Goal: Information Seeking & Learning: Learn about a topic

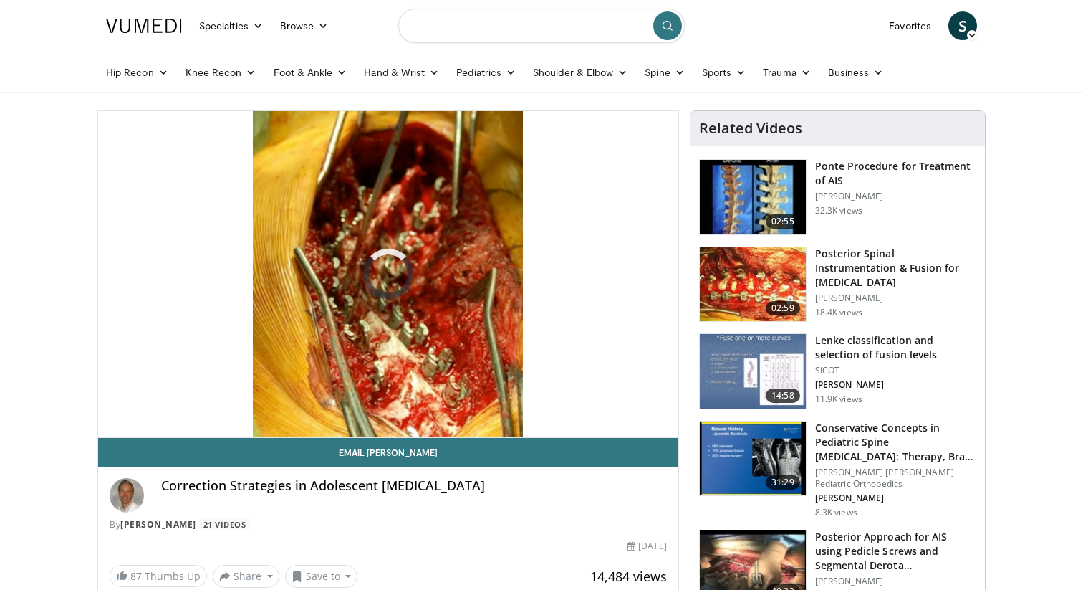
click at [502, 32] on input "Search topics, interventions" at bounding box center [541, 26] width 287 height 34
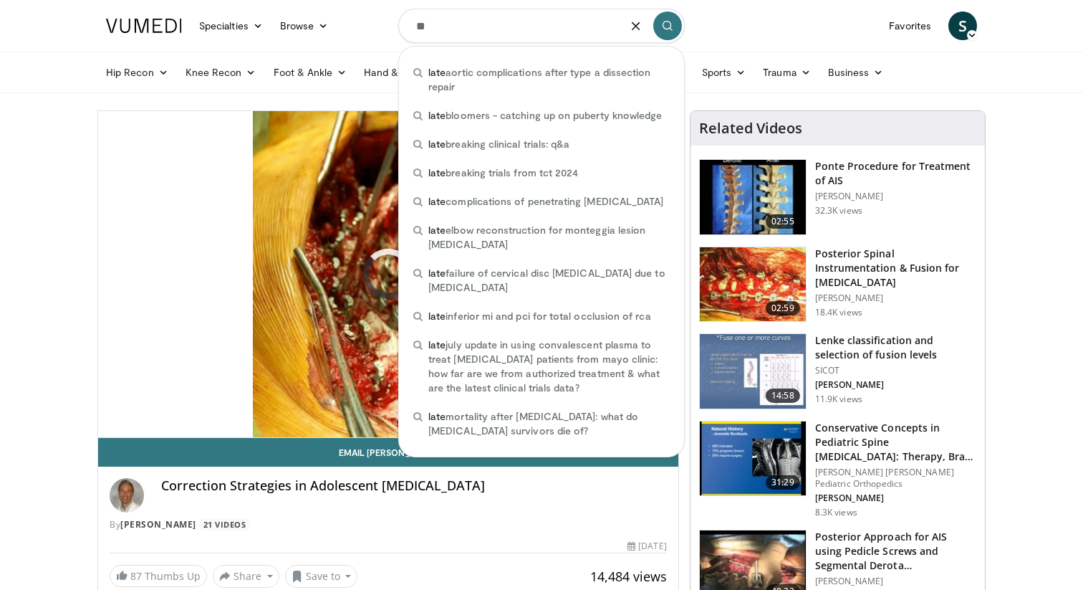
type input "*"
type input "****"
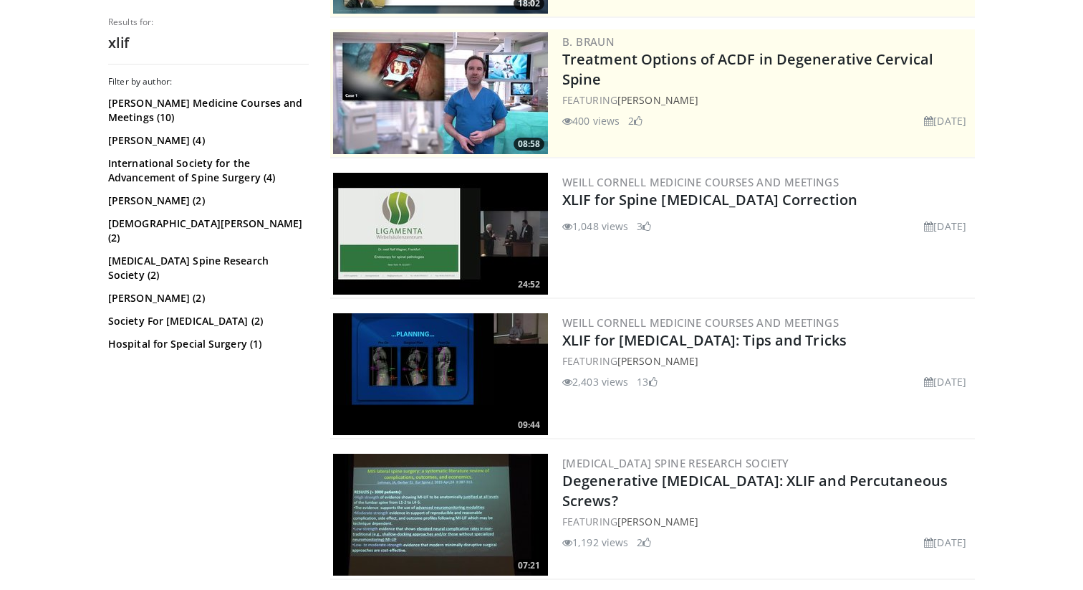
scroll to position [303, 0]
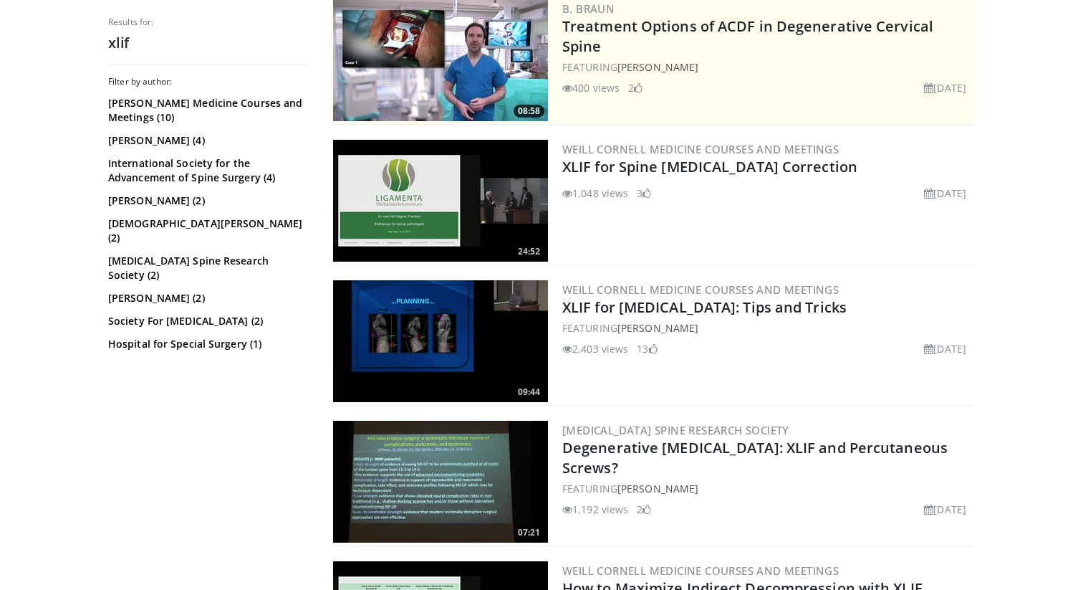
click at [453, 330] on img at bounding box center [440, 341] width 215 height 122
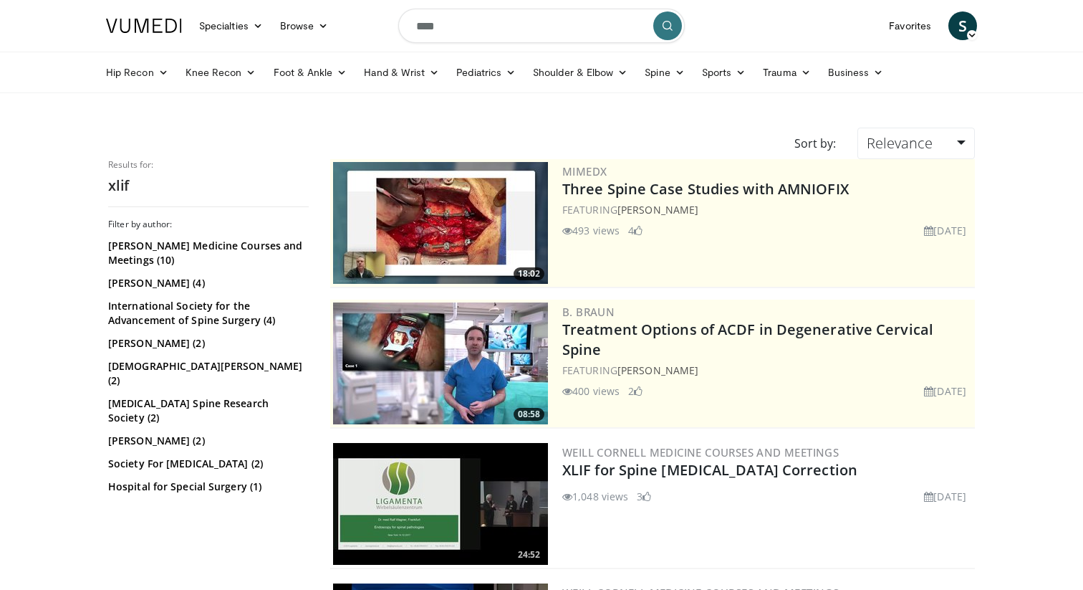
scroll to position [0, 0]
click at [438, 26] on input "****" at bounding box center [541, 26] width 287 height 34
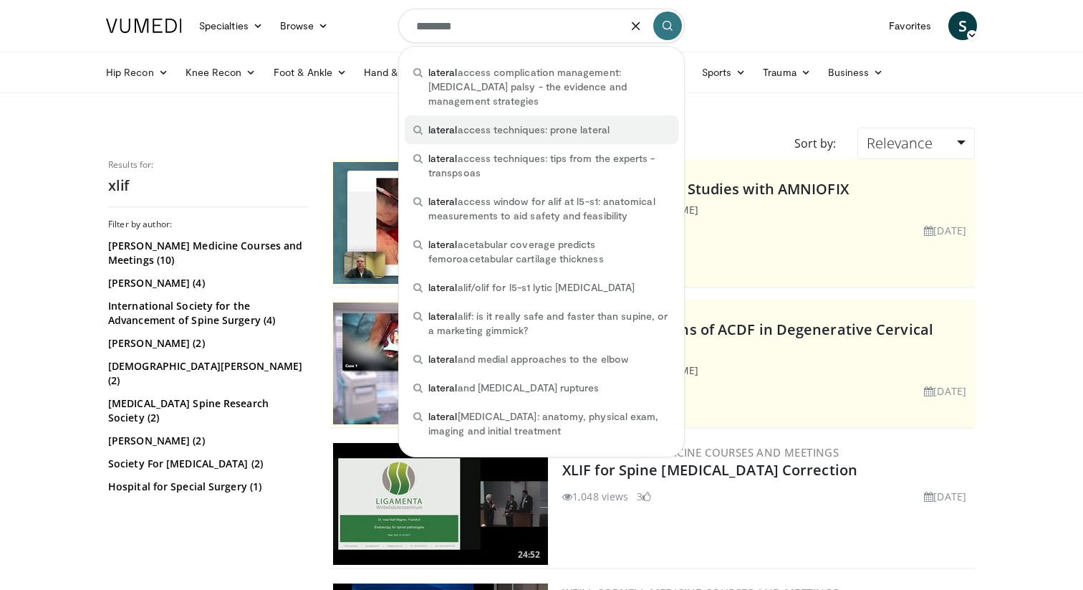
click at [456, 138] on div "lateral access techniques: prone lateral" at bounding box center [542, 129] width 274 height 29
type input "**********"
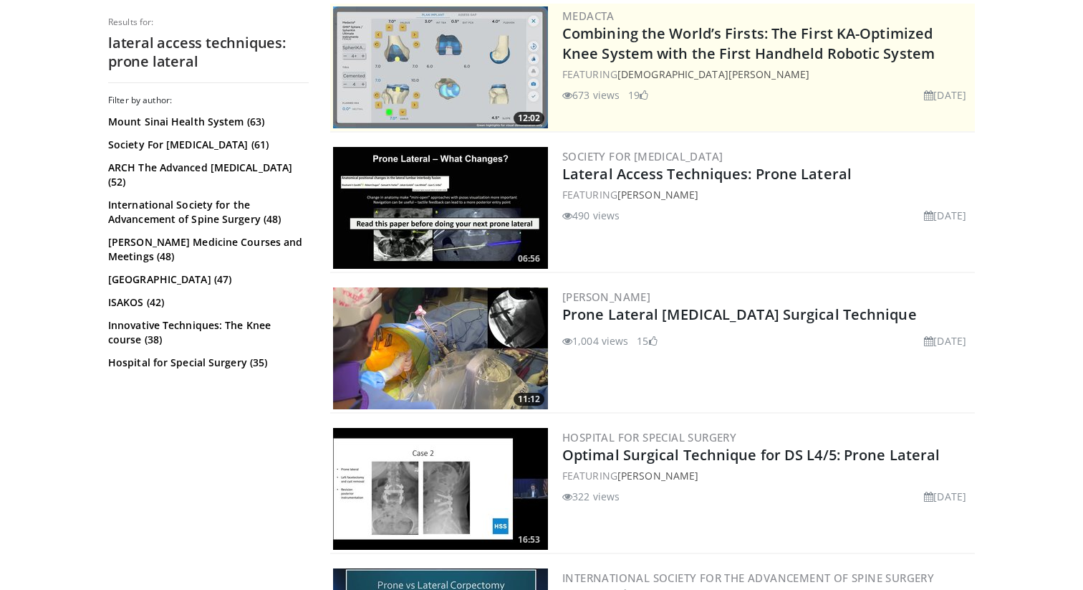
scroll to position [298, 0]
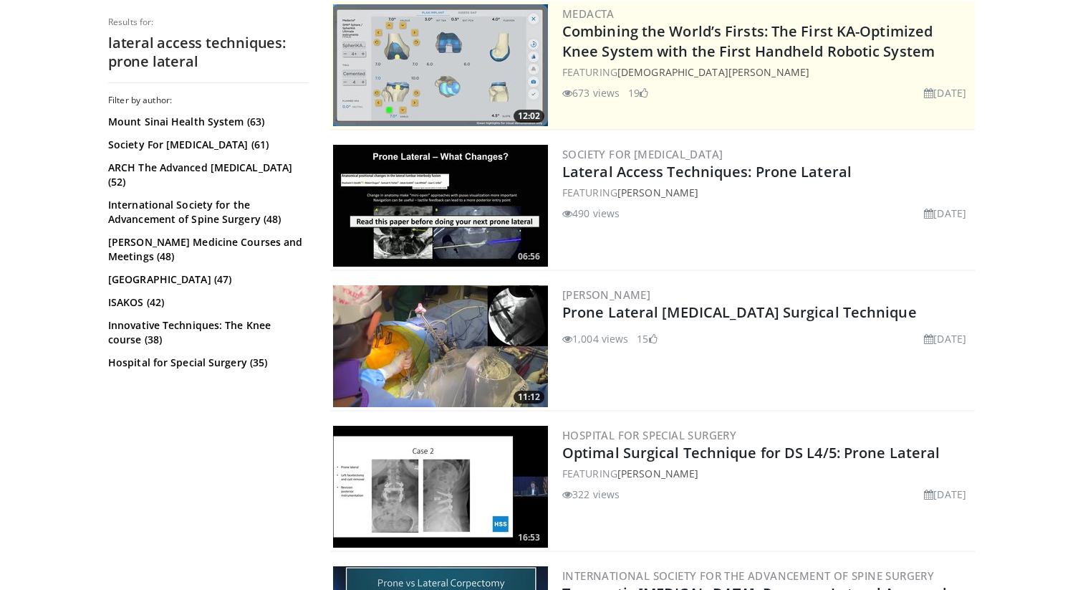
click at [469, 234] on img at bounding box center [440, 206] width 215 height 122
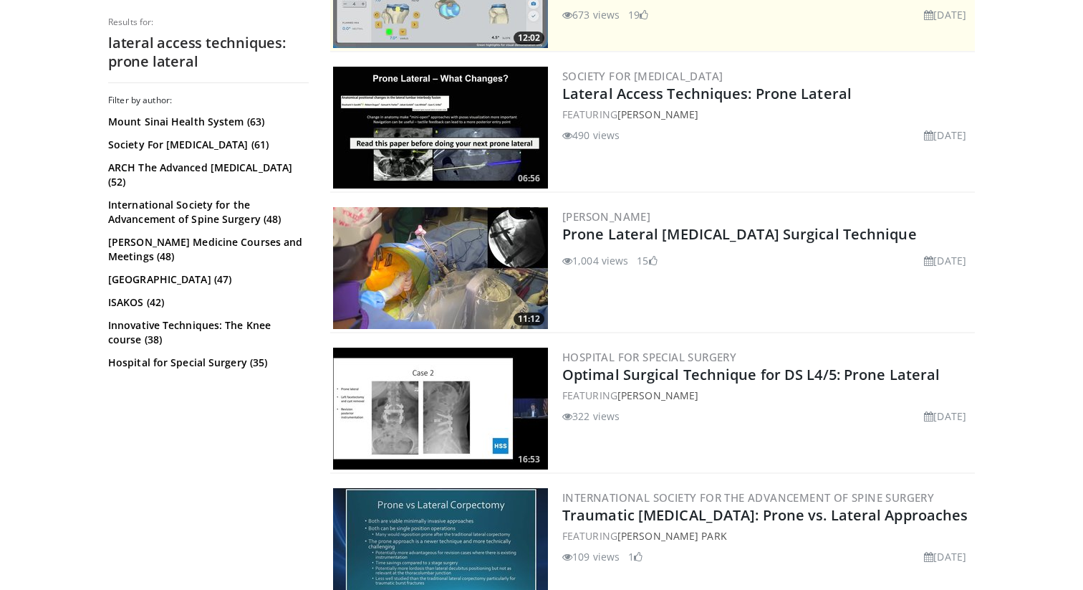
scroll to position [412, 0]
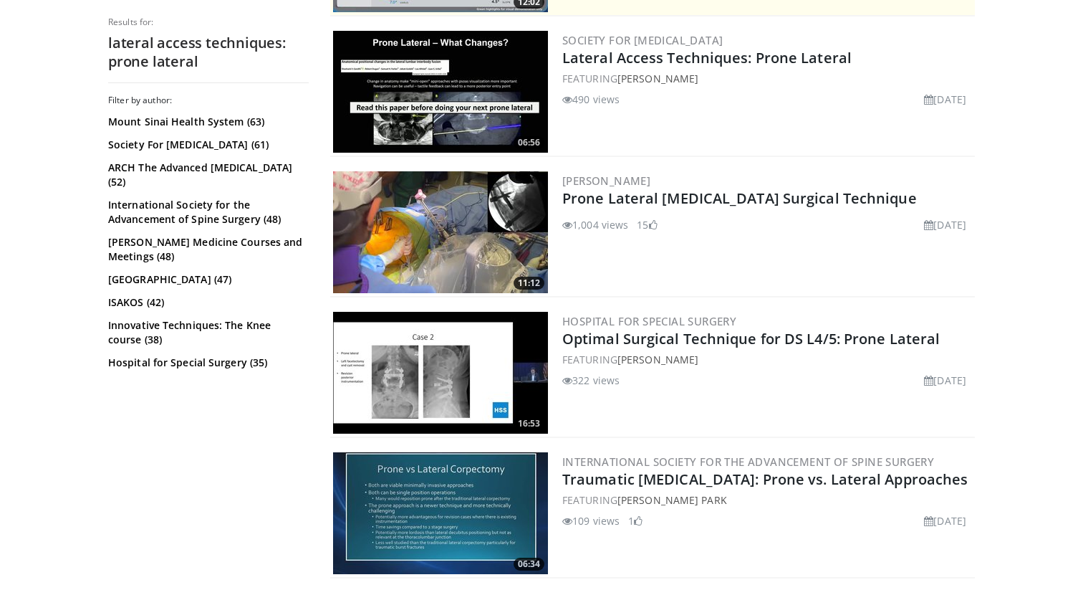
click at [492, 254] on img at bounding box center [440, 232] width 215 height 122
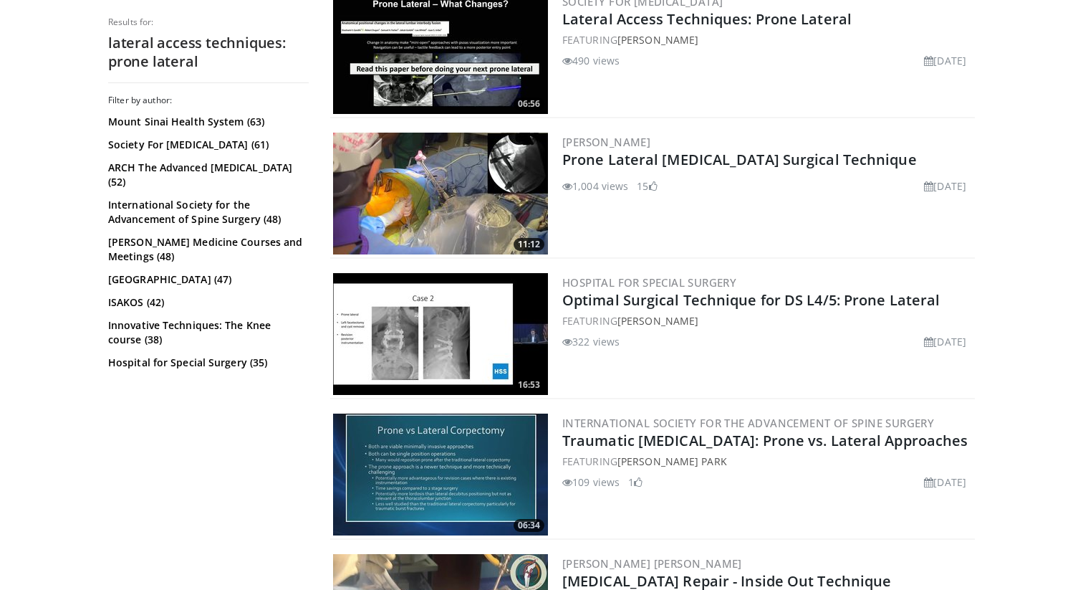
scroll to position [461, 0]
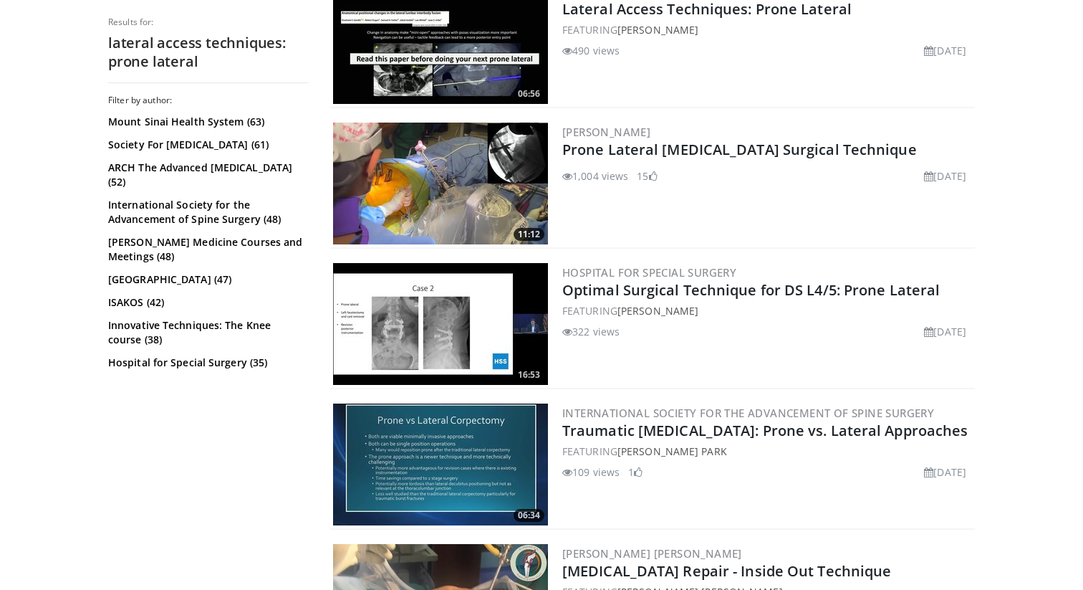
click at [383, 322] on img at bounding box center [440, 324] width 215 height 122
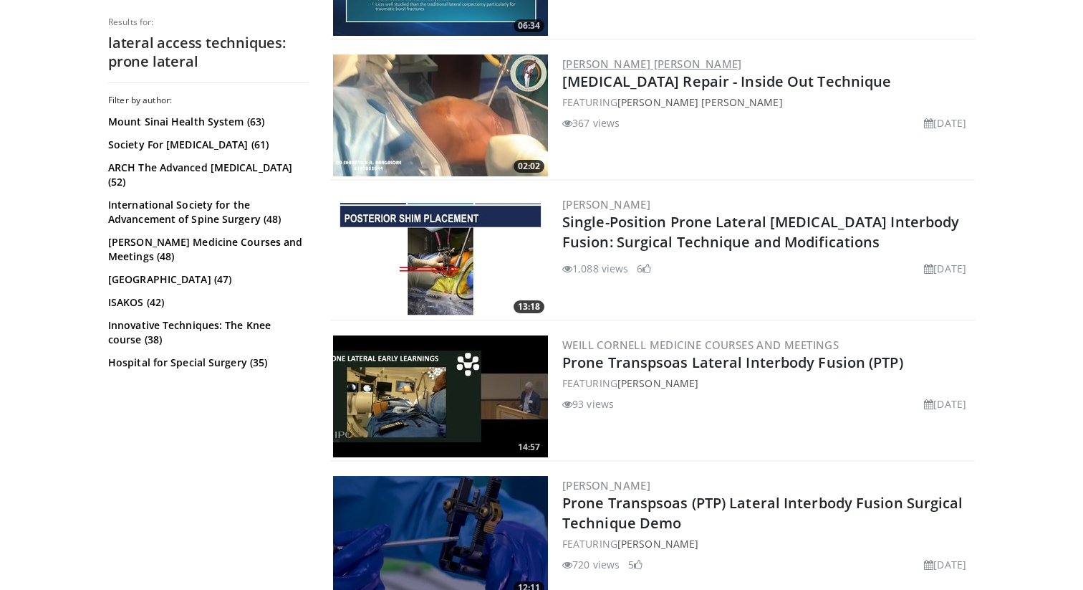
scroll to position [961, 0]
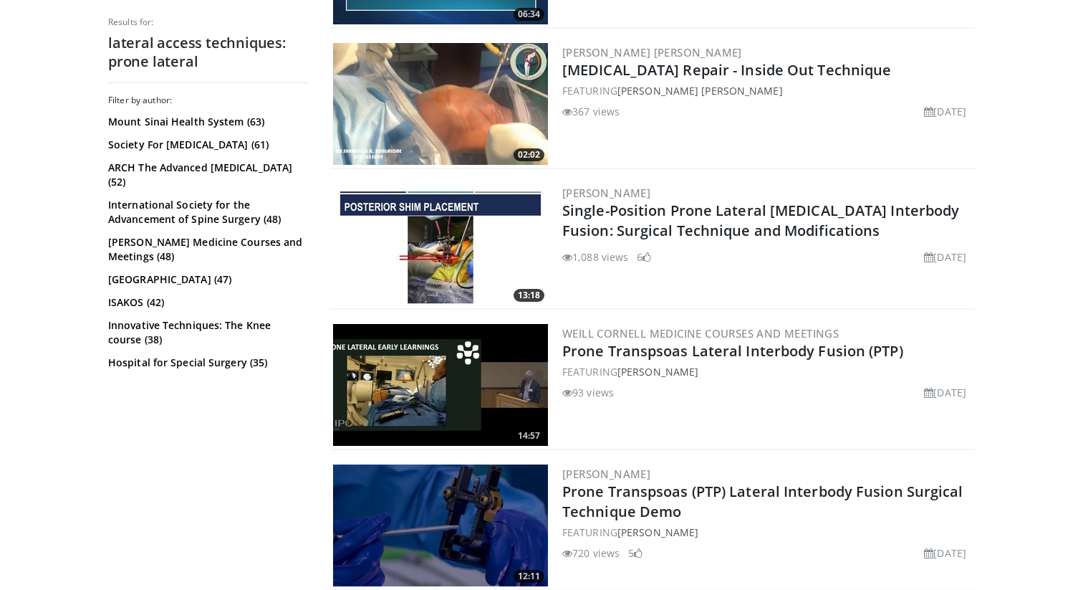
click at [470, 252] on img at bounding box center [440, 244] width 215 height 122
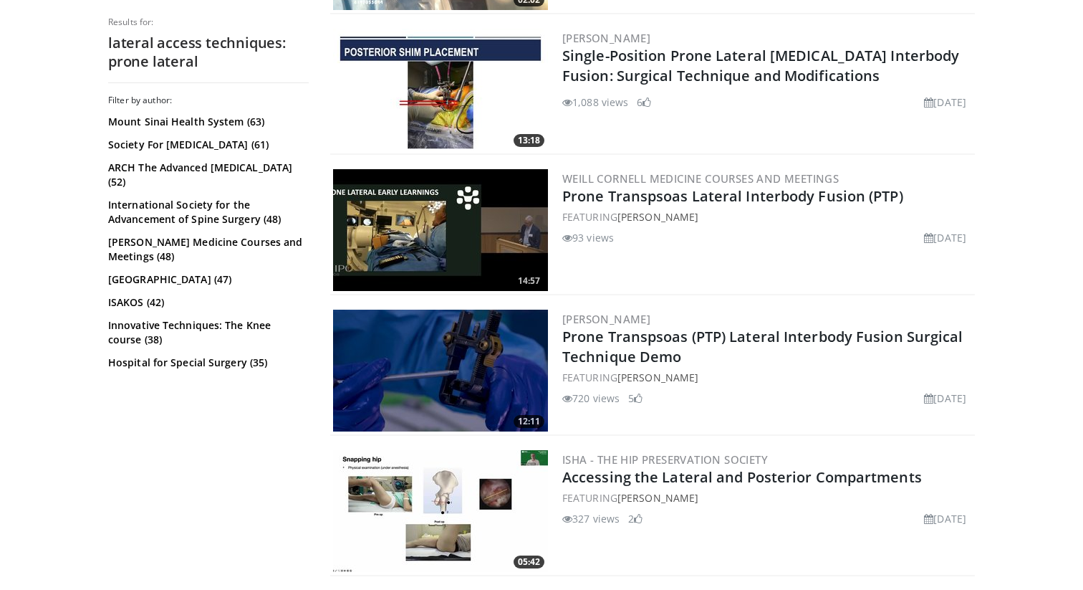
scroll to position [1176, 0]
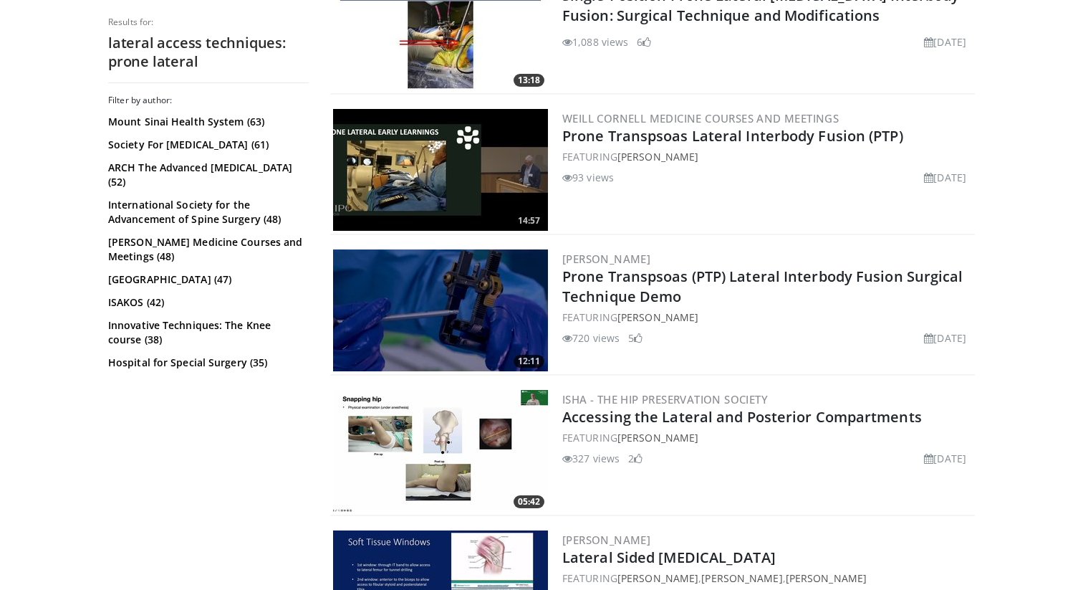
click at [434, 313] on img at bounding box center [440, 310] width 215 height 122
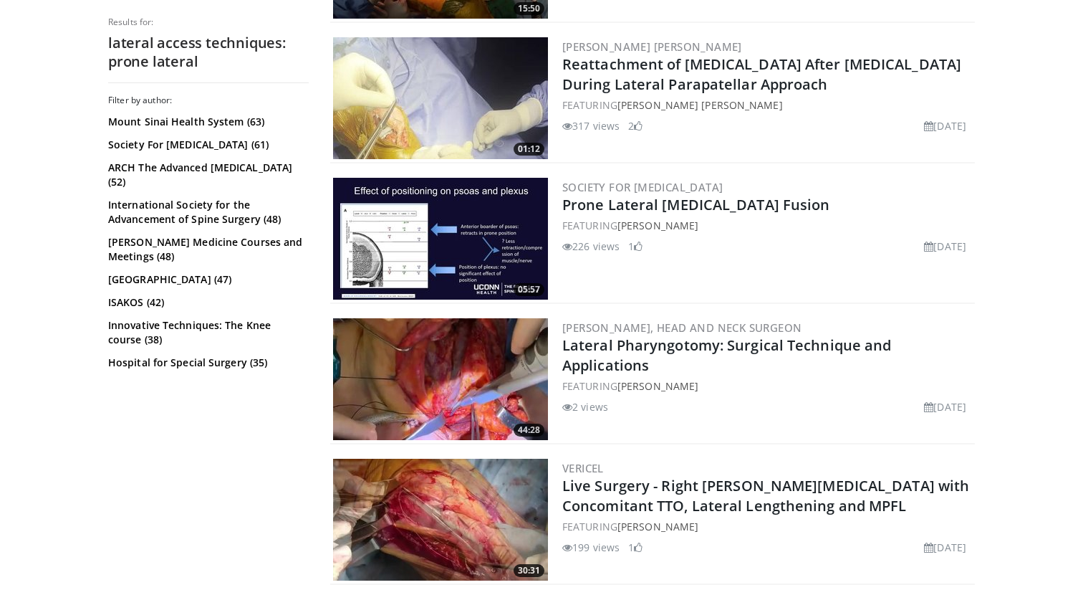
scroll to position [3084, 0]
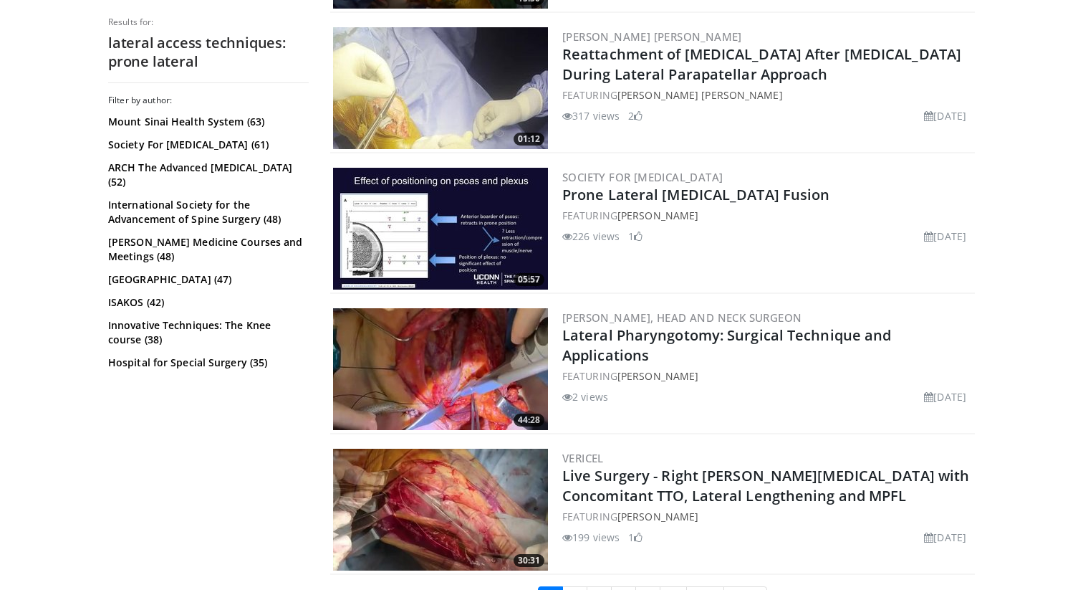
click at [465, 260] on img at bounding box center [440, 229] width 215 height 122
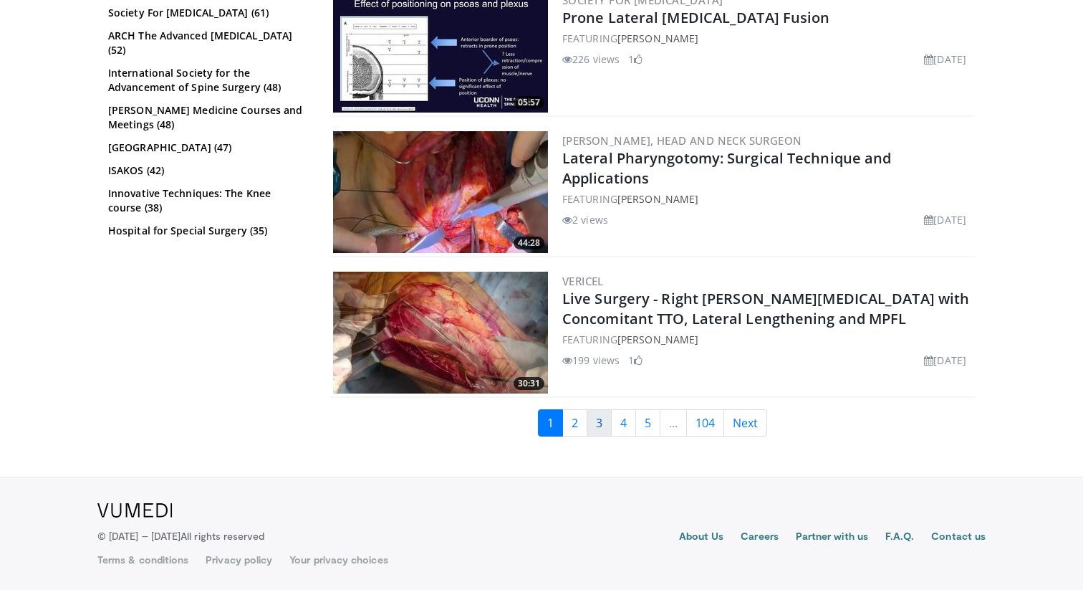
scroll to position [3261, 0]
click at [577, 420] on link "2" at bounding box center [574, 422] width 25 height 27
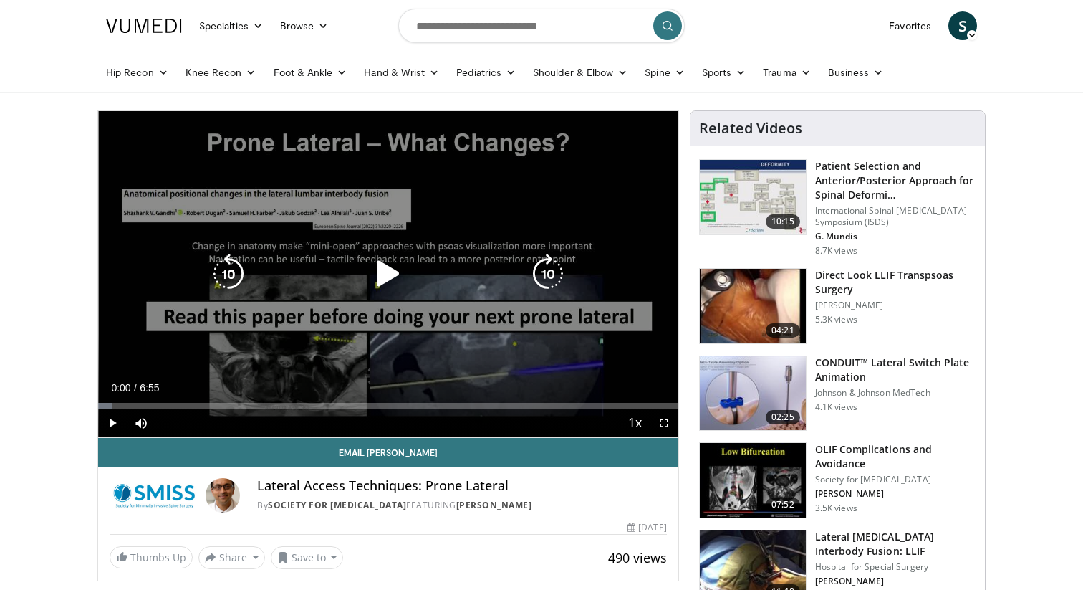
click at [390, 274] on icon "Video Player" at bounding box center [388, 274] width 40 height 40
click at [538, 278] on icon "Video Player" at bounding box center [548, 274] width 40 height 40
click at [223, 271] on icon "Video Player" at bounding box center [228, 274] width 40 height 40
click at [539, 267] on icon "Video Player" at bounding box center [548, 274] width 40 height 40
click at [539, 274] on icon "Video Player" at bounding box center [548, 274] width 40 height 40
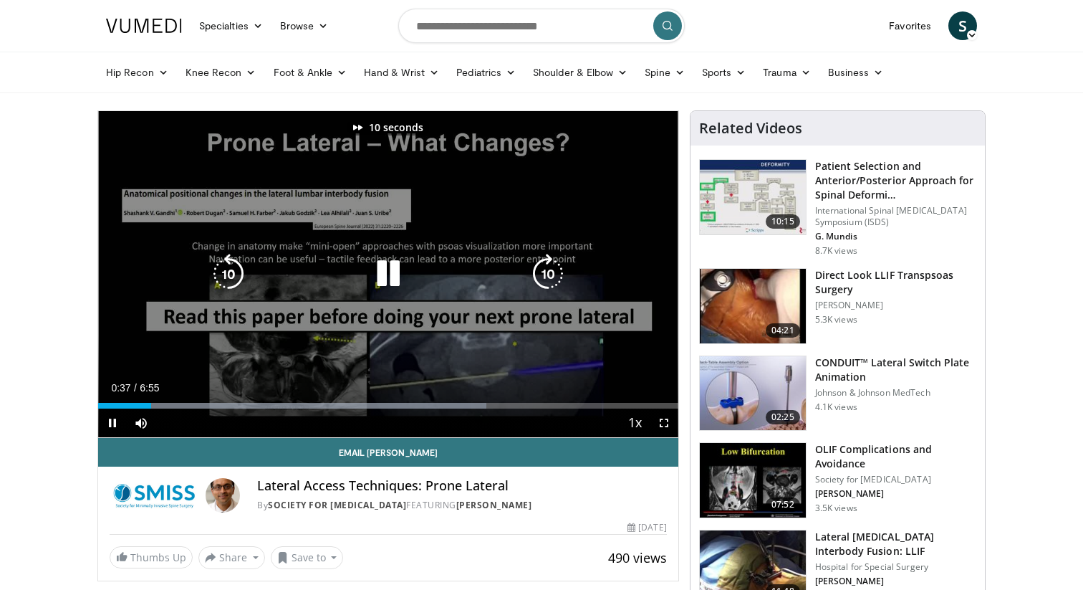
click at [539, 274] on icon "Video Player" at bounding box center [548, 274] width 40 height 40
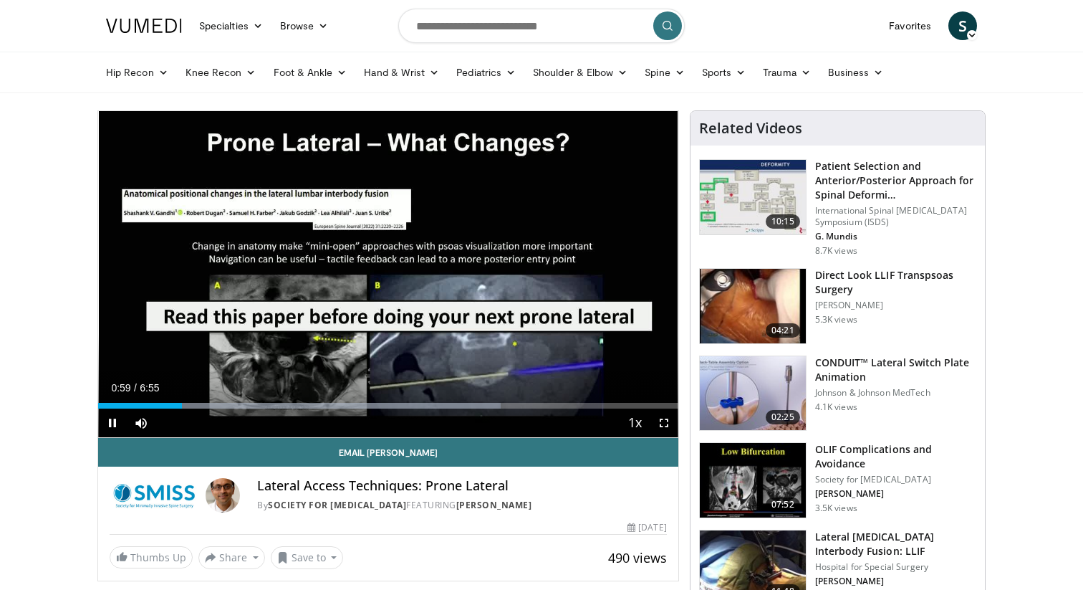
click at [658, 425] on span "Video Player" at bounding box center [664, 422] width 29 height 29
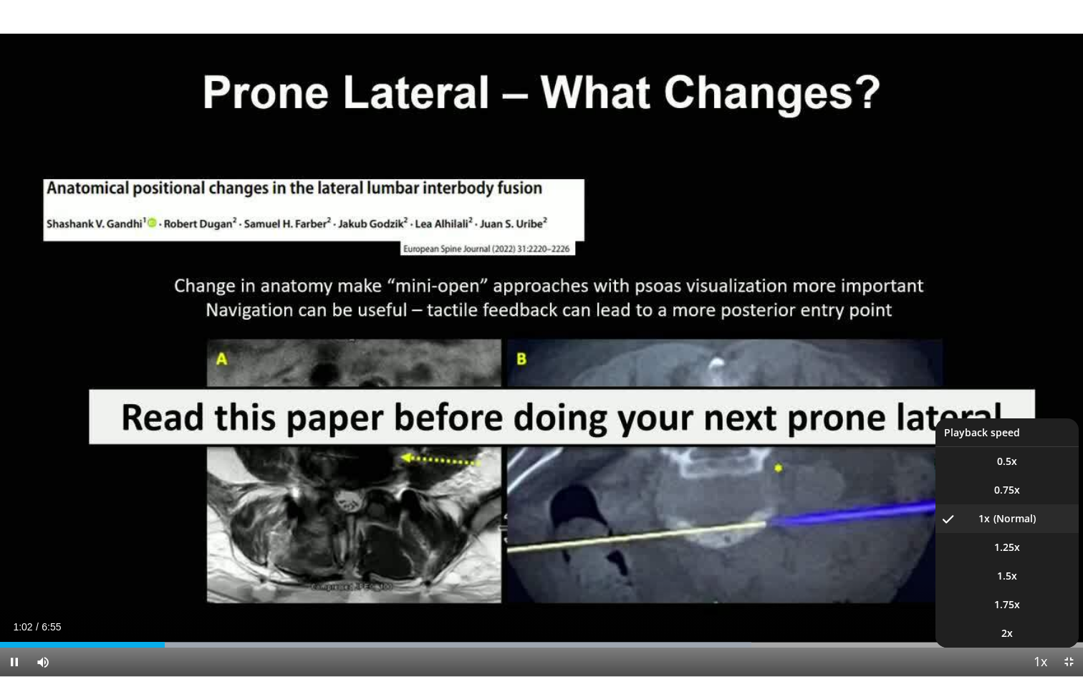
click at [1032, 589] on span "Video Player" at bounding box center [1040, 662] width 20 height 29
click at [1012, 577] on span "1.5x" at bounding box center [1007, 576] width 20 height 14
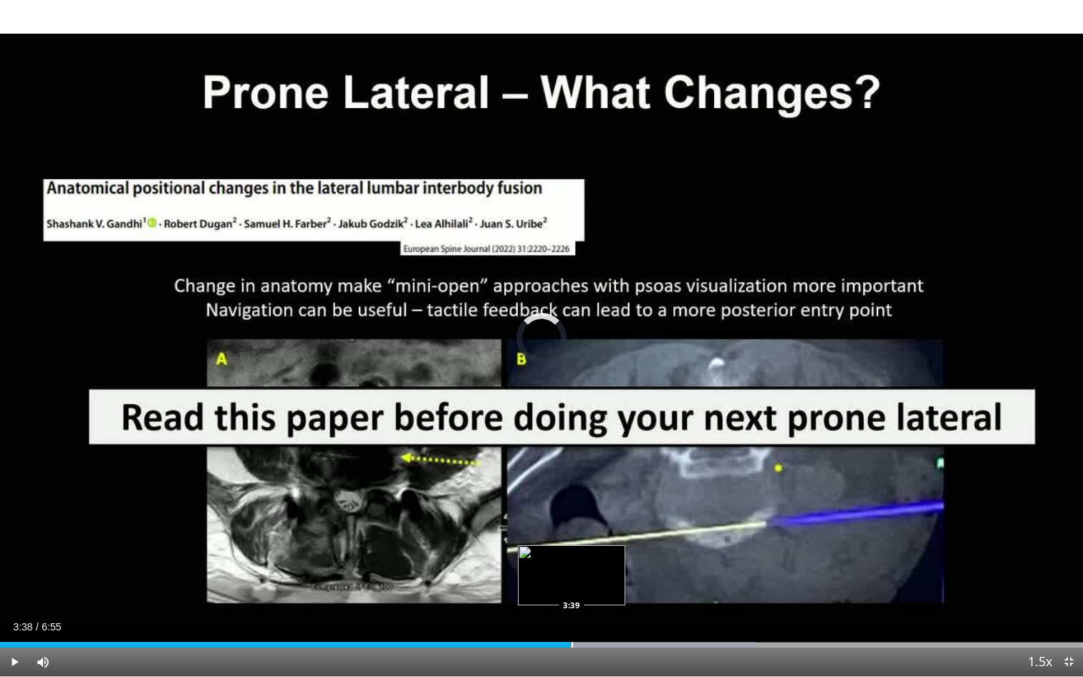
click at [571, 589] on div "Loaded : 69.86% 3:38 3:39" at bounding box center [541, 645] width 1083 height 6
click at [560, 589] on div "Loaded : 74.01% 3:39 3:34" at bounding box center [541, 645] width 1083 height 6
click at [553, 589] on div "Progress Bar" at bounding box center [553, 645] width 1 height 6
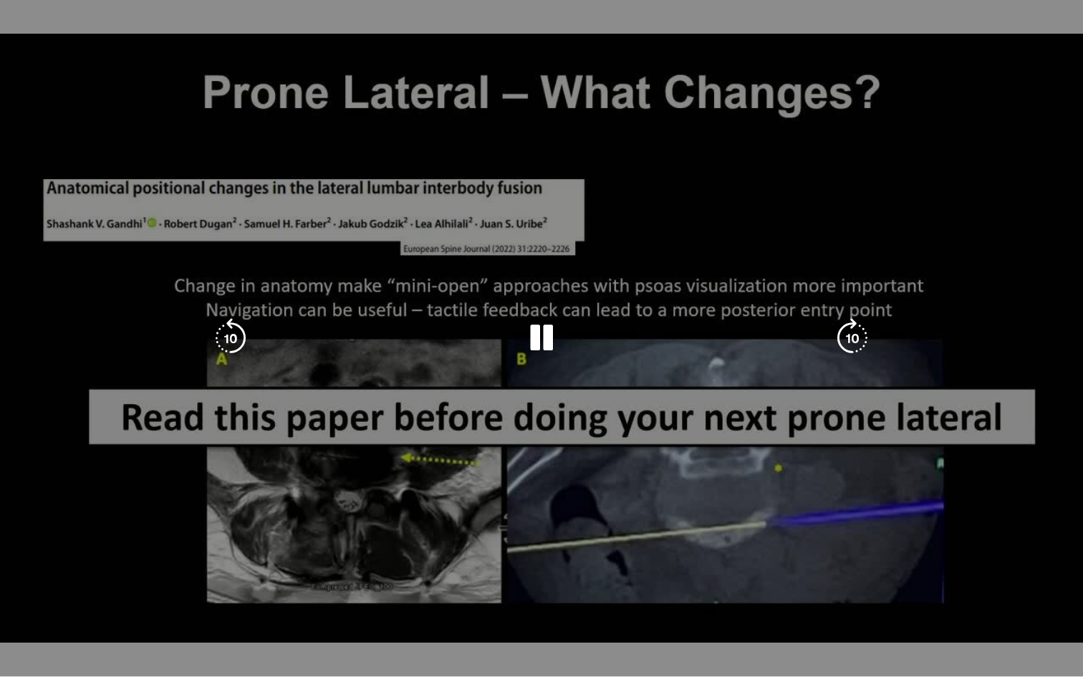
click at [572, 495] on div "20 seconds Tap to unmute" at bounding box center [541, 338] width 1083 height 676
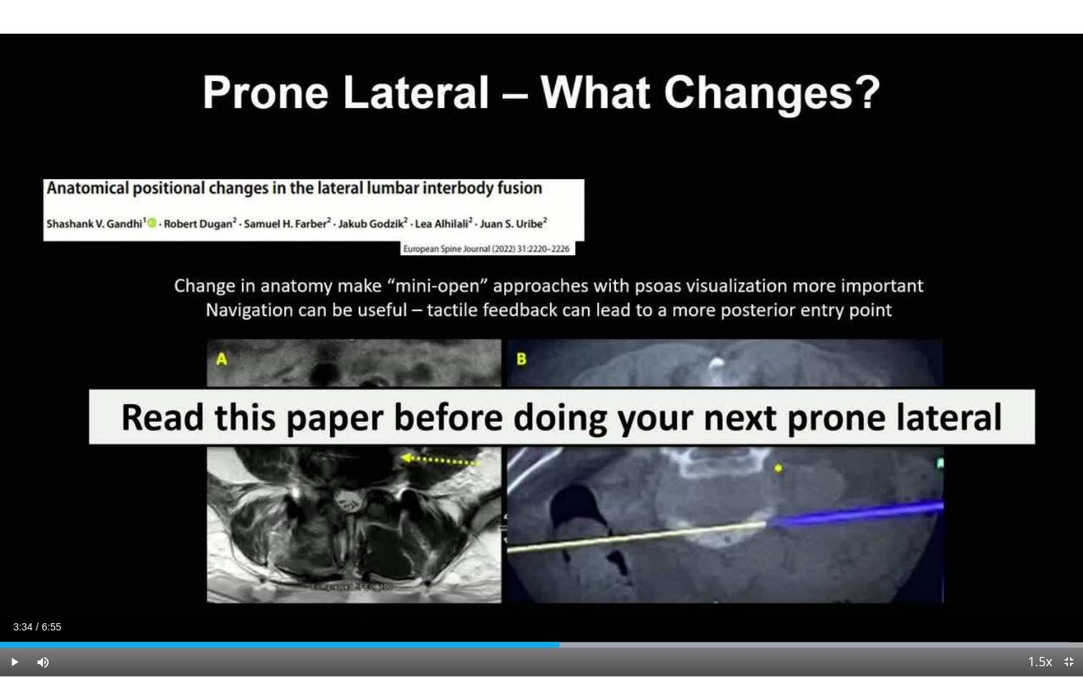
click at [572, 495] on div "20 seconds Tap to unmute" at bounding box center [541, 338] width 1083 height 676
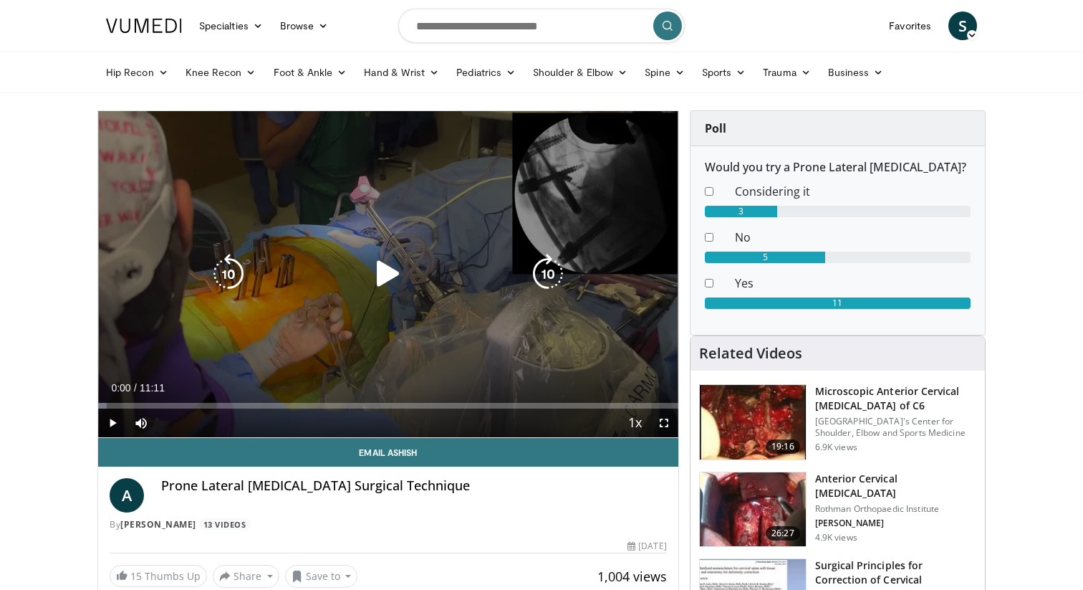
click at [388, 269] on icon "Video Player" at bounding box center [388, 274] width 40 height 40
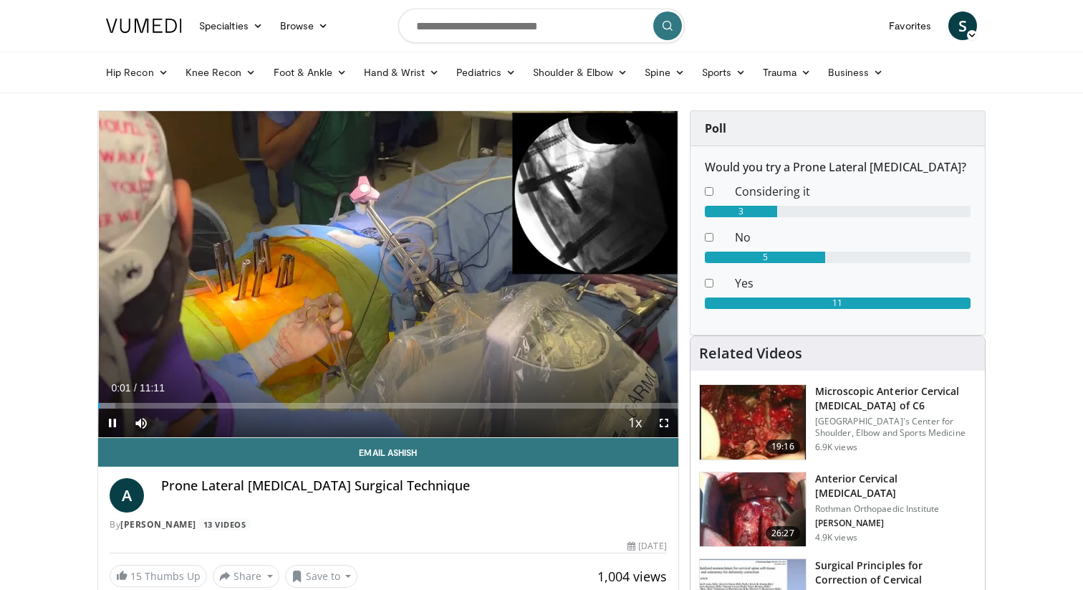
click at [669, 427] on span "Video Player" at bounding box center [664, 422] width 29 height 29
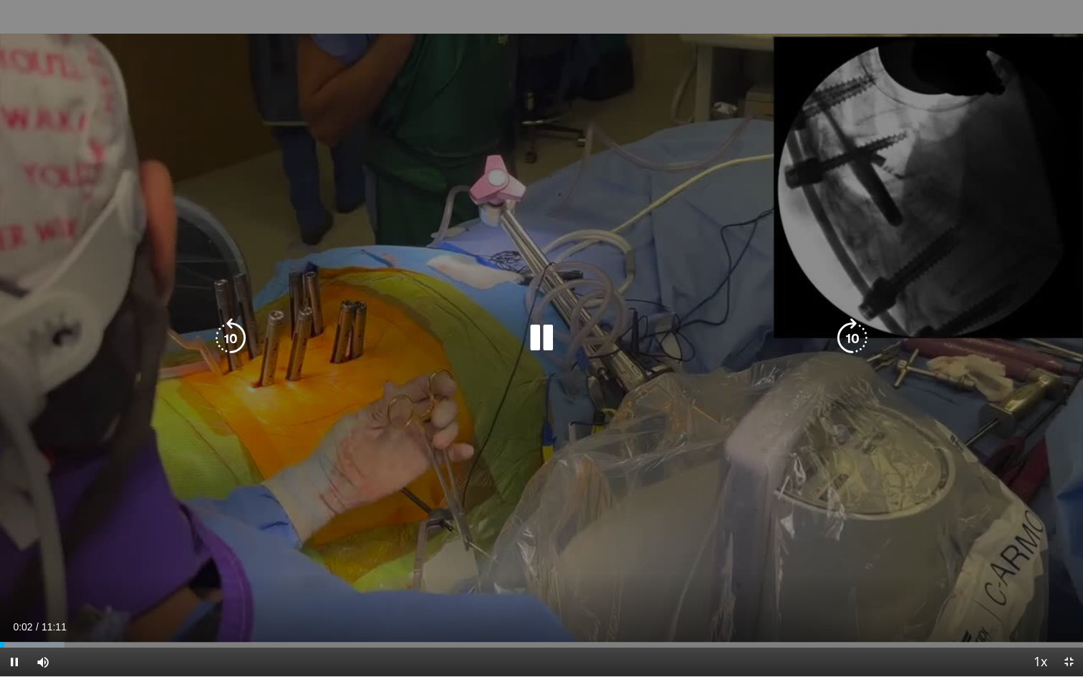
click at [591, 405] on div "10 seconds Tap to unmute" at bounding box center [541, 338] width 1083 height 676
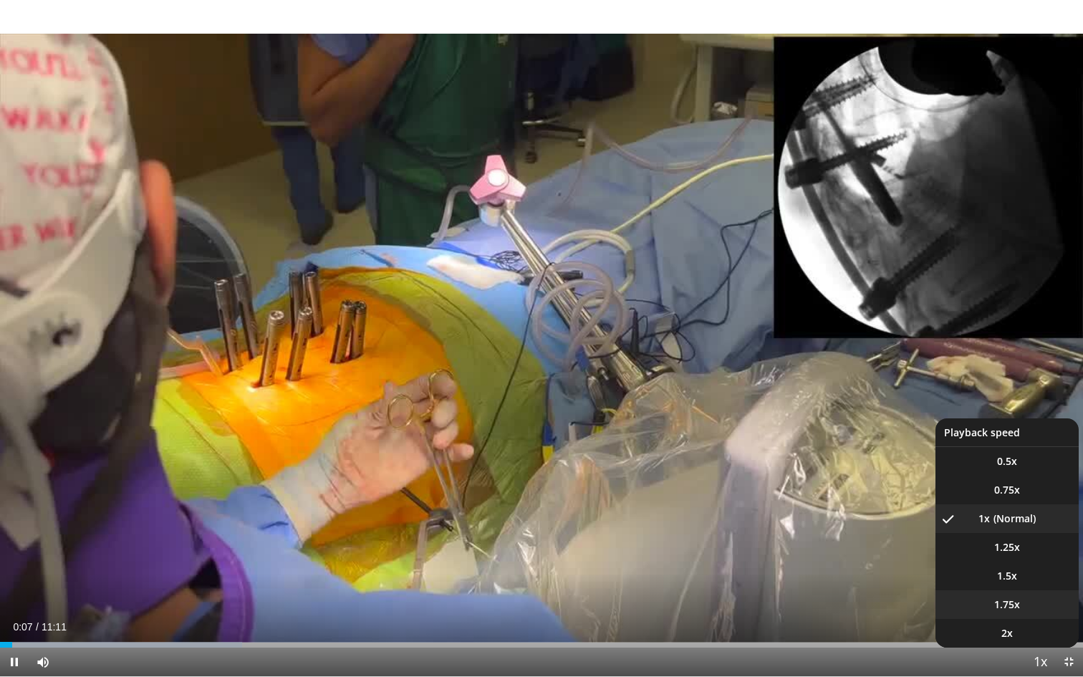
click at [1022, 589] on li "1.75x" at bounding box center [1007, 604] width 143 height 29
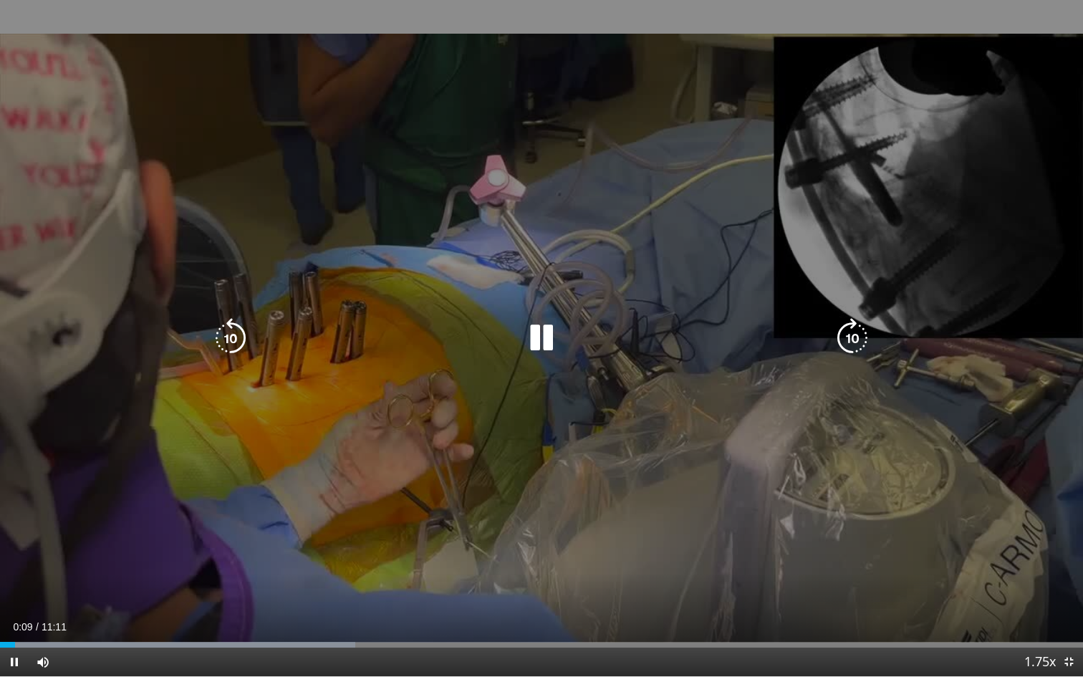
click at [550, 348] on icon "Video Player" at bounding box center [542, 338] width 40 height 40
click at [542, 345] on icon "Video Player" at bounding box center [542, 338] width 40 height 40
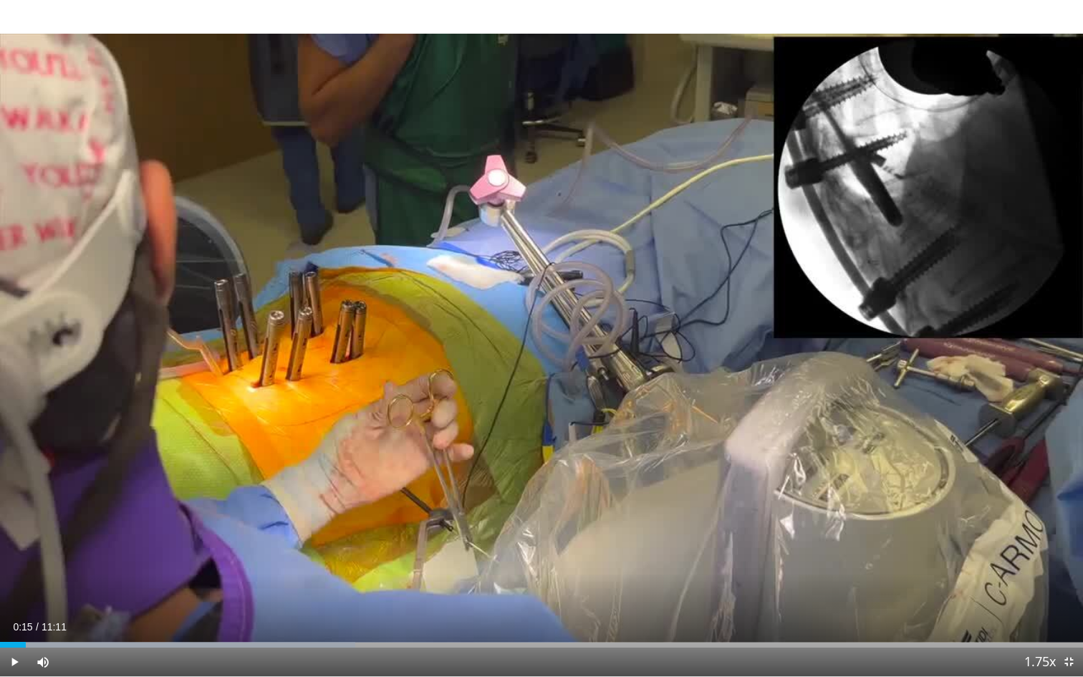
click at [542, 345] on div "10 seconds Tap to unmute" at bounding box center [541, 338] width 1083 height 676
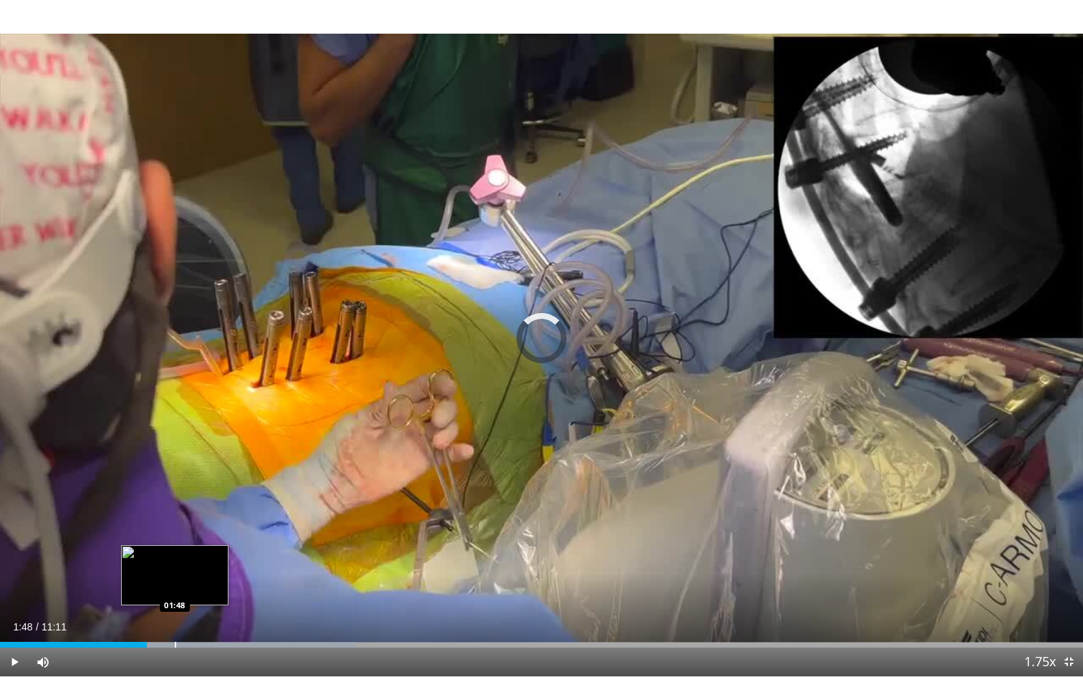
click at [175, 589] on div "Loaded : 32.82% 01:48 01:48" at bounding box center [541, 641] width 1083 height 14
click at [193, 589] on div "Loaded : 34.00% 01:50 01:59" at bounding box center [541, 641] width 1083 height 14
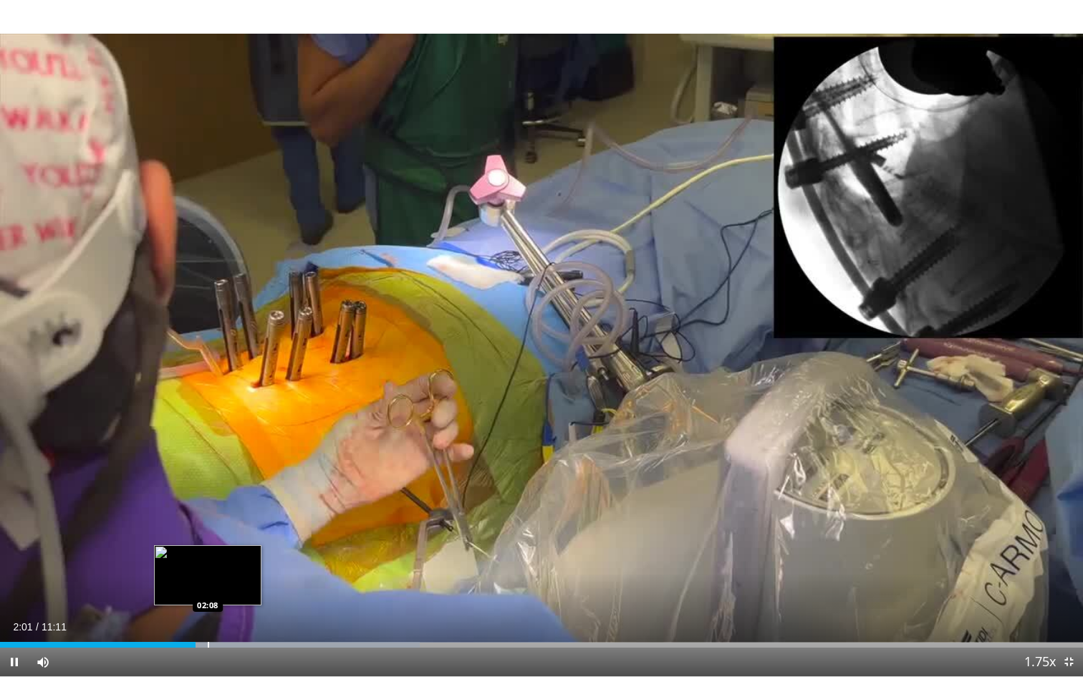
click at [209, 589] on div "Loaded : 38.78% 02:00 02:08" at bounding box center [541, 641] width 1083 height 14
click at [236, 589] on div "Progress Bar" at bounding box center [236, 645] width 1 height 6
click at [253, 589] on div "Progress Bar" at bounding box center [253, 645] width 1 height 6
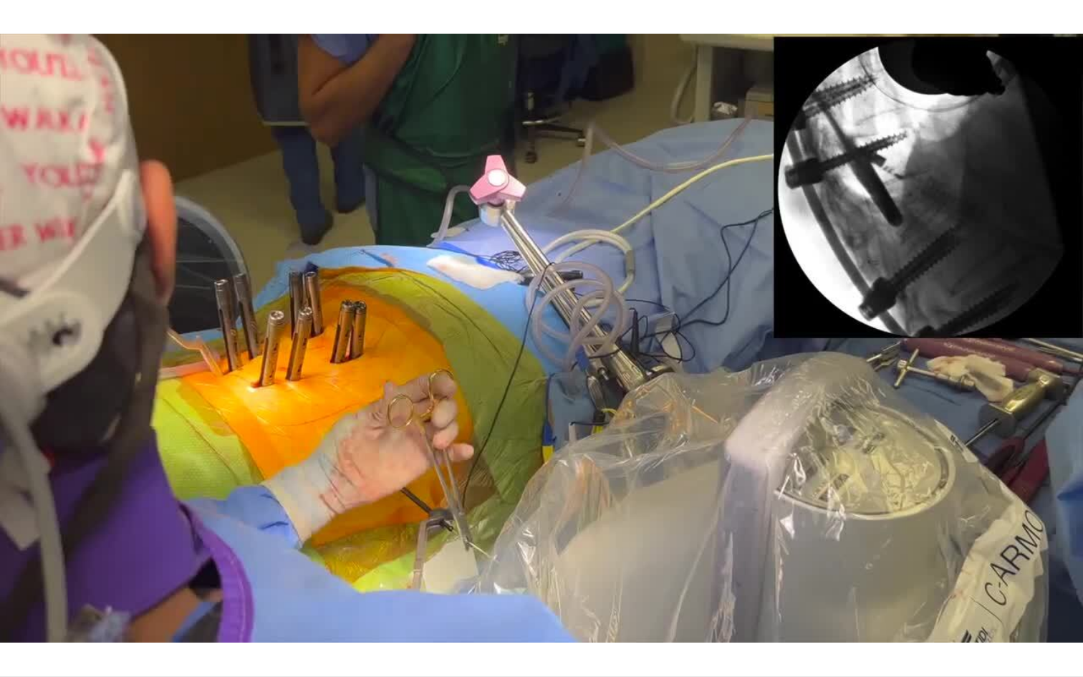
click at [274, 589] on div "10 seconds Tap to unmute" at bounding box center [541, 338] width 1083 height 676
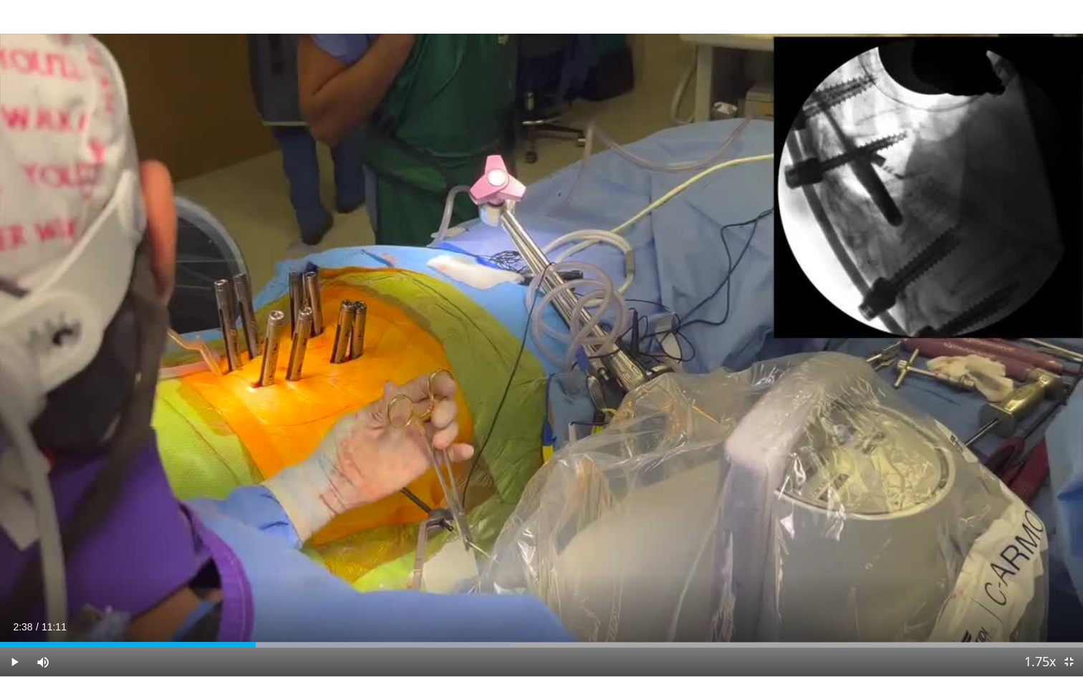
click at [294, 589] on div "10 seconds Tap to unmute" at bounding box center [541, 338] width 1083 height 676
click at [294, 589] on div "Progress Bar" at bounding box center [294, 645] width 1 height 6
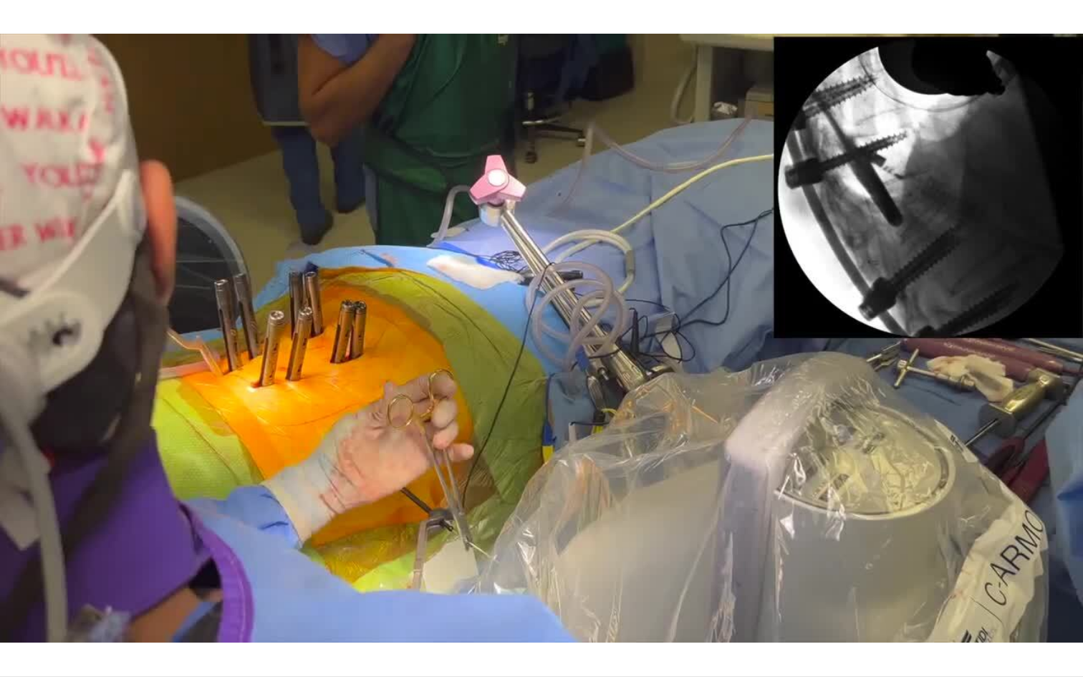
click at [318, 589] on div "10 seconds Tap to unmute" at bounding box center [541, 338] width 1083 height 676
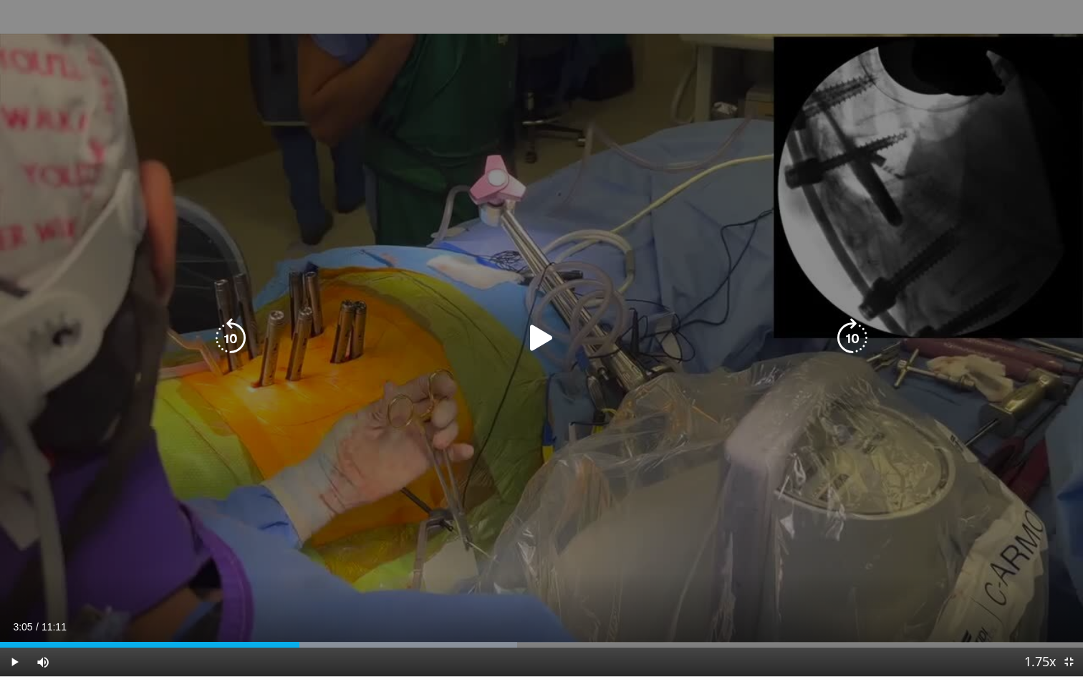
click at [373, 545] on div "10 seconds Tap to unmute" at bounding box center [541, 338] width 1083 height 676
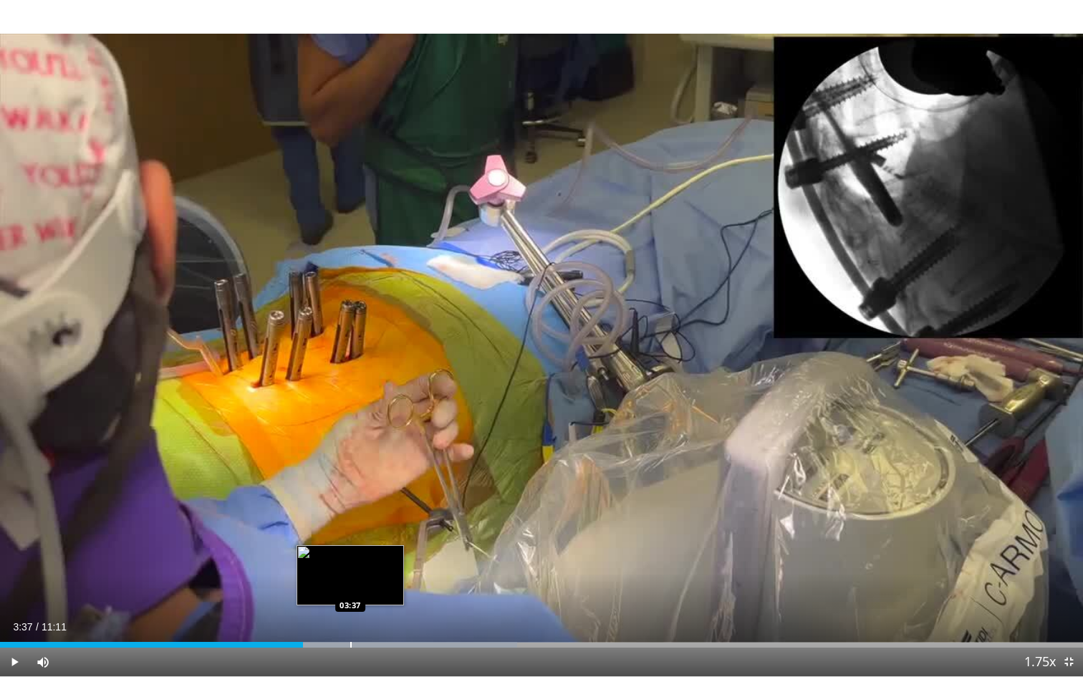
click at [350, 589] on div "Progress Bar" at bounding box center [350, 645] width 1 height 6
click at [386, 589] on div "Progress Bar" at bounding box center [386, 645] width 1 height 6
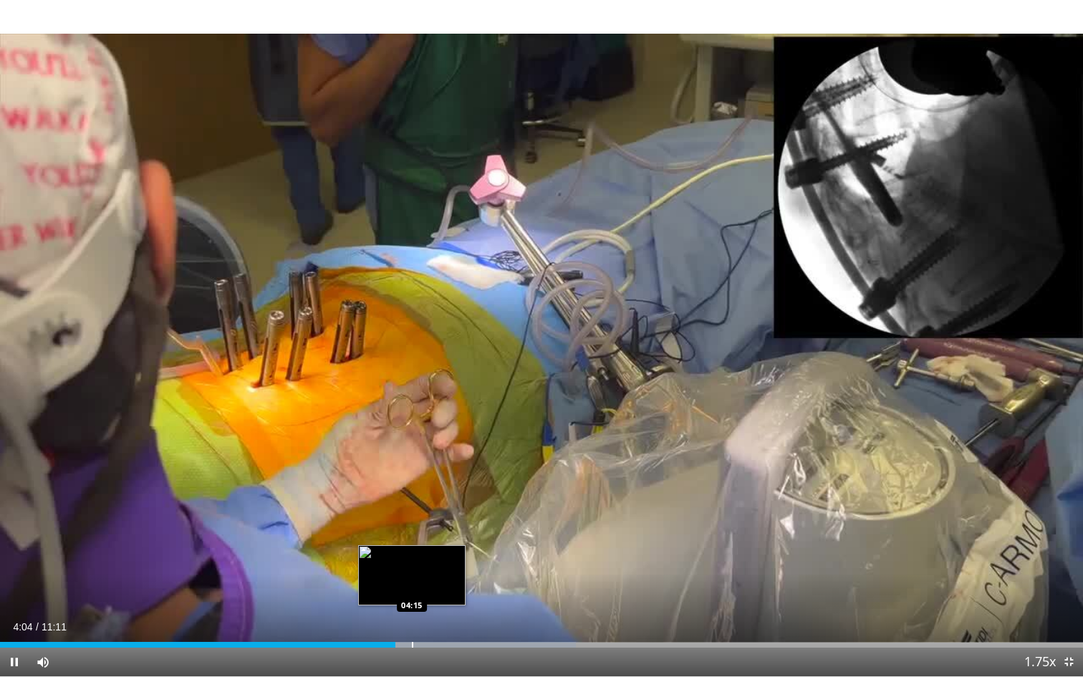
click at [412, 589] on div "Progress Bar" at bounding box center [412, 645] width 1 height 6
click at [430, 589] on div "Progress Bar" at bounding box center [429, 645] width 1 height 6
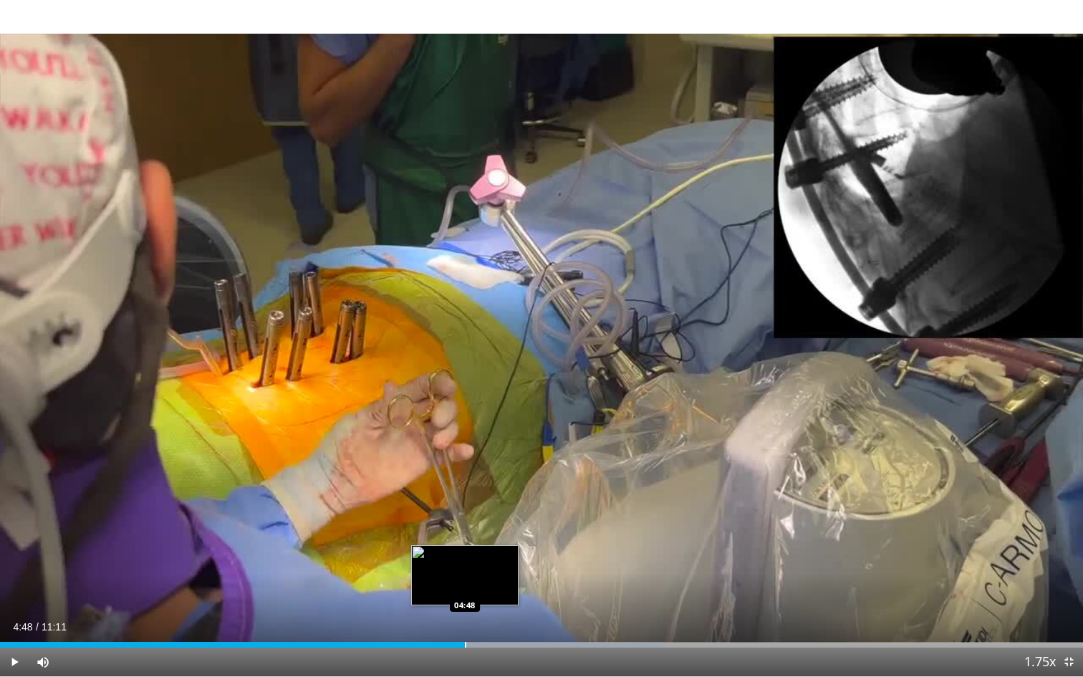
click at [465, 589] on div "Progress Bar" at bounding box center [465, 645] width 1 height 6
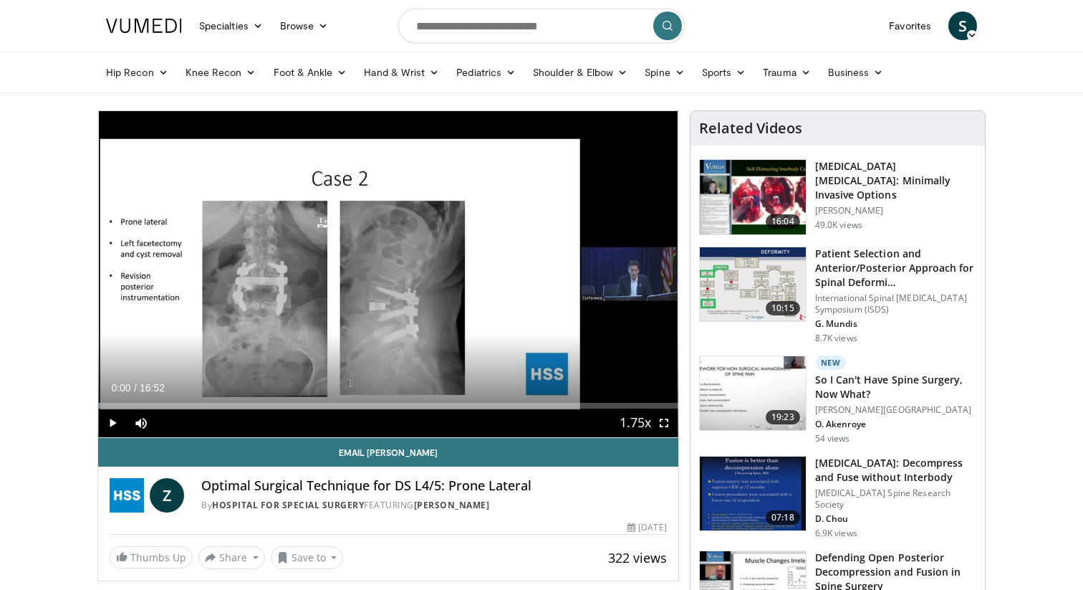
click at [666, 425] on span "Video Player" at bounding box center [664, 422] width 29 height 29
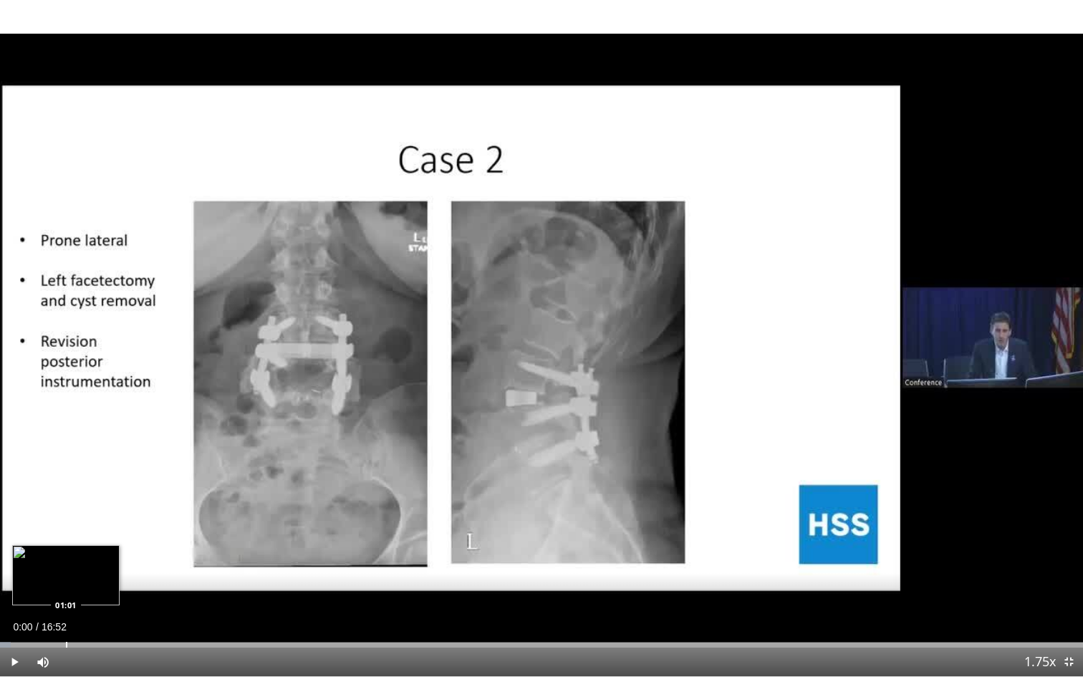
click at [66, 589] on div "Progress Bar" at bounding box center [66, 645] width 1 height 6
click at [6, 589] on span "Video Player" at bounding box center [14, 662] width 29 height 29
click at [33, 589] on div "Loaded : 15.66% 01:07 00:33" at bounding box center [541, 641] width 1083 height 14
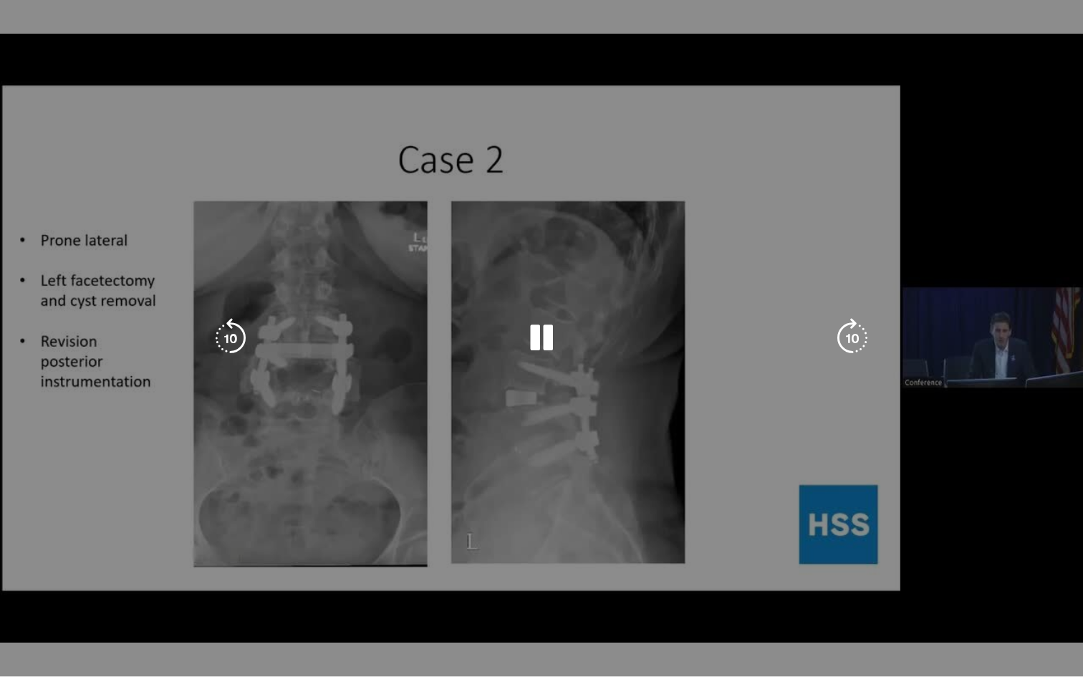
click at [270, 589] on div "Progress Bar" at bounding box center [443, 674] width 812 height 6
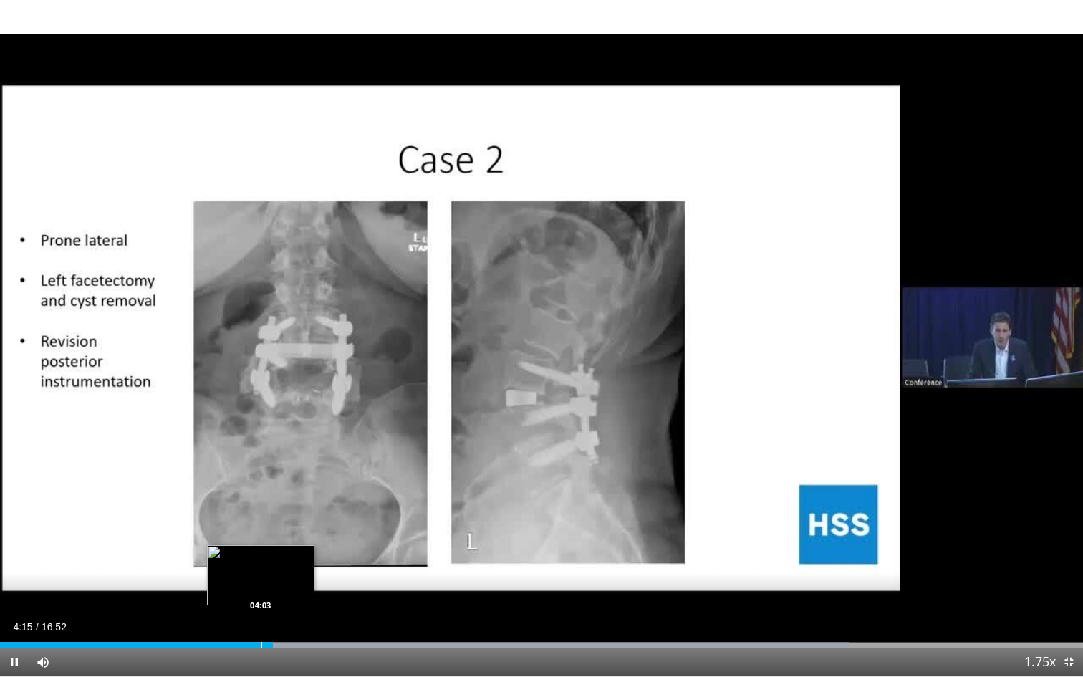
click at [261, 589] on div "Progress Bar" at bounding box center [261, 645] width 1 height 6
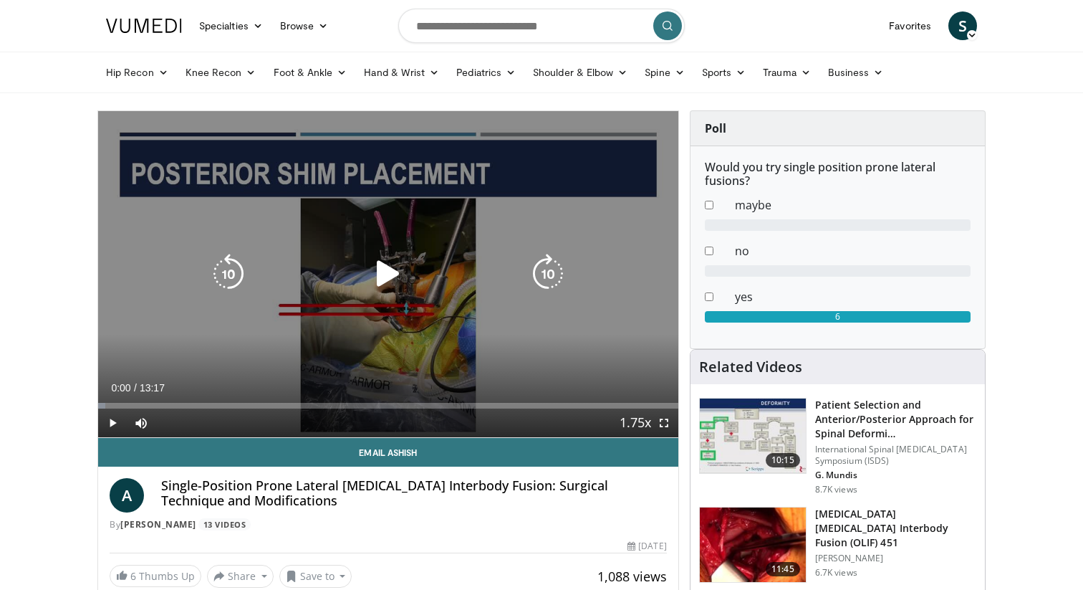
click at [392, 274] on icon "Video Player" at bounding box center [388, 274] width 40 height 40
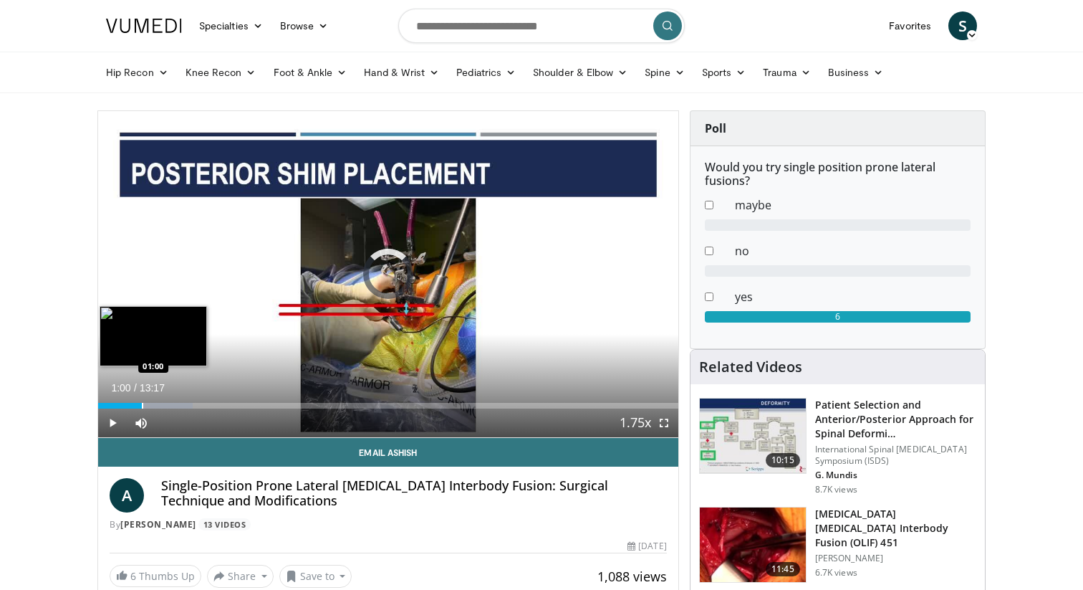
click at [142, 404] on div "Progress Bar" at bounding box center [142, 406] width 1 height 6
click at [163, 404] on div "Progress Bar" at bounding box center [163, 406] width 1 height 6
click at [173, 405] on div "Progress Bar" at bounding box center [172, 406] width 1 height 6
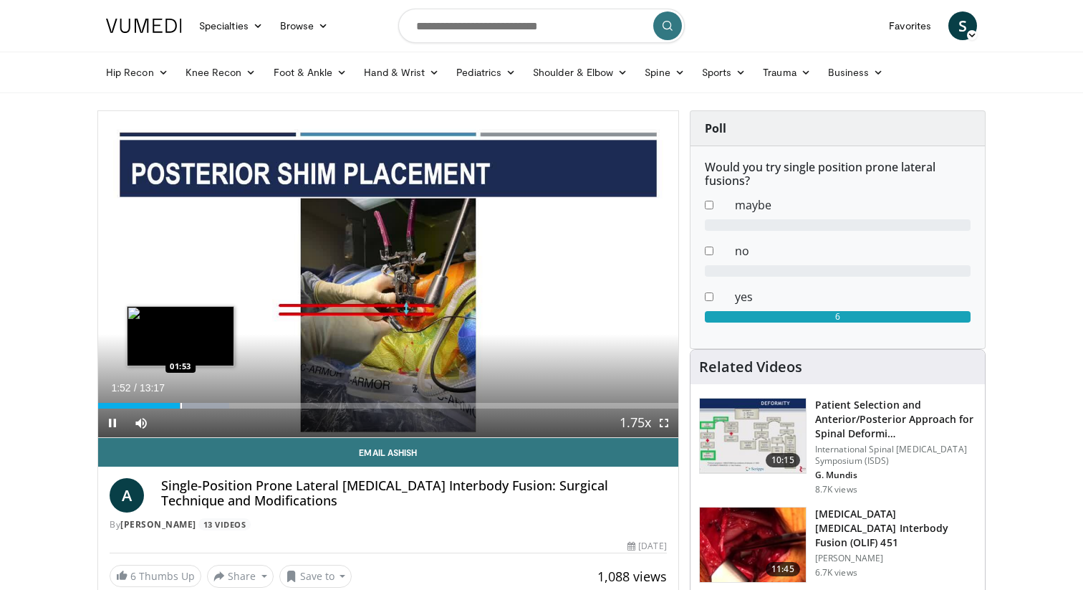
click at [182, 406] on div "Progress Bar" at bounding box center [181, 406] width 1 height 6
click at [211, 406] on div "Progress Bar" at bounding box center [211, 406] width 1 height 6
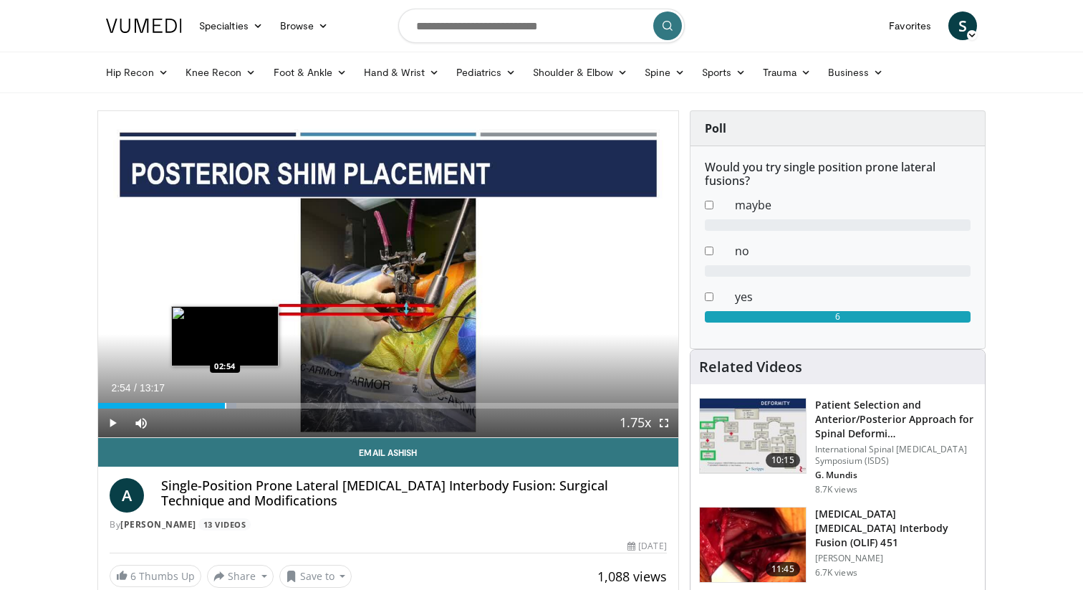
click at [225, 406] on div "Progress Bar" at bounding box center [225, 406] width 1 height 6
click at [221, 407] on div "Loaded : 32.62% 03:02 02:49" at bounding box center [388, 406] width 580 height 6
click at [241, 405] on div "Progress Bar" at bounding box center [241, 406] width 1 height 6
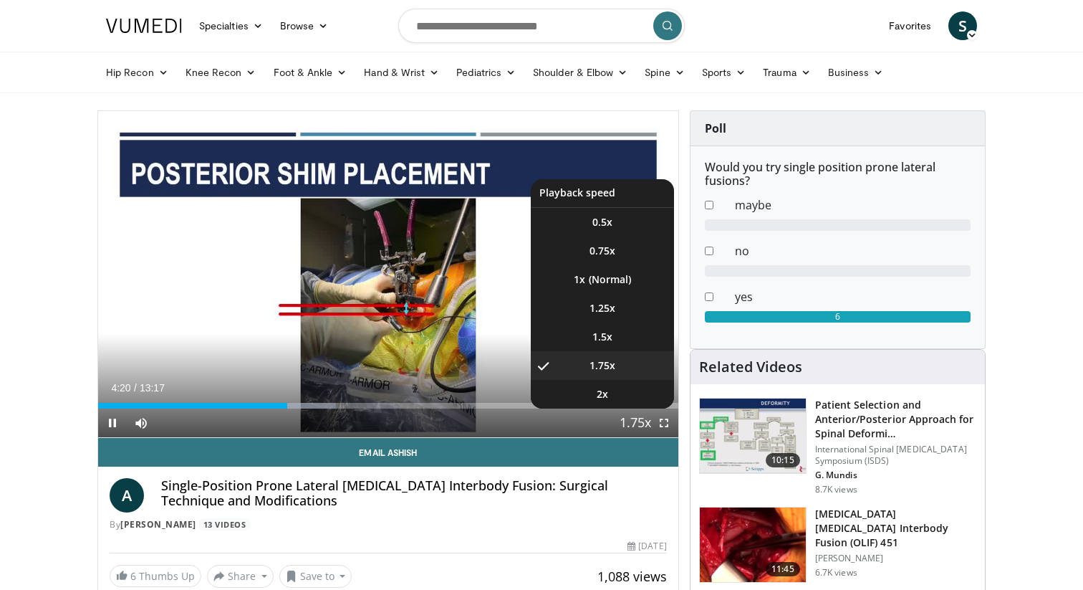
click at [635, 425] on span "Video Player" at bounding box center [635, 423] width 20 height 29
click at [618, 337] on li "1.5x" at bounding box center [602, 336] width 143 height 29
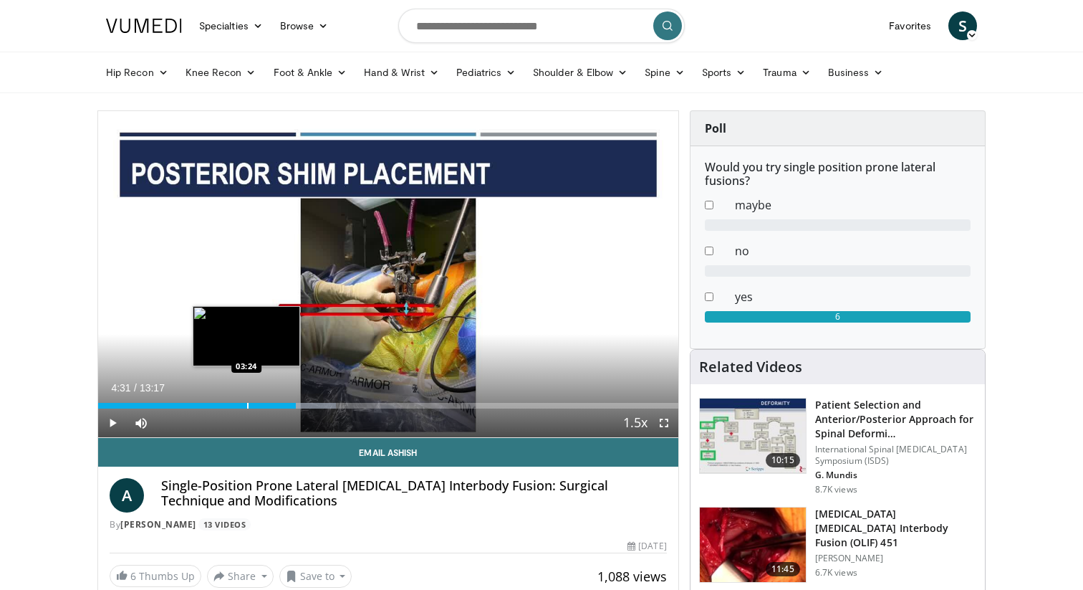
click at [246, 401] on div "Loaded : 41.02% 04:32 03:24" at bounding box center [388, 402] width 580 height 14
click at [239, 401] on div "Loaded : 41.40% 03:25 03:13" at bounding box center [388, 402] width 580 height 14
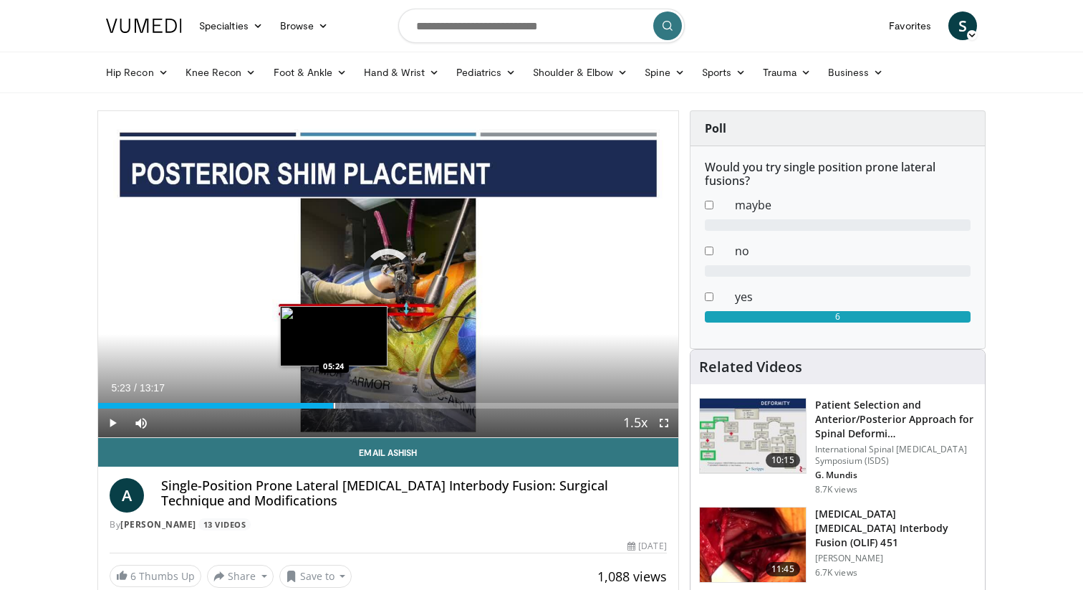
click at [333, 407] on div "Loaded : 50.18% 05:23 05:24" at bounding box center [388, 406] width 580 height 6
click at [333, 406] on div "Progress Bar" at bounding box center [333, 406] width 1 height 6
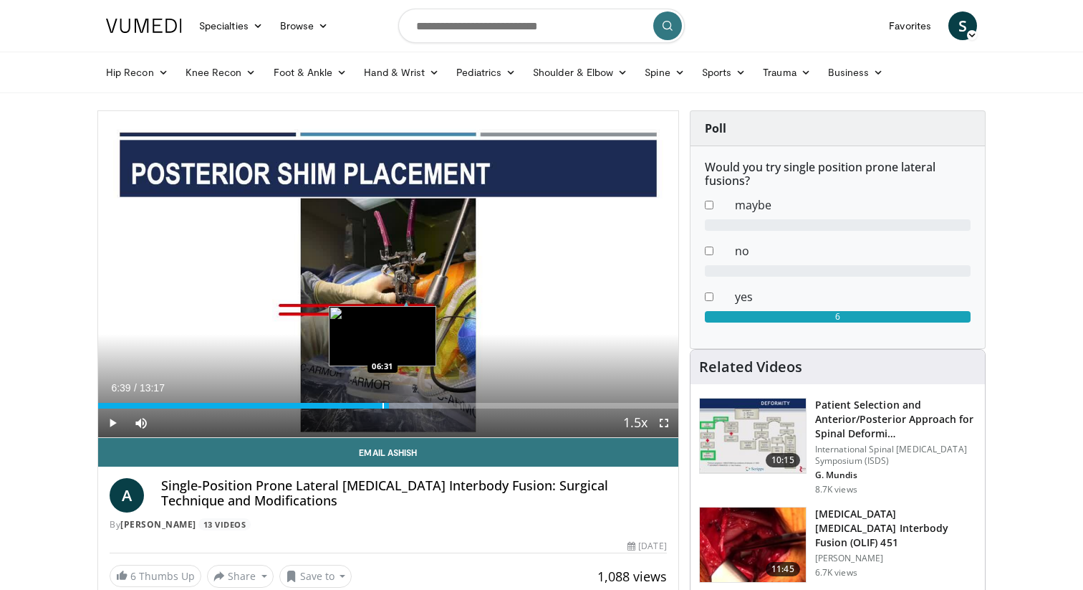
click at [383, 406] on div "Progress Bar" at bounding box center [383, 406] width 1 height 6
click at [378, 406] on div "Progress Bar" at bounding box center [378, 406] width 1 height 6
click at [372, 407] on div "Progress Bar" at bounding box center [372, 406] width 1 height 6
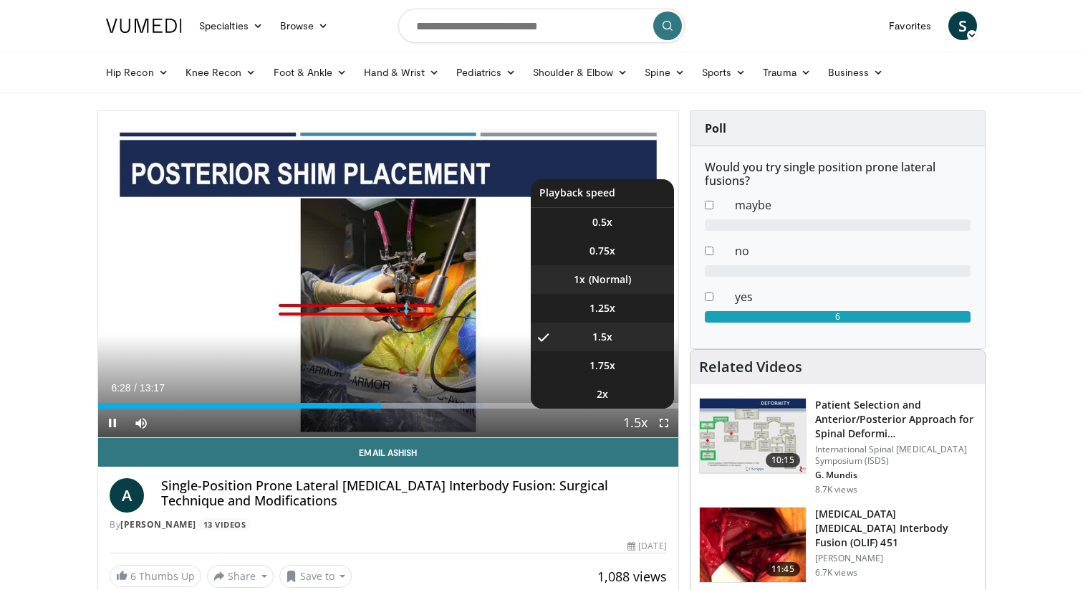
click at [603, 284] on li "1x" at bounding box center [602, 279] width 143 height 29
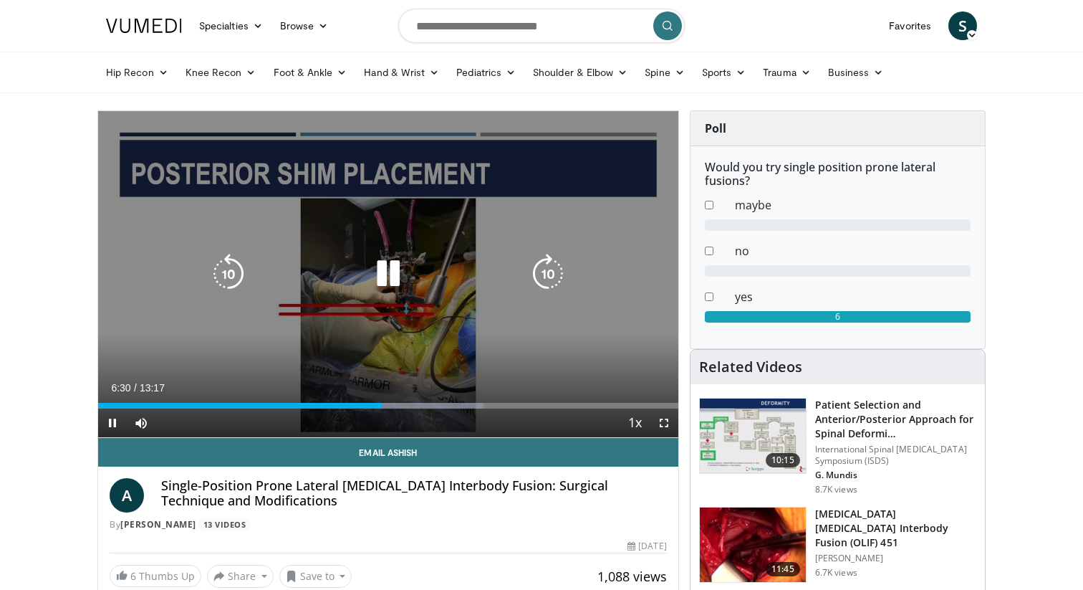
click at [491, 292] on div "10 seconds Tap to unmute" at bounding box center [388, 274] width 580 height 326
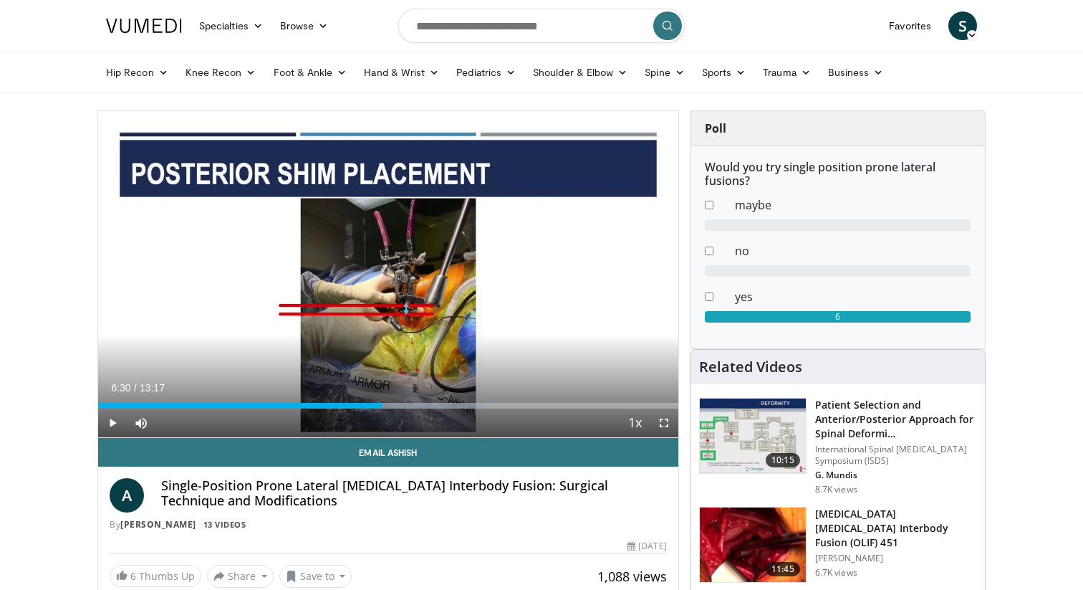
click at [491, 292] on div "10 seconds Tap to unmute" at bounding box center [388, 274] width 580 height 326
click at [377, 403] on div "Progress Bar" at bounding box center [377, 406] width 1 height 6
click at [370, 406] on div "Loaded : 67.09% 06:34 06:14" at bounding box center [388, 406] width 580 height 6
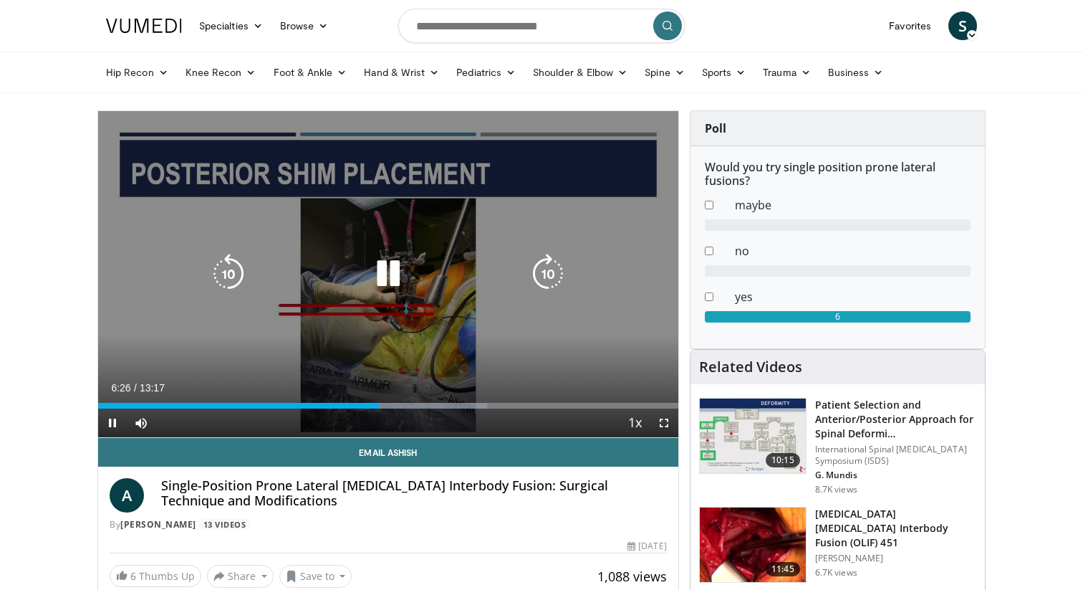
click at [456, 321] on div "10 seconds Tap to unmute" at bounding box center [388, 274] width 580 height 326
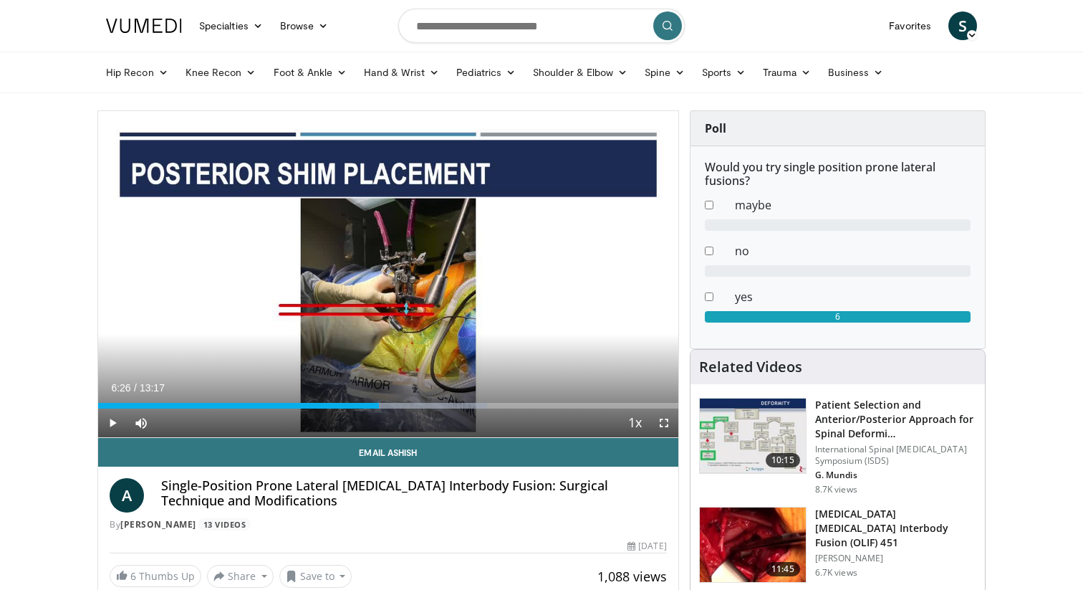
click at [456, 321] on div "10 seconds Tap to unmute" at bounding box center [388, 274] width 580 height 326
click at [663, 427] on span "Video Player" at bounding box center [664, 422] width 29 height 29
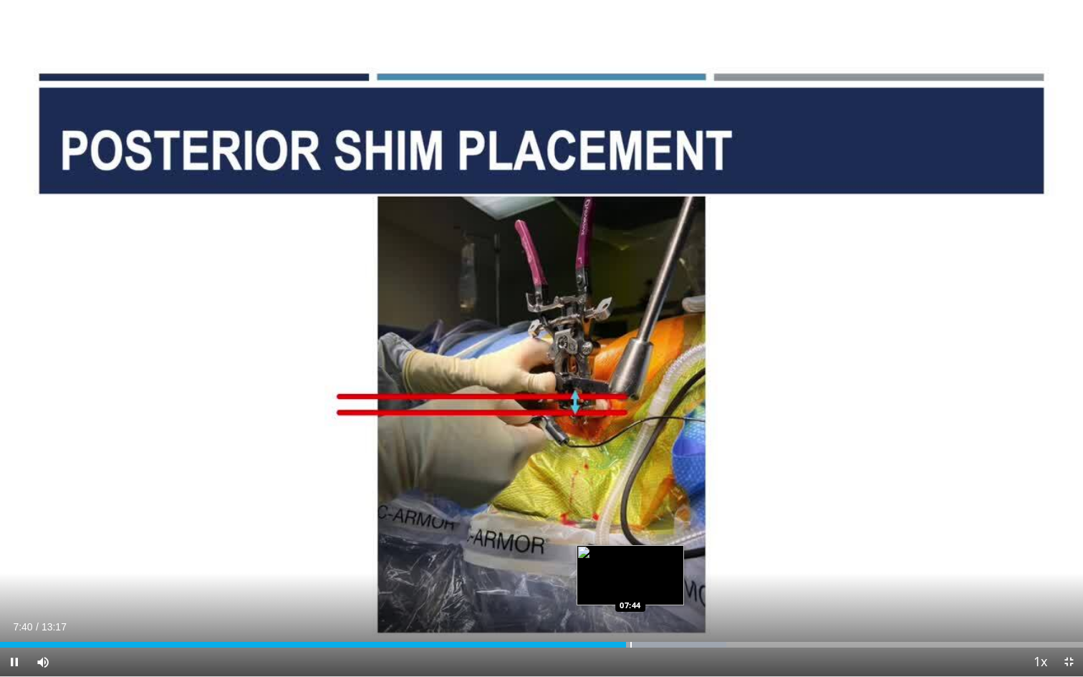
click at [630, 589] on div "Progress Bar" at bounding box center [630, 645] width 1 height 6
click at [638, 589] on div "Progress Bar" at bounding box center [637, 645] width 1 height 6
click at [643, 589] on div "Progress Bar" at bounding box center [643, 645] width 1 height 6
click at [654, 589] on div "Progress Bar" at bounding box center [654, 645] width 1 height 6
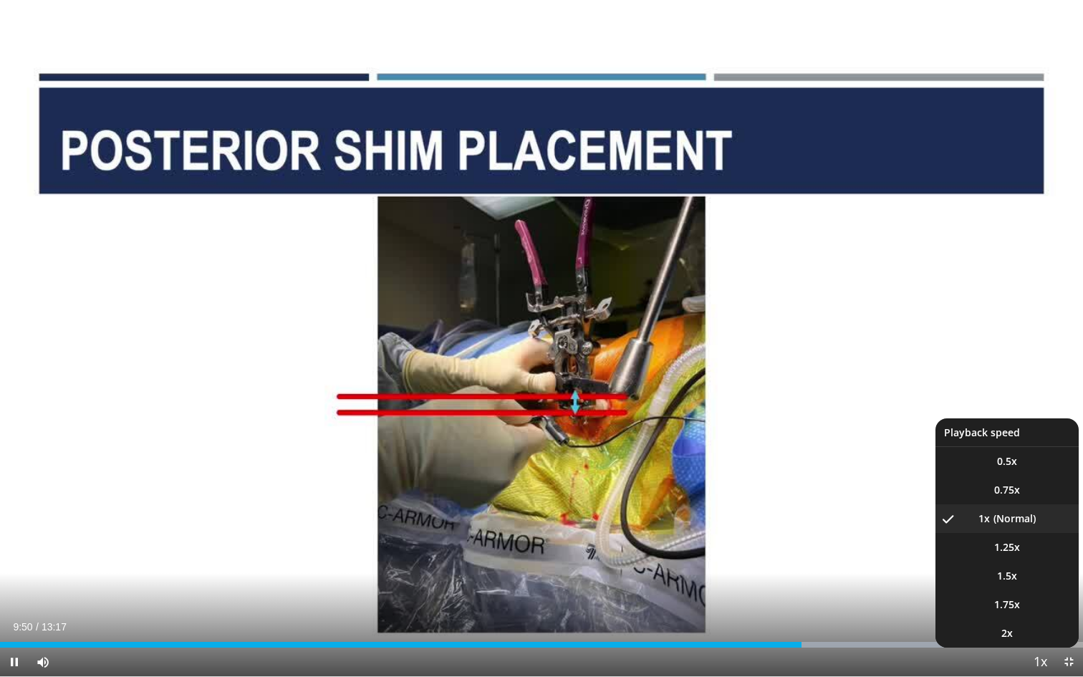
click at [1040, 589] on span "Video Player" at bounding box center [1040, 662] width 20 height 29
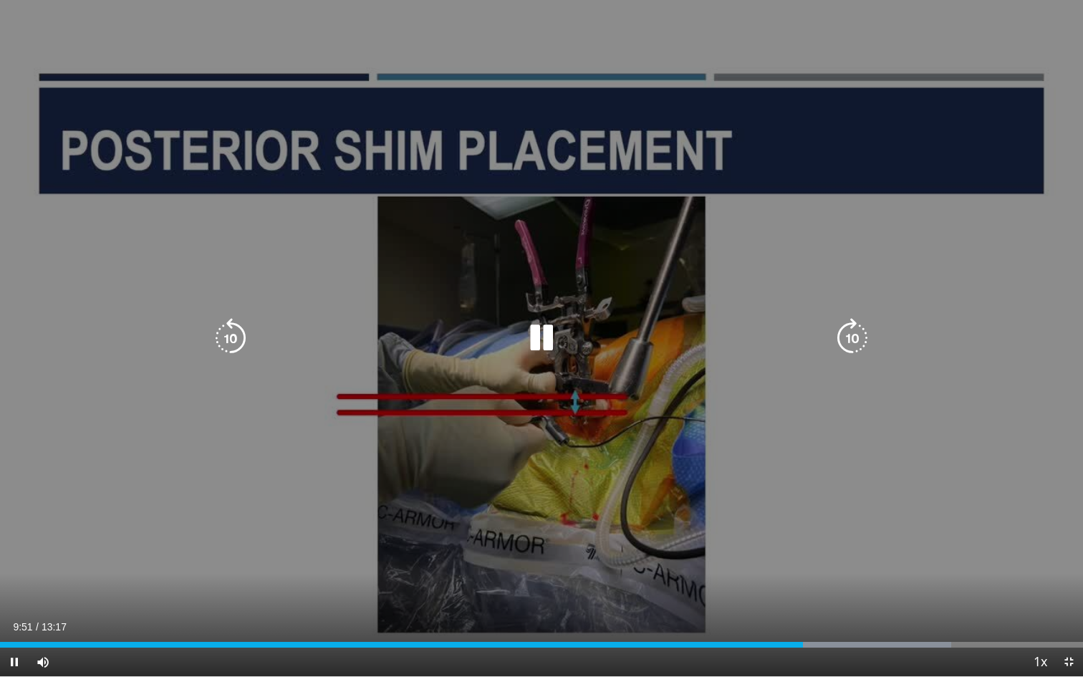
click at [952, 510] on div "10 seconds Tap to unmute" at bounding box center [541, 338] width 1083 height 676
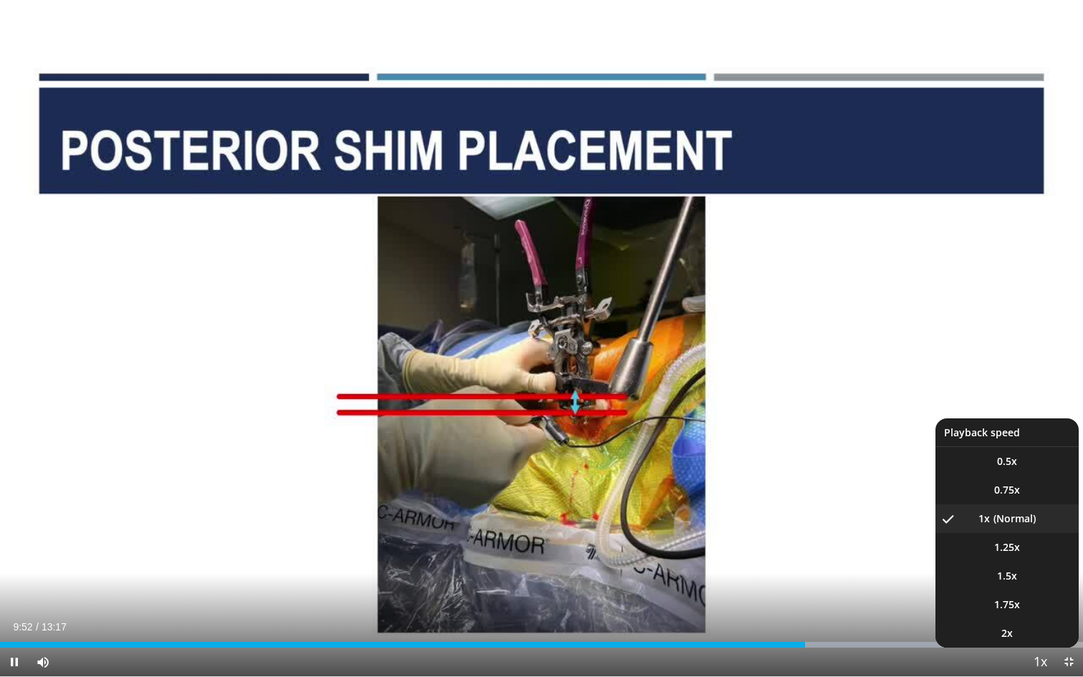
click at [1052, 589] on button "Playback Rate" at bounding box center [1040, 662] width 29 height 29
click at [1035, 589] on li "2x" at bounding box center [1007, 633] width 143 height 29
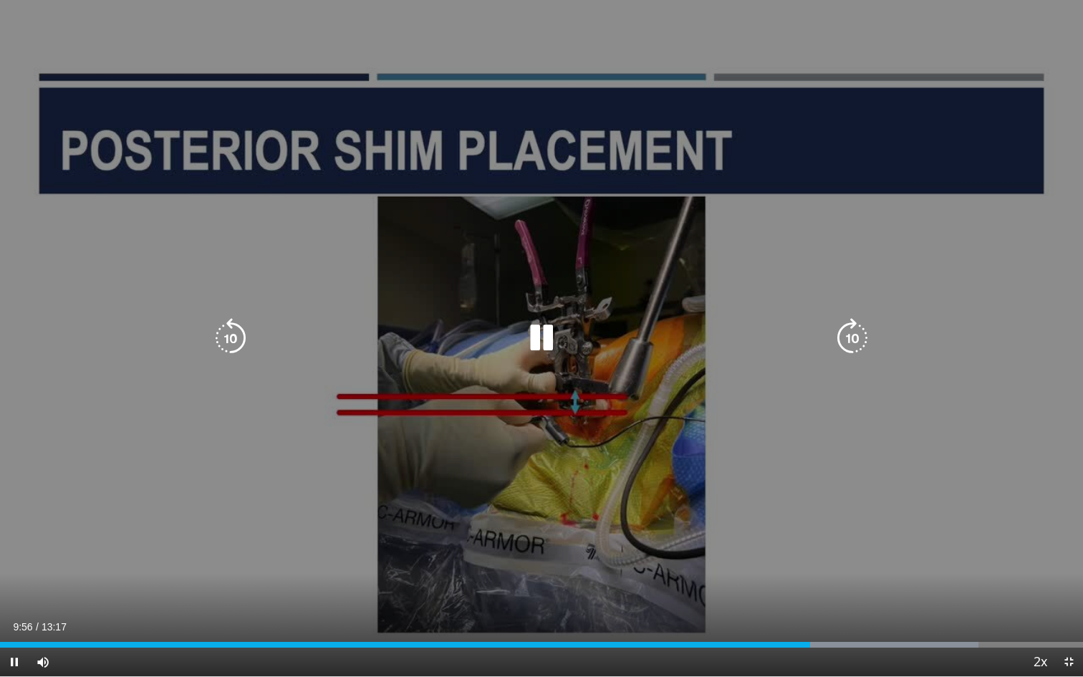
click at [279, 519] on div "10 seconds Tap to unmute" at bounding box center [541, 338] width 1083 height 676
click at [335, 587] on div "10 seconds Tap to unmute" at bounding box center [541, 338] width 1083 height 676
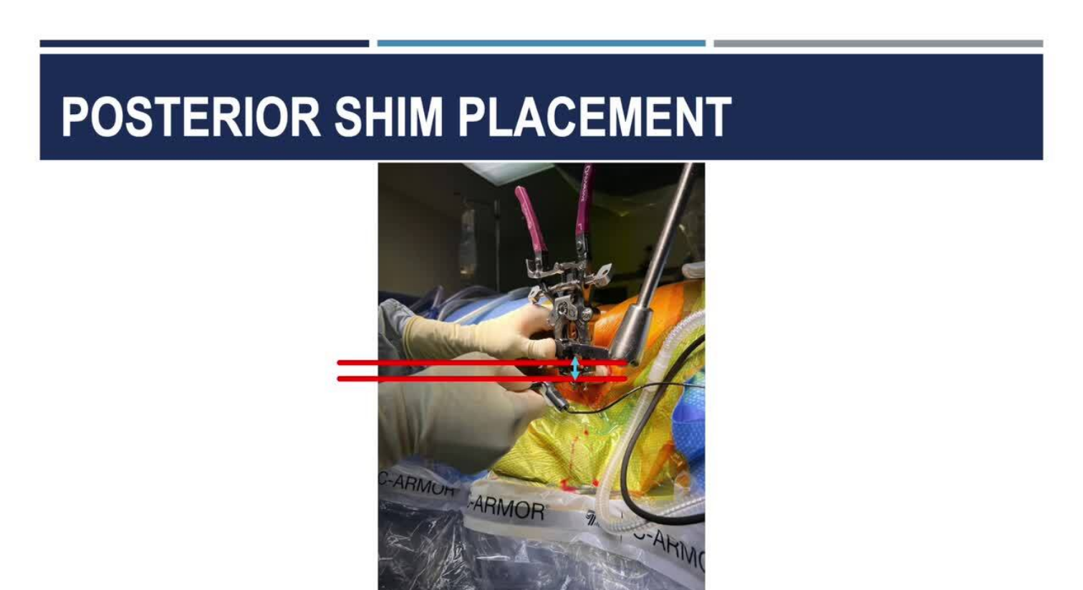
scroll to position [275, 0]
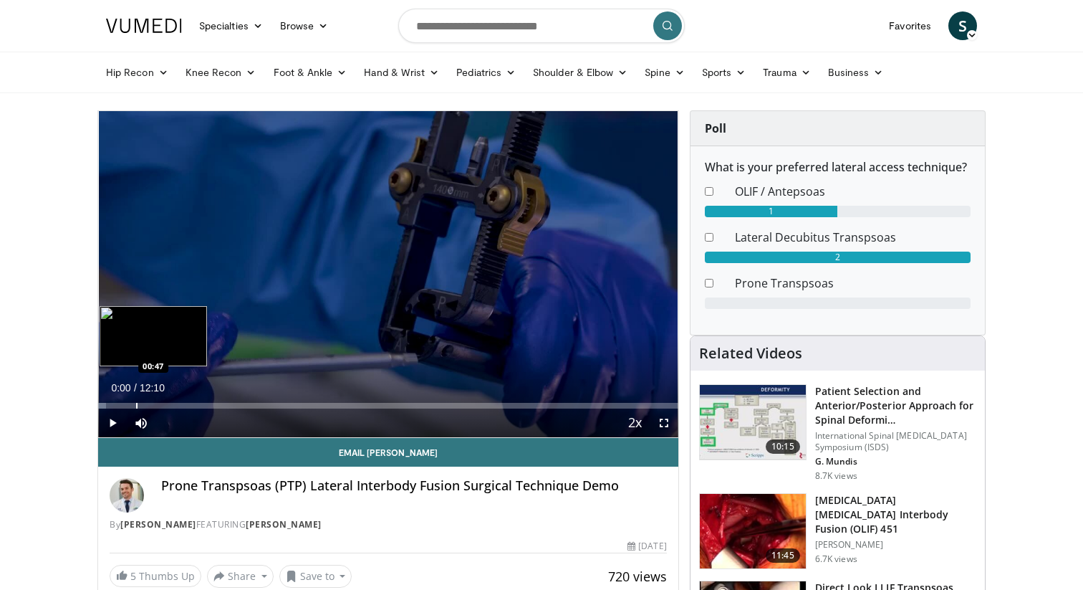
click at [136, 404] on div "Progress Bar" at bounding box center [136, 406] width 1 height 6
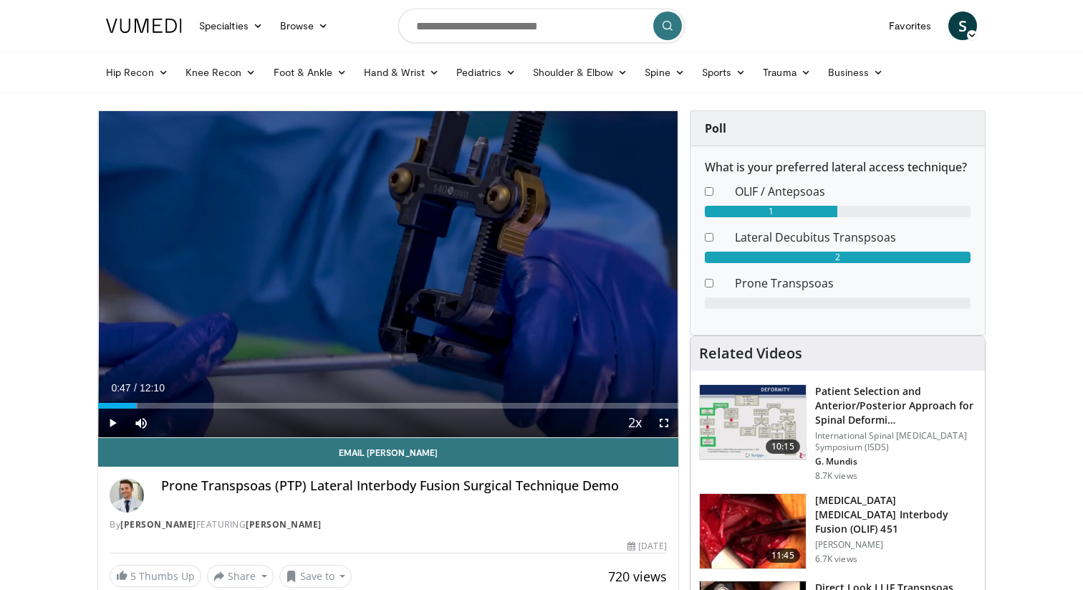
click at [112, 424] on span "Video Player" at bounding box center [112, 422] width 29 height 29
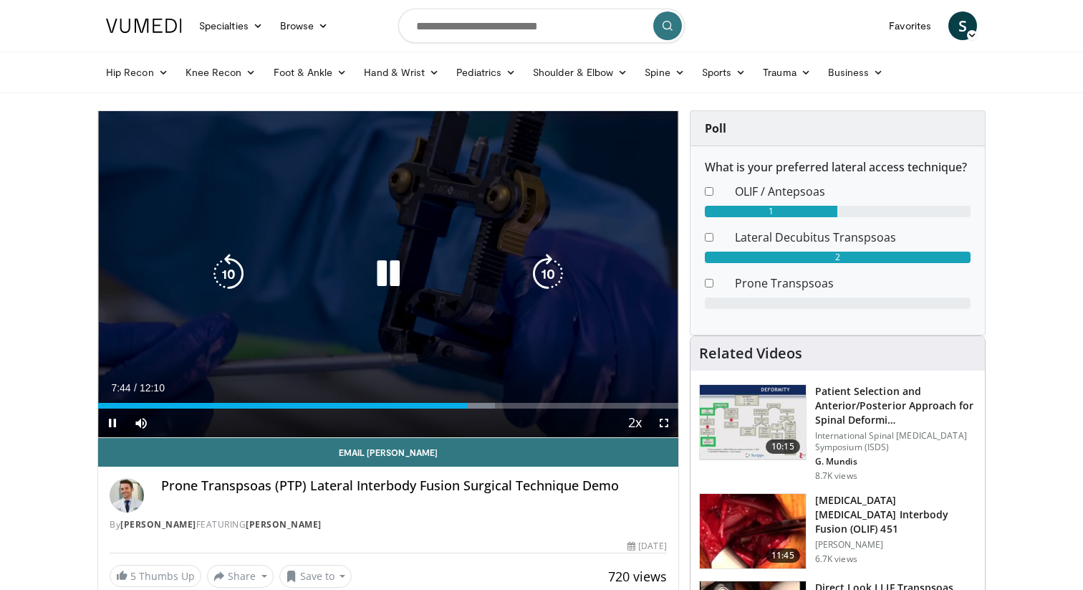
click at [372, 279] on icon "Video Player" at bounding box center [388, 274] width 40 height 40
click at [319, 312] on div "10 seconds Tap to unmute" at bounding box center [388, 274] width 580 height 326
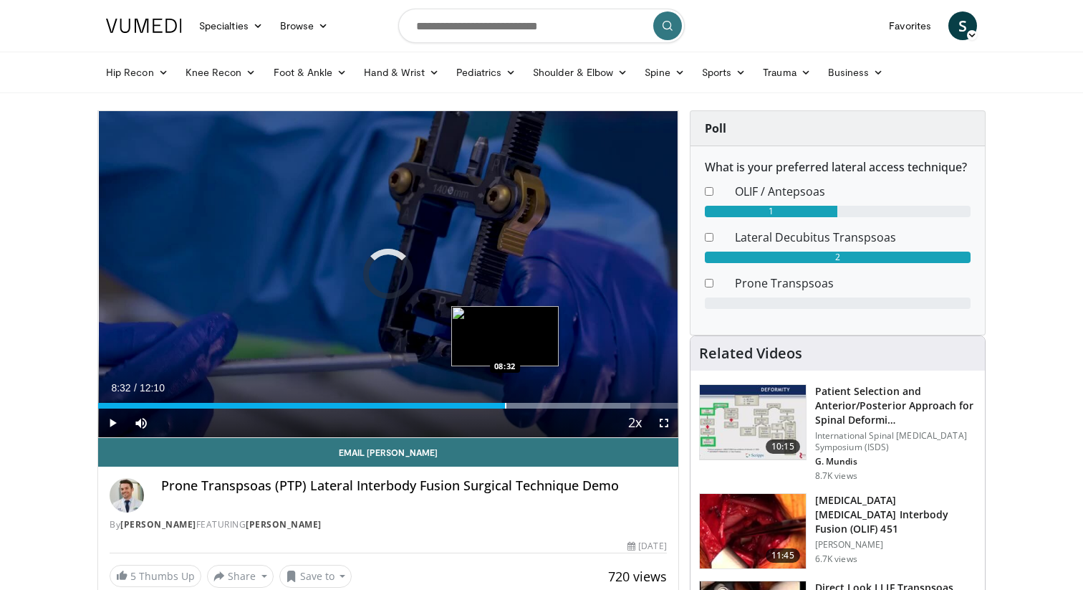
click at [505, 407] on div "Progress Bar" at bounding box center [505, 406] width 1 height 6
click at [531, 407] on div "Loaded : 93.14% 08:33 09:04" at bounding box center [388, 406] width 580 height 6
click at [551, 407] on div "Progress Bar" at bounding box center [550, 406] width 1 height 6
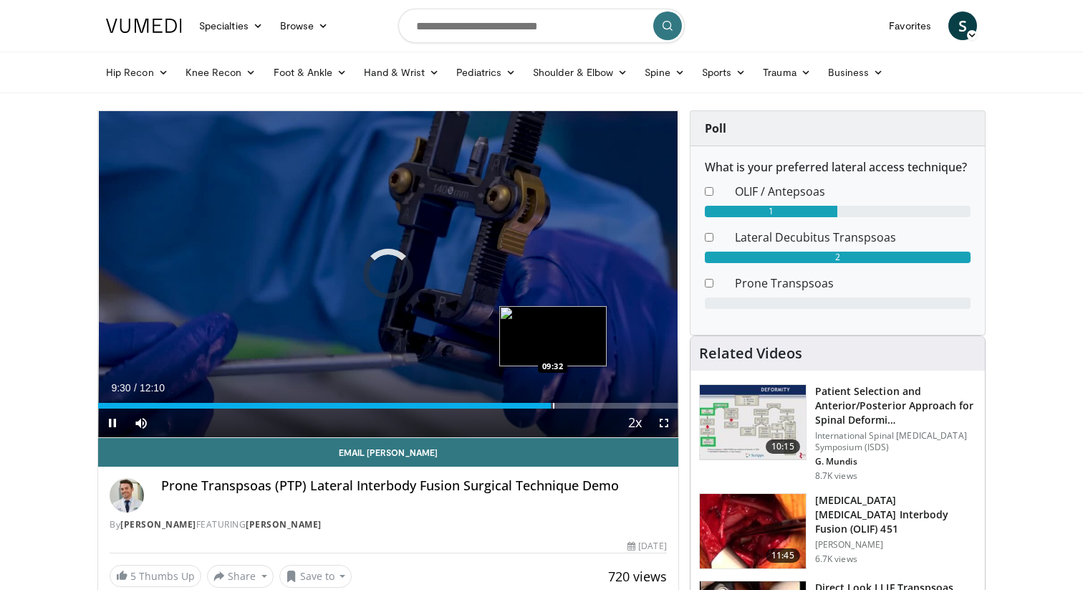
click at [555, 406] on div "Progress Bar" at bounding box center [553, 406] width 1 height 6
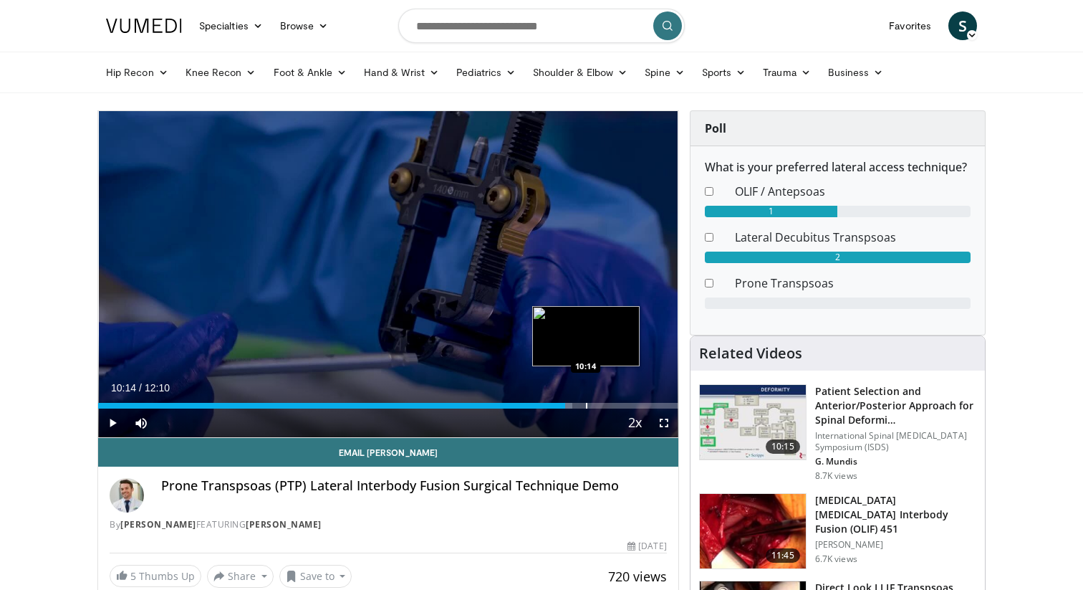
click at [586, 407] on div "Loaded : 81.74% 10:14 10:14" at bounding box center [388, 406] width 580 height 6
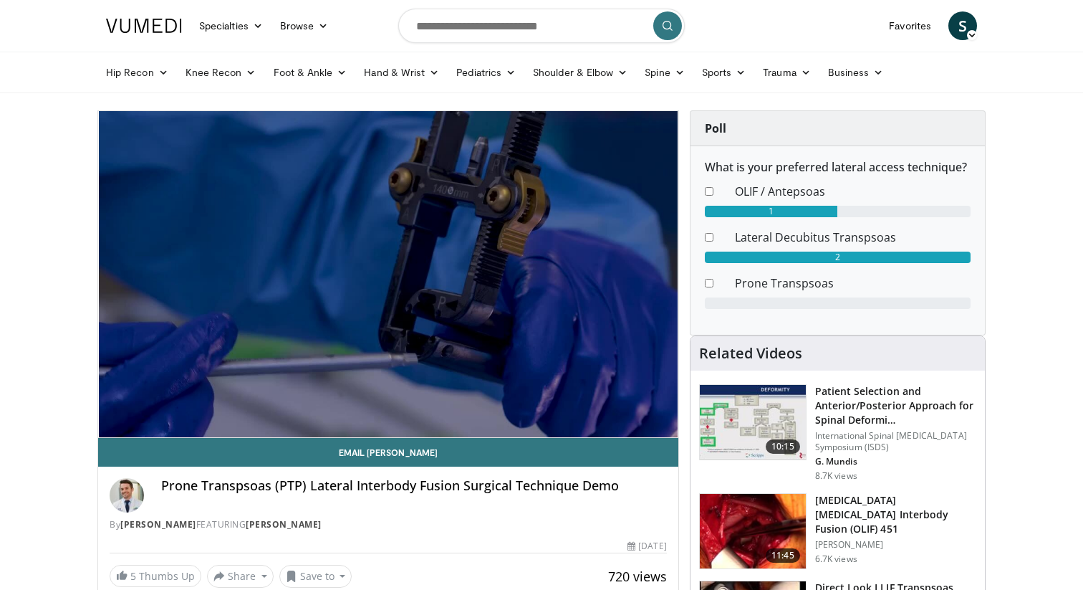
click at [587, 431] on div "Progress Bar" at bounding box center [586, 434] width 1 height 6
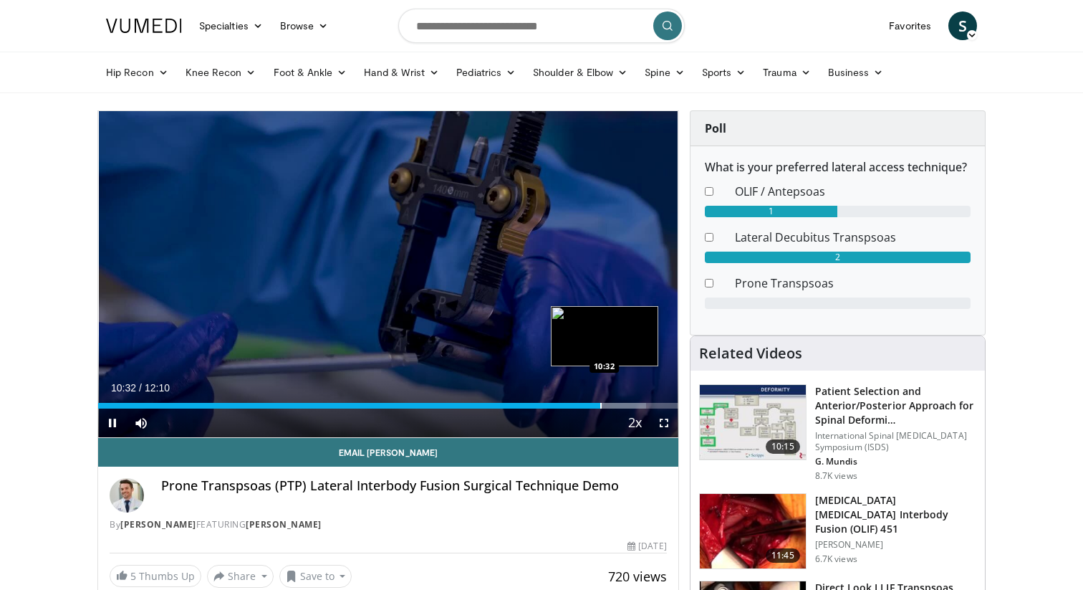
click at [617, 407] on div "Loaded : 94.51% 10:32 10:32" at bounding box center [388, 406] width 580 height 6
click at [632, 407] on div "Progress Bar" at bounding box center [631, 406] width 1 height 6
click at [643, 406] on div "Loaded : 99.99% 11:13 11:25" at bounding box center [388, 406] width 580 height 6
click at [647, 406] on div "Progress Bar" at bounding box center [646, 406] width 1 height 6
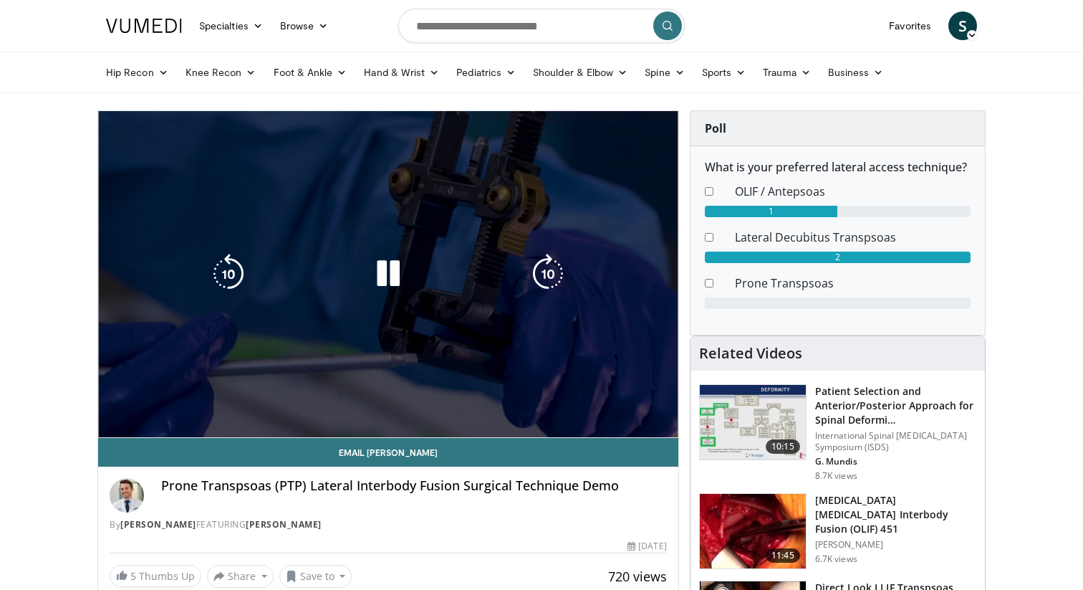
click at [660, 406] on video-js "**********" at bounding box center [388, 274] width 580 height 327
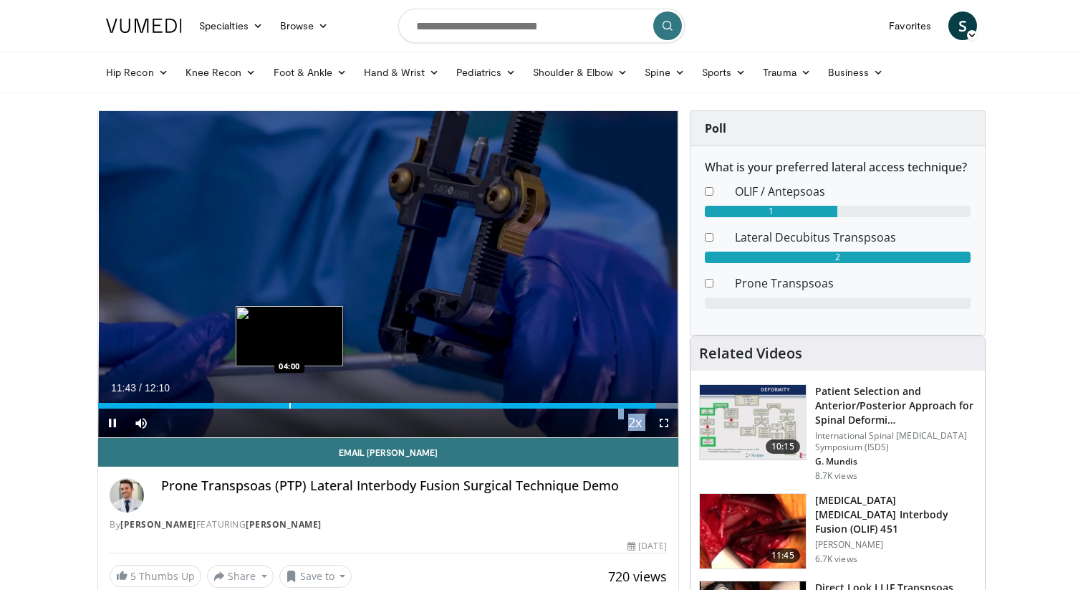
click at [289, 399] on div "Loaded : 99.99% 11:42 04:00" at bounding box center [388, 402] width 580 height 14
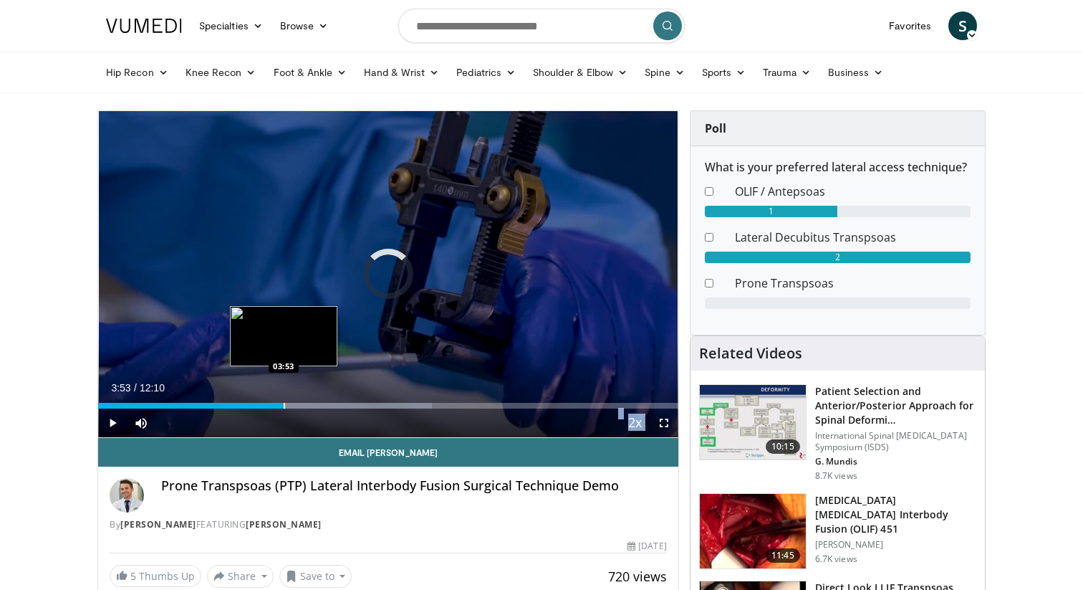
click at [284, 407] on div "Progress Bar" at bounding box center [284, 406] width 1 height 6
click at [275, 407] on div "Loaded : 60.26% 03:54 03:48" at bounding box center [388, 406] width 580 height 6
click at [264, 407] on div "Progress Bar" at bounding box center [264, 406] width 1 height 6
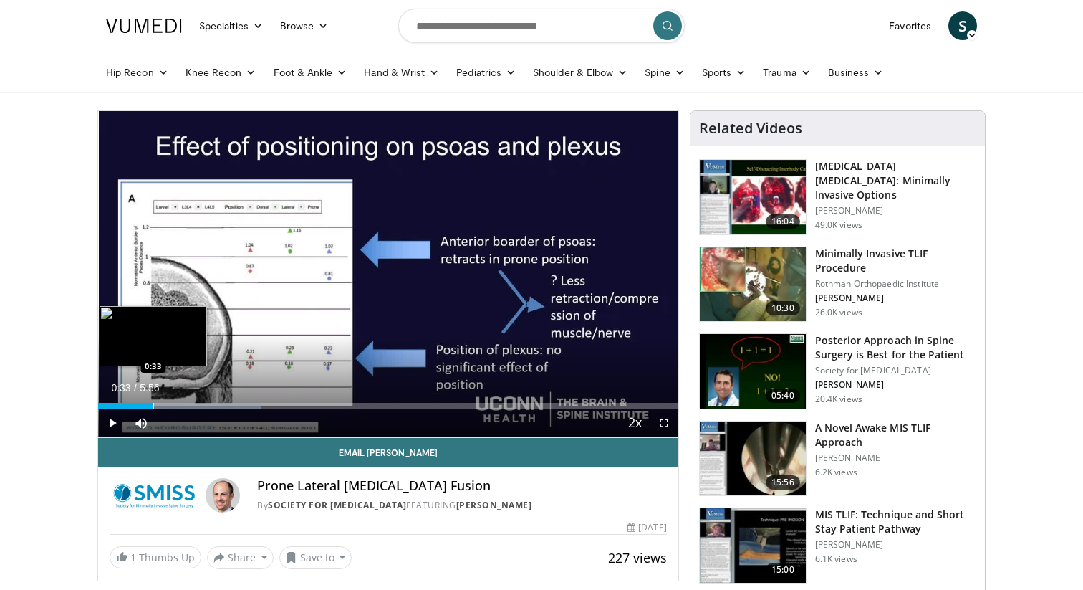
click at [153, 405] on div "Progress Bar" at bounding box center [153, 406] width 1 height 6
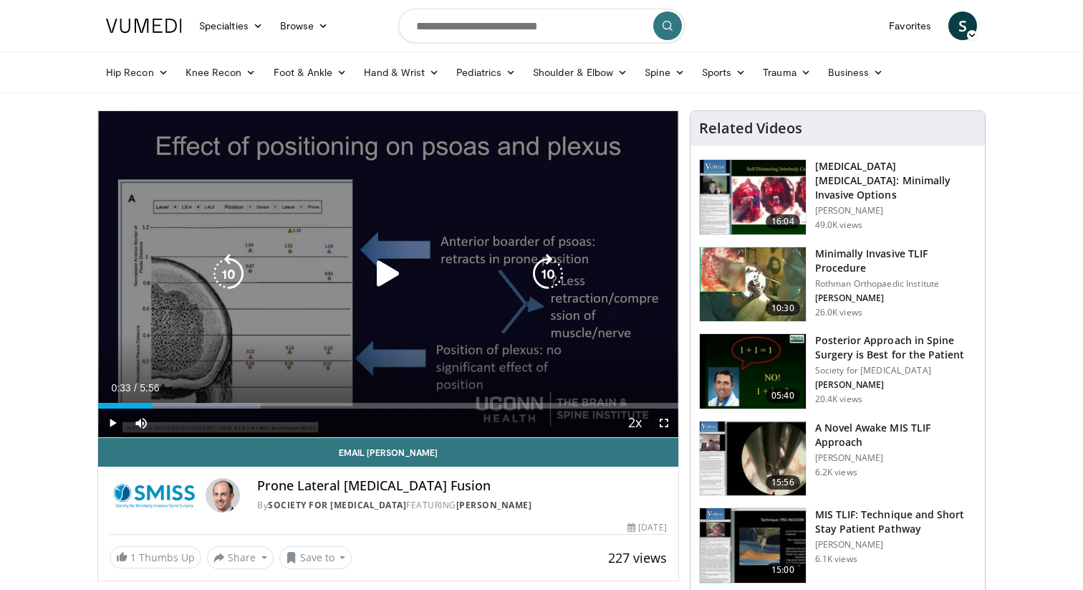
click at [411, 274] on div "Video Player" at bounding box center [388, 273] width 348 height 29
click at [394, 277] on icon "Video Player" at bounding box center [388, 274] width 40 height 40
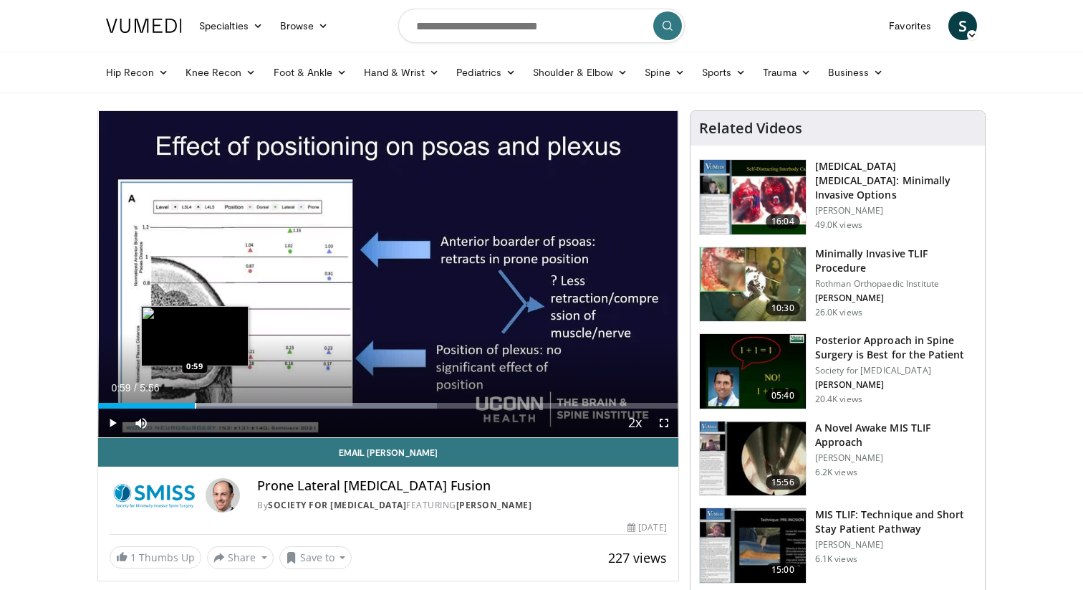
click at [195, 403] on div "Progress Bar" at bounding box center [195, 406] width 1 height 6
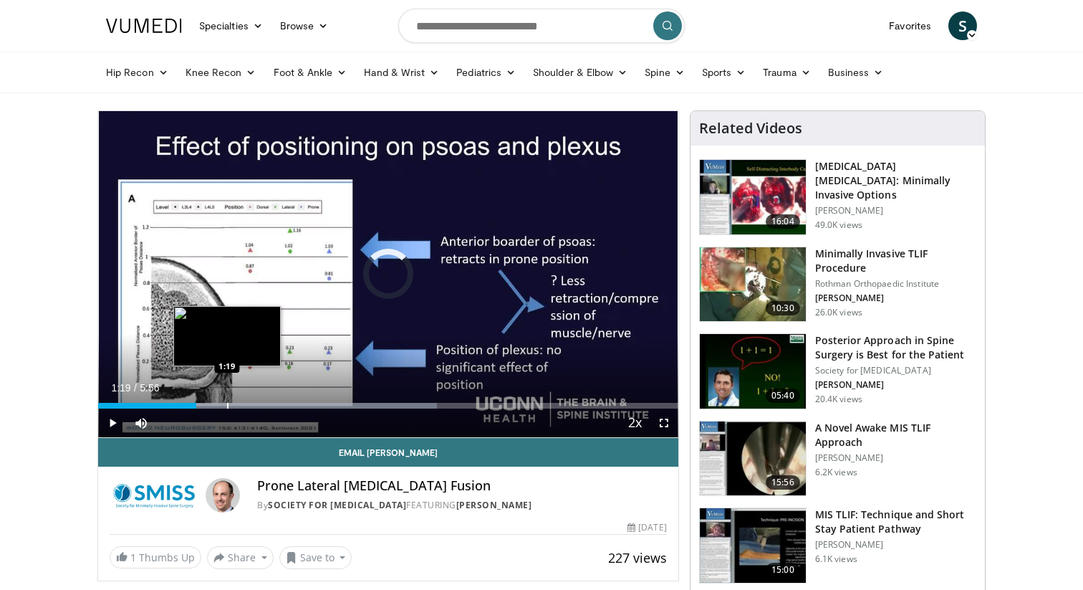
click at [228, 403] on div "Progress Bar" at bounding box center [227, 406] width 1 height 6
click at [246, 403] on div "Progress Bar" at bounding box center [246, 406] width 1 height 6
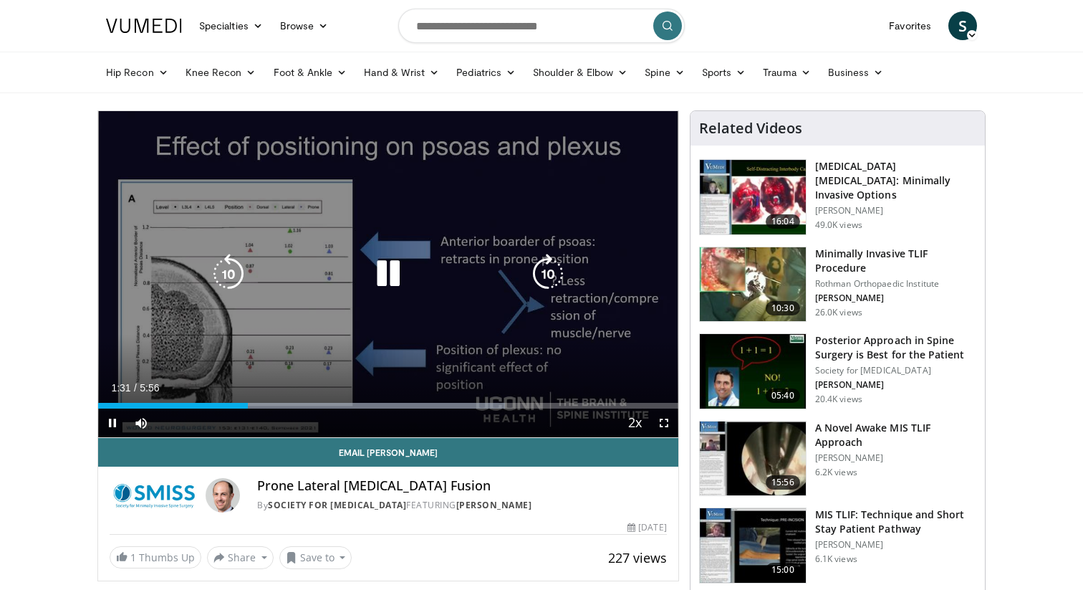
click at [269, 402] on div "10 seconds Tap to unmute" at bounding box center [388, 274] width 580 height 326
click at [375, 288] on icon "Video Player" at bounding box center [388, 274] width 40 height 40
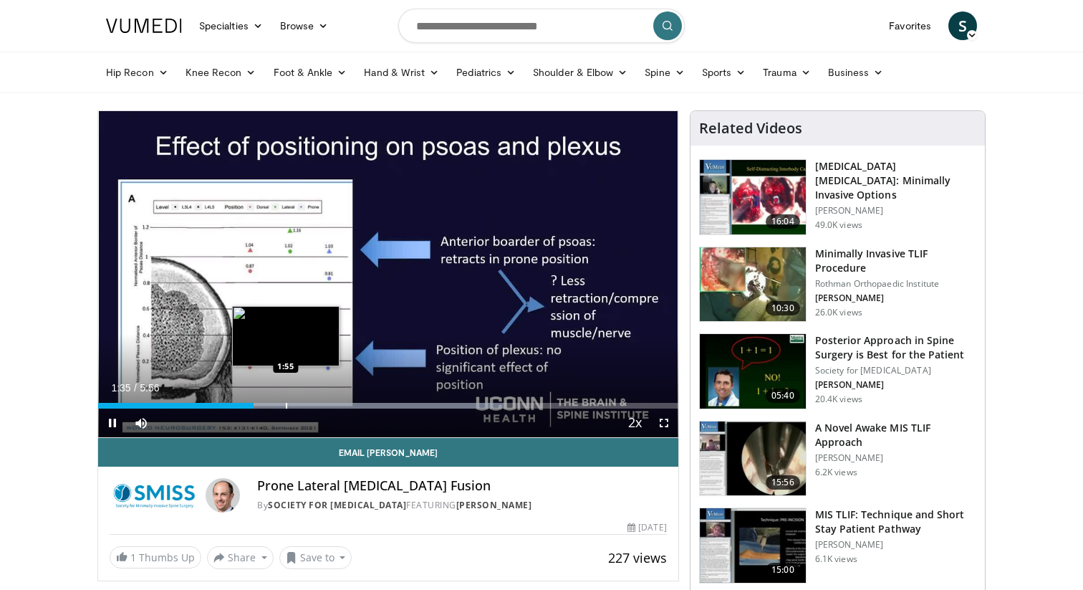
click at [286, 406] on div "Progress Bar" at bounding box center [286, 406] width 1 height 6
click at [273, 403] on div "Progress Bar" at bounding box center [273, 406] width 1 height 6
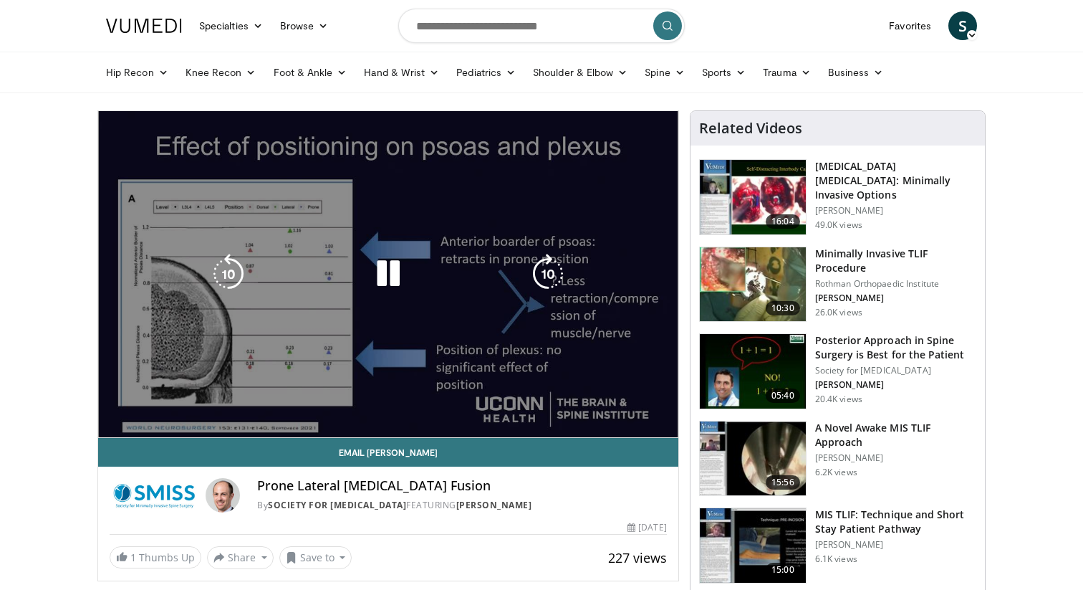
click at [243, 403] on video-js "**********" at bounding box center [388, 274] width 580 height 327
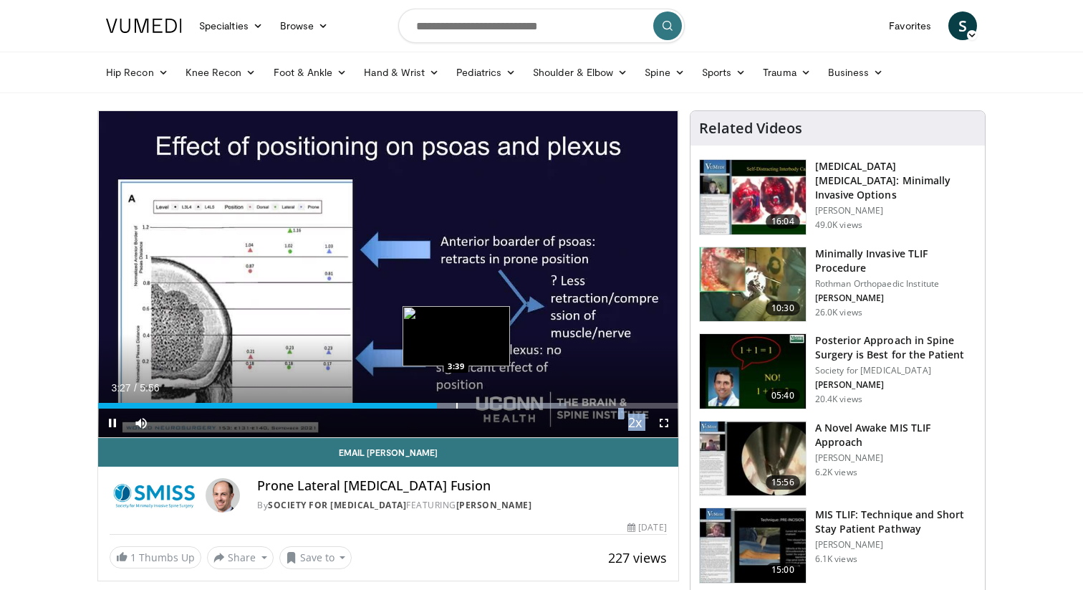
click at [456, 405] on div "Progress Bar" at bounding box center [456, 406] width 1 height 6
click at [478, 405] on div "Progress Bar" at bounding box center [476, 406] width 1 height 6
click at [482, 403] on div "Progress Bar" at bounding box center [481, 406] width 1 height 6
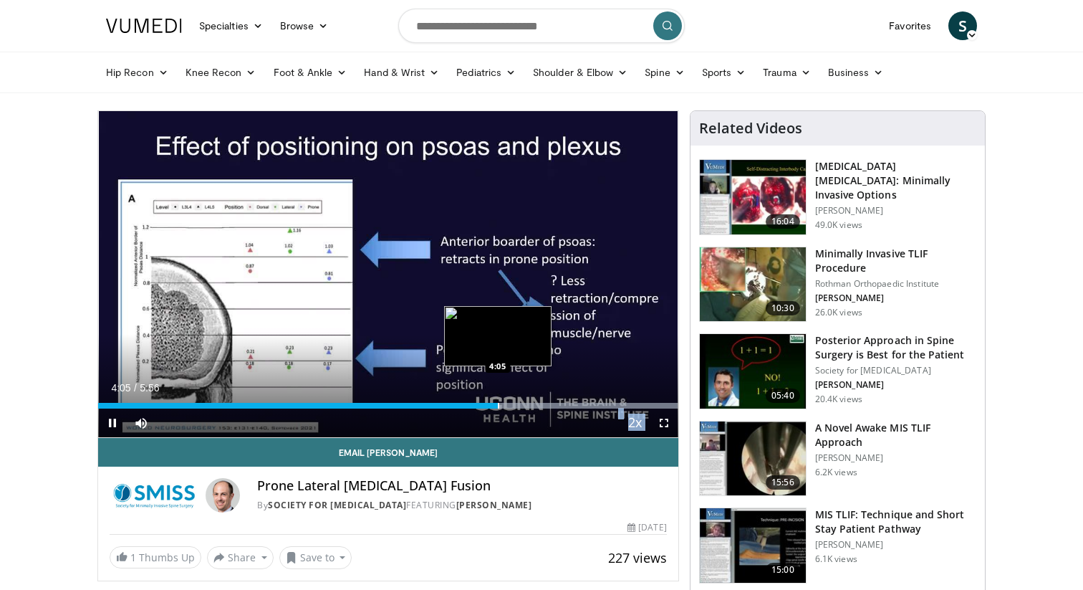
click at [499, 403] on div "Progress Bar" at bounding box center [498, 406] width 1 height 6
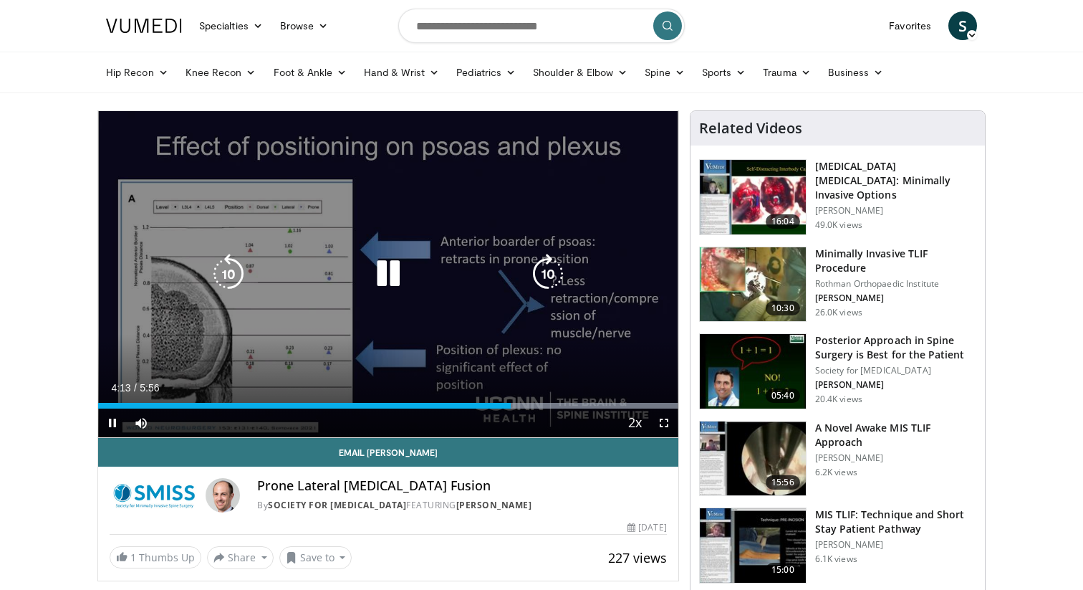
click at [527, 403] on div "10 seconds Tap to unmute" at bounding box center [388, 274] width 580 height 326
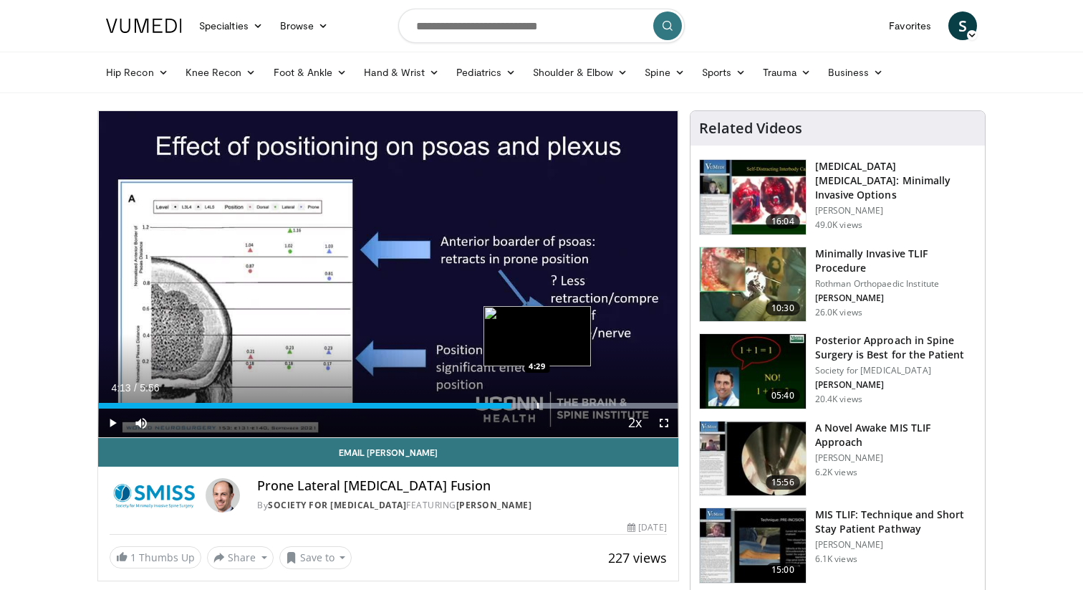
click at [538, 403] on div "Progress Bar" at bounding box center [537, 406] width 1 height 6
click at [559, 403] on div "Loaded : 99.90% 4:29 4:41" at bounding box center [388, 406] width 580 height 6
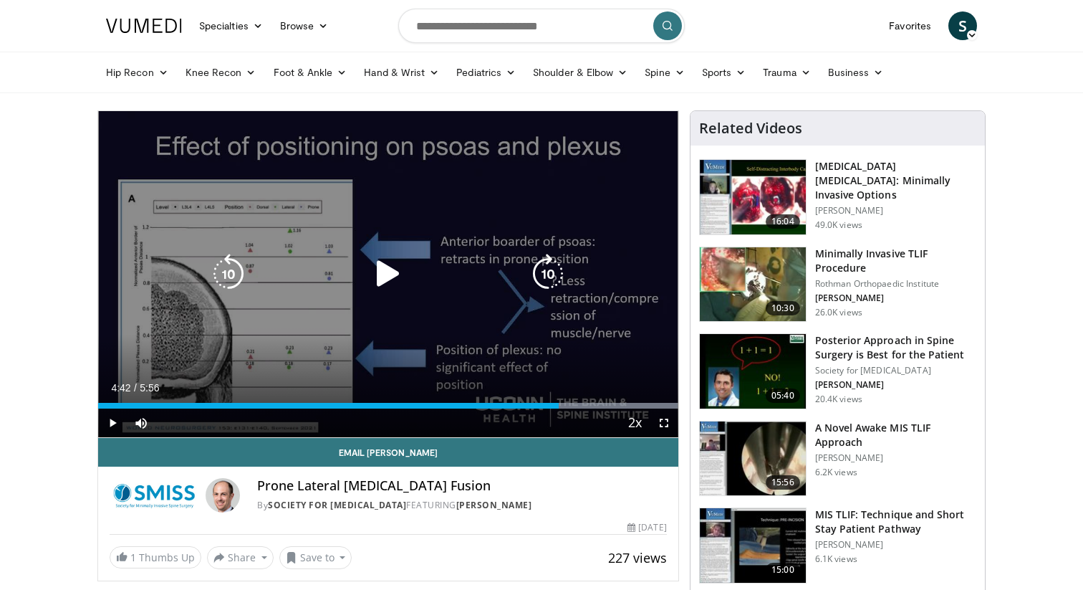
click at [403, 263] on icon "Video Player" at bounding box center [388, 274] width 40 height 40
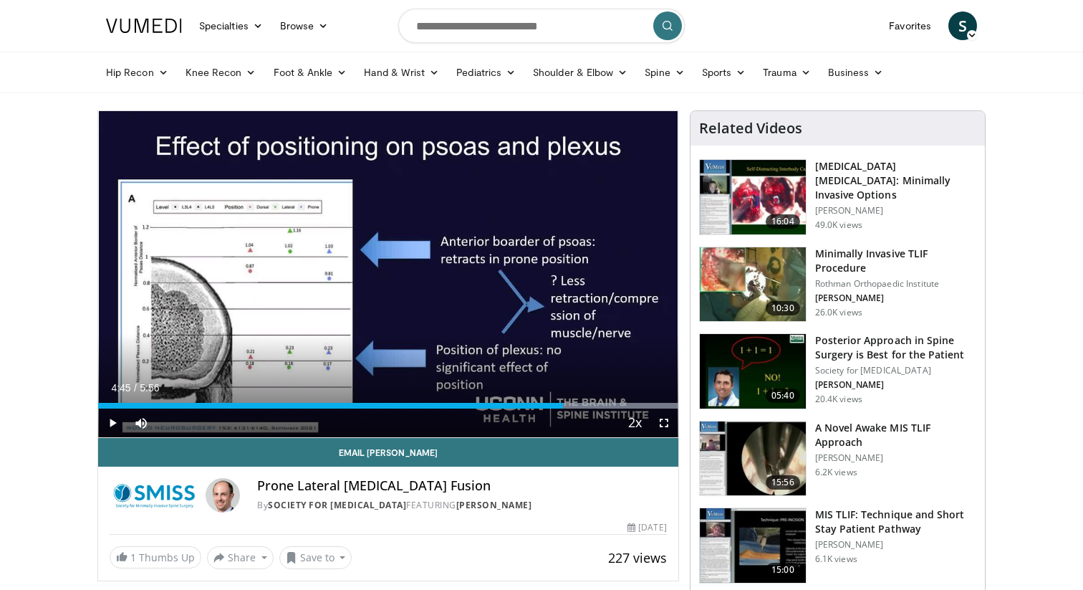
click at [403, 263] on div "10 seconds Tap to unmute" at bounding box center [388, 274] width 580 height 326
click at [619, 404] on div "Loaded : 99.90% 5:11 5:19" at bounding box center [388, 406] width 580 height 6
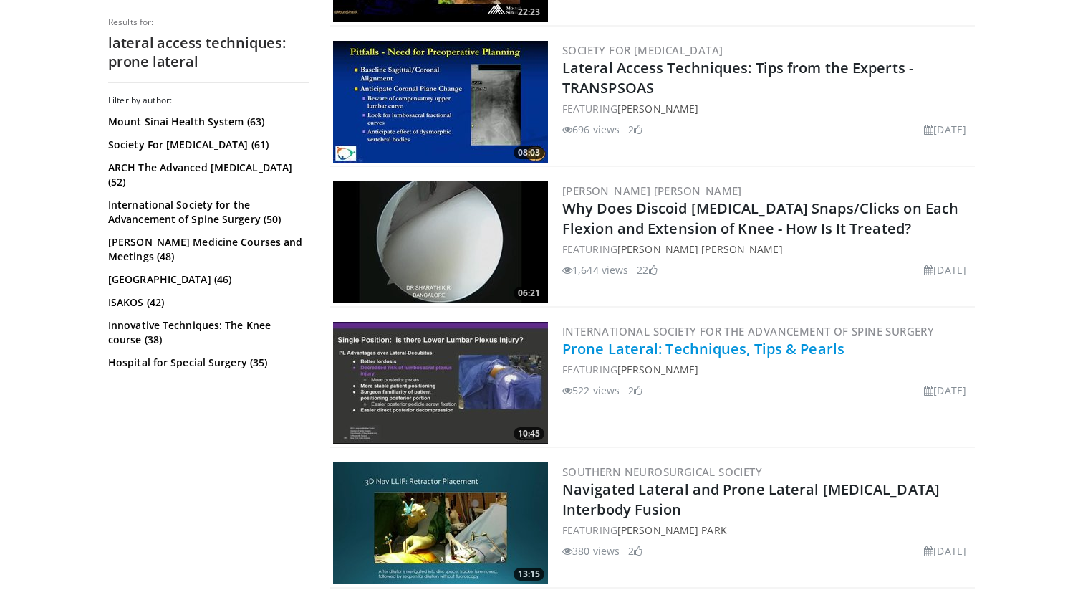
scroll to position [638, 0]
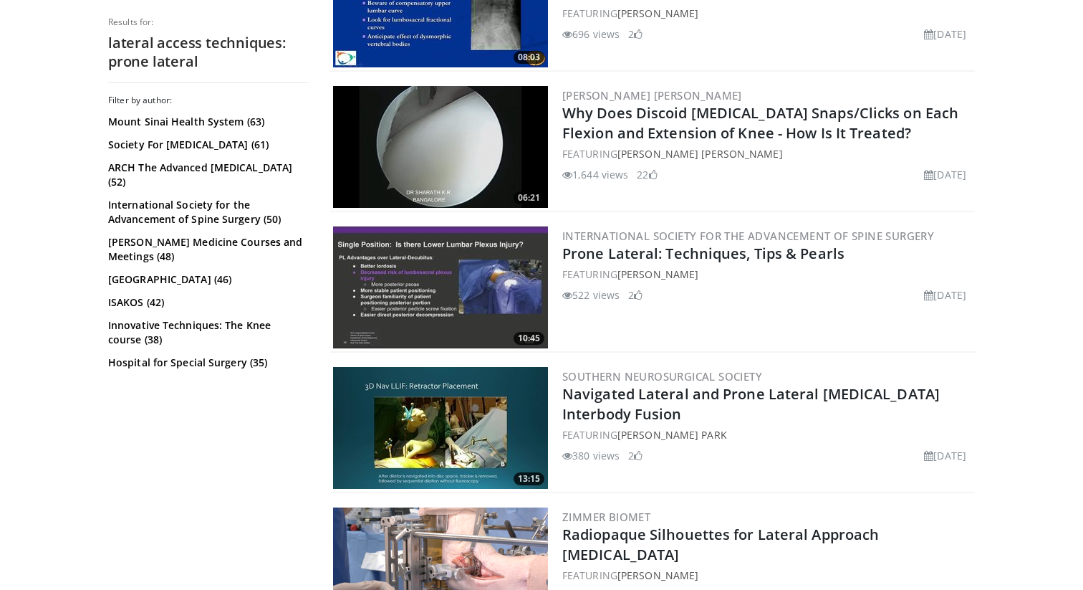
click at [449, 305] on img at bounding box center [440, 287] width 215 height 122
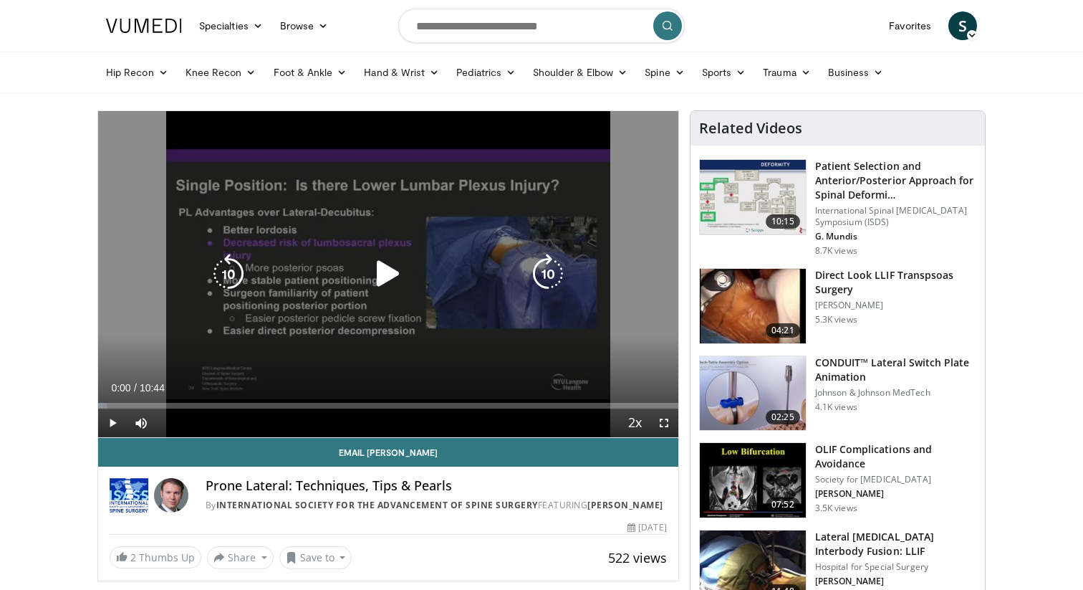
click at [386, 262] on icon "Video Player" at bounding box center [388, 274] width 40 height 40
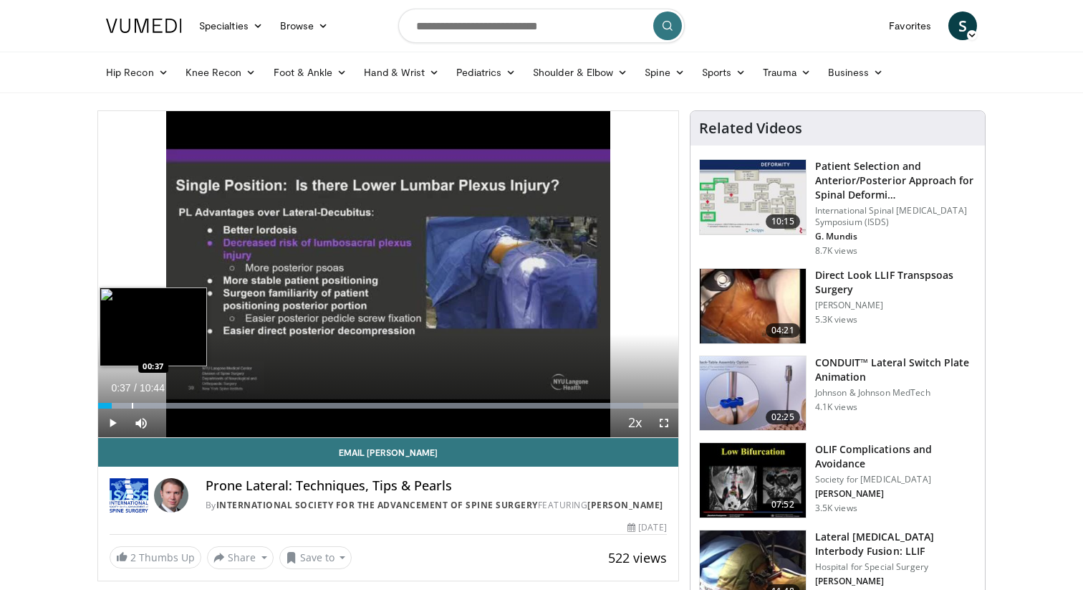
click at [132, 401] on div "Loaded : 93.94% 00:14 00:37" at bounding box center [388, 402] width 580 height 14
click at [160, 401] on div "Loaded : 95.47% 00:39 01:02" at bounding box center [388, 402] width 580 height 14
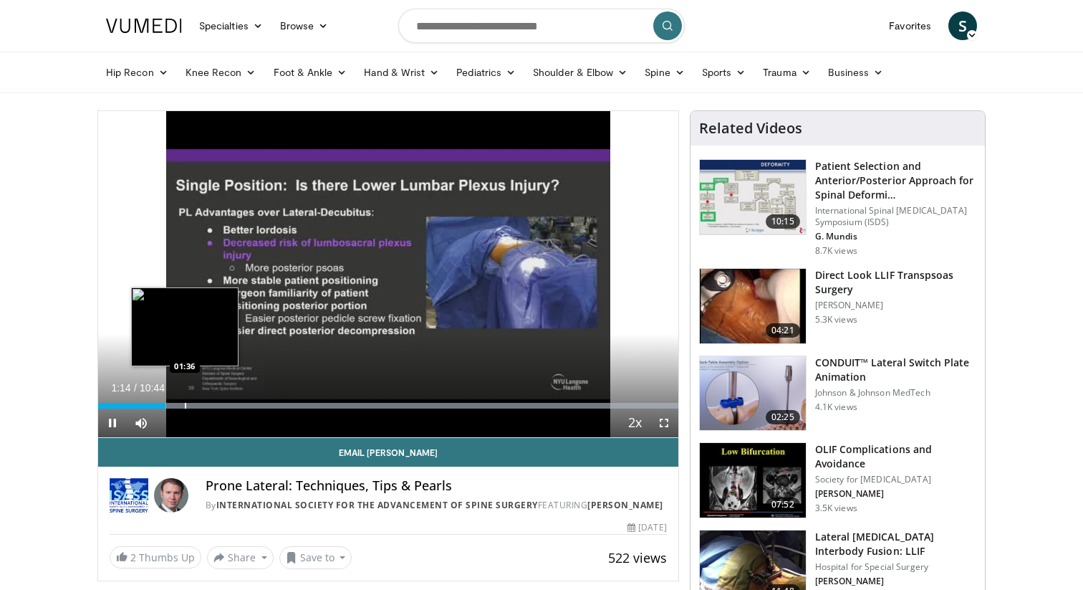
click at [185, 401] on div "Loaded : 99.99% 01:14 01:36" at bounding box center [388, 402] width 580 height 14
click at [203, 401] on div "Loaded : 99.99% 01:37 01:55" at bounding box center [388, 402] width 580 height 14
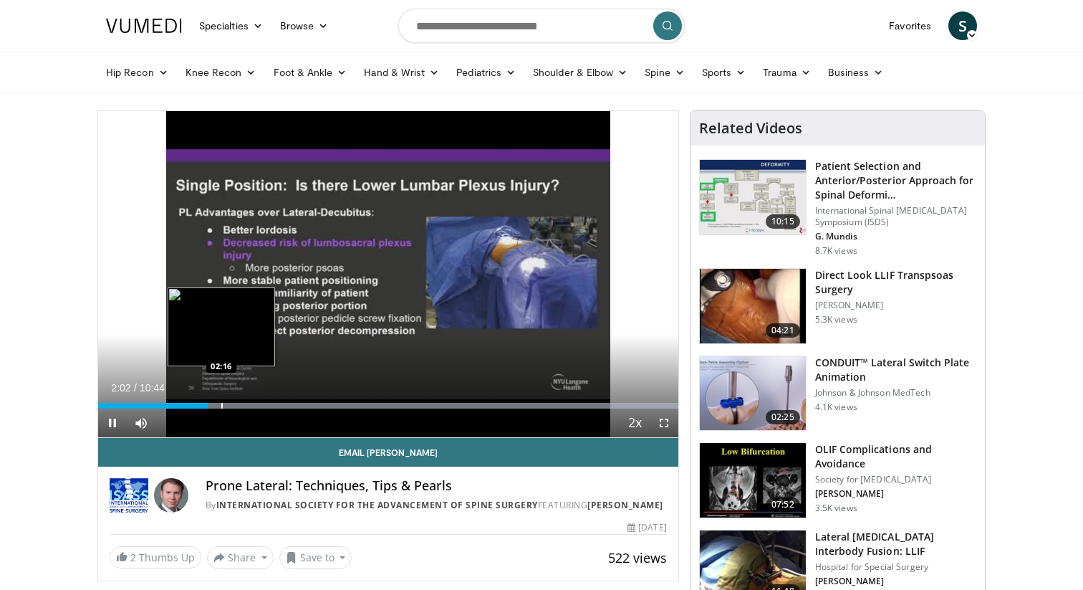
click at [222, 403] on div "Progress Bar" at bounding box center [221, 406] width 1 height 6
click at [239, 403] on div "Progress Bar" at bounding box center [239, 406] width 1 height 6
click at [253, 403] on div "Progress Bar" at bounding box center [251, 406] width 1 height 6
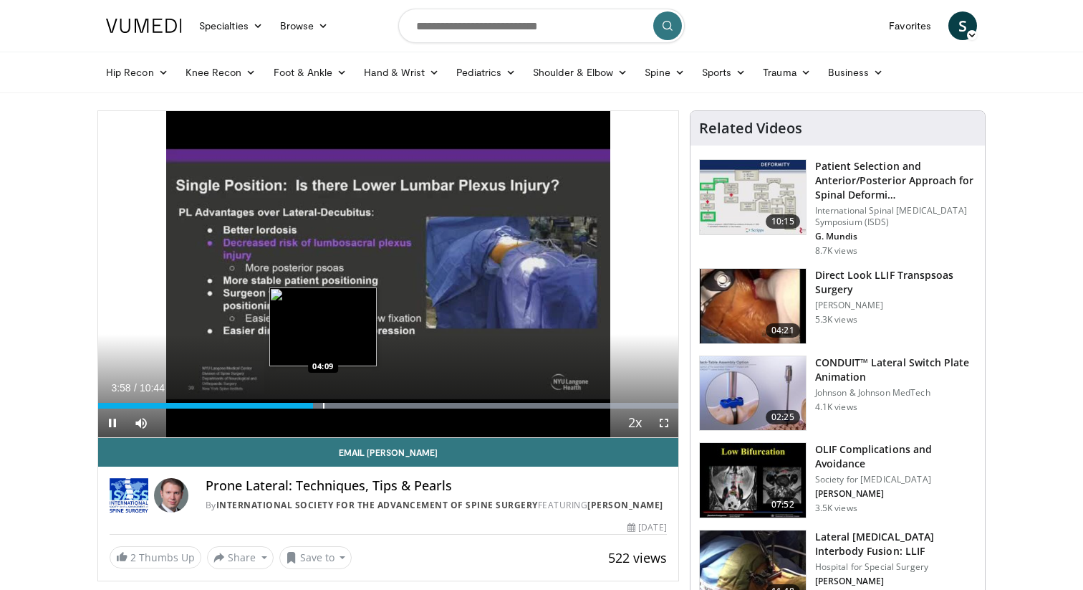
click at [323, 405] on div "Progress Bar" at bounding box center [323, 406] width 1 height 6
click at [337, 405] on div "Progress Bar" at bounding box center [337, 406] width 1 height 6
click at [339, 405] on div "Progress Bar" at bounding box center [337, 406] width 1 height 6
click at [349, 405] on div "Progress Bar" at bounding box center [349, 406] width 1 height 6
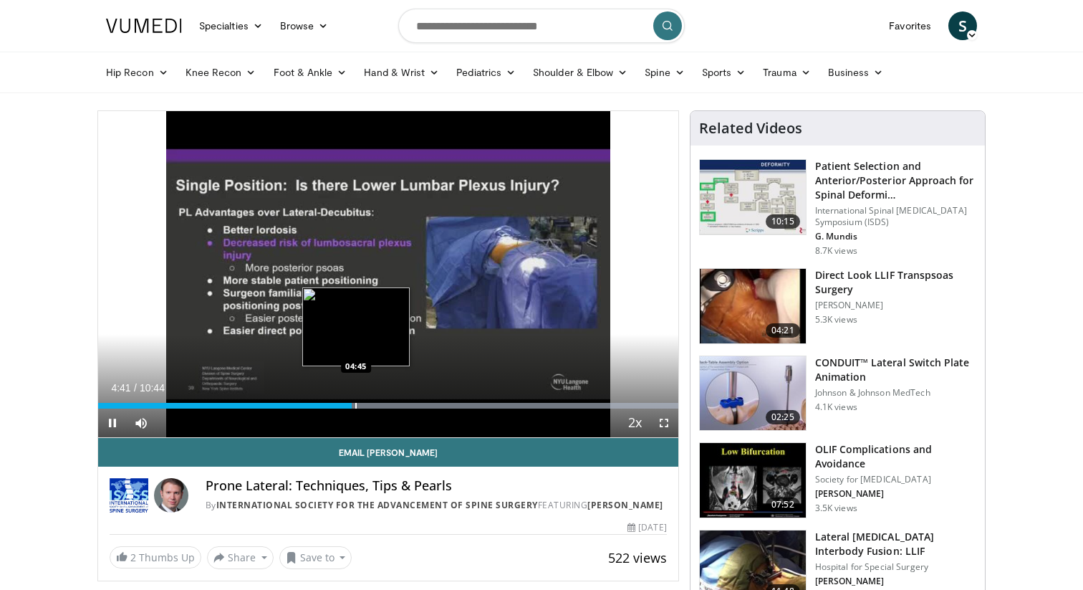
click at [356, 404] on div "Progress Bar" at bounding box center [355, 406] width 1 height 6
click at [363, 404] on div "Progress Bar" at bounding box center [363, 406] width 1 height 6
click at [370, 404] on div "Progress Bar" at bounding box center [368, 406] width 1 height 6
click at [374, 404] on div "Progress Bar" at bounding box center [374, 406] width 1 height 6
click at [378, 404] on div "Progress Bar" at bounding box center [378, 406] width 1 height 6
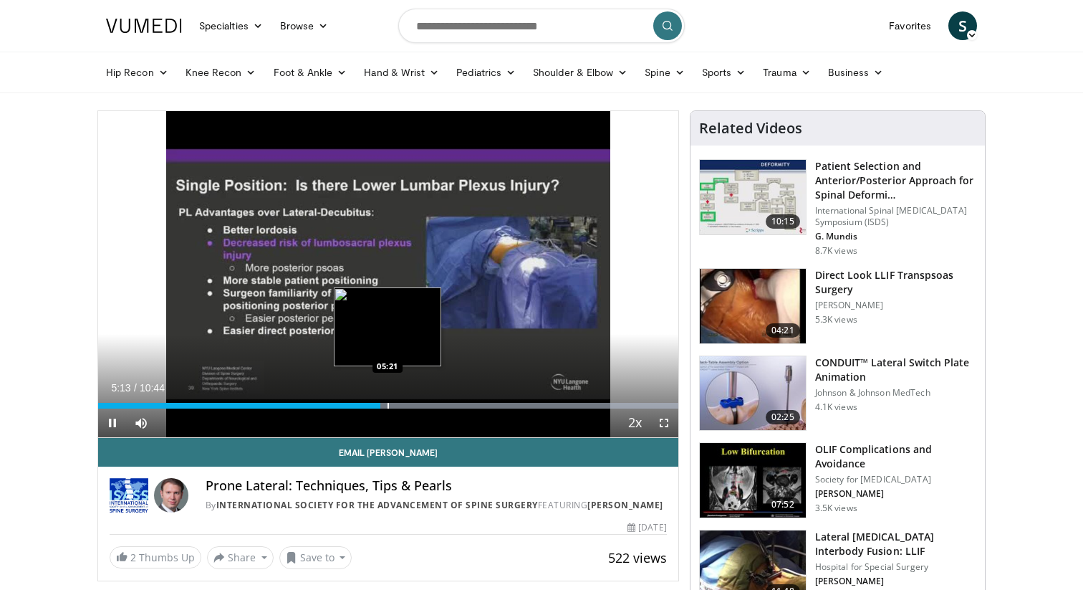
click at [388, 404] on div "Progress Bar" at bounding box center [388, 406] width 1 height 6
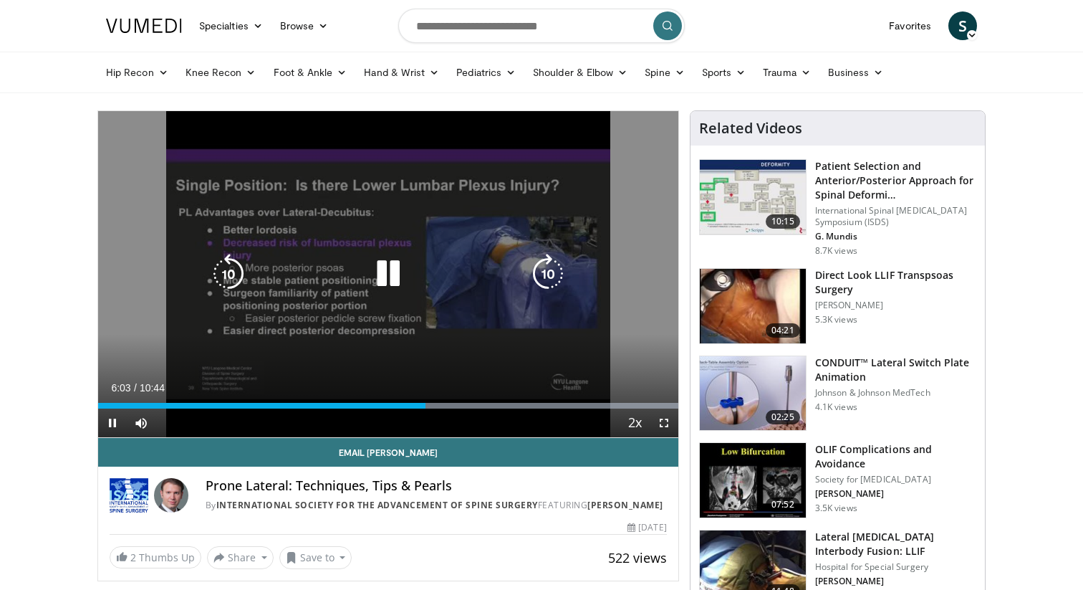
click at [435, 406] on div "10 seconds Tap to unmute" at bounding box center [388, 274] width 580 height 326
click at [408, 320] on div "10 seconds Tap to unmute" at bounding box center [388, 274] width 580 height 326
click at [393, 274] on icon "Video Player" at bounding box center [388, 274] width 40 height 40
